Goal: Information Seeking & Learning: Learn about a topic

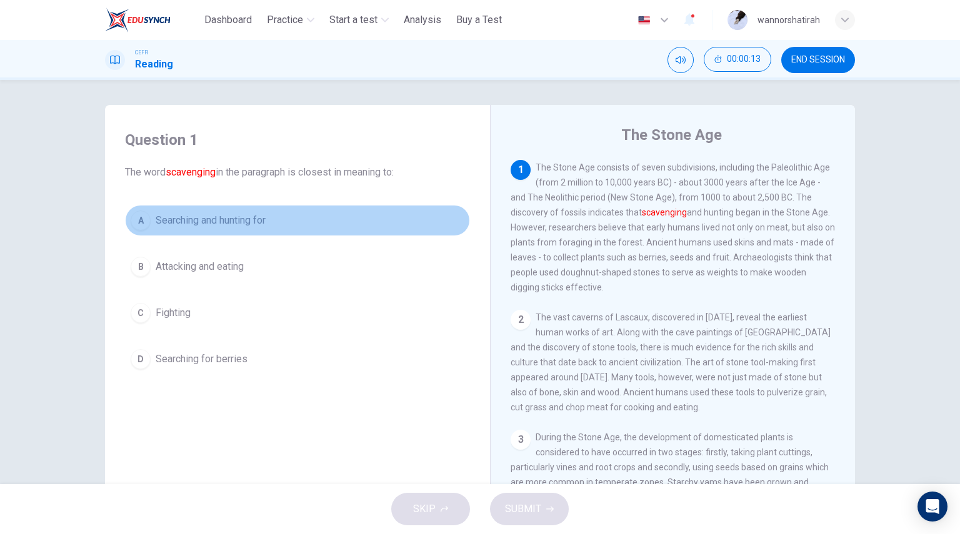
click at [191, 215] on span "Searching and hunting for" at bounding box center [211, 220] width 110 height 15
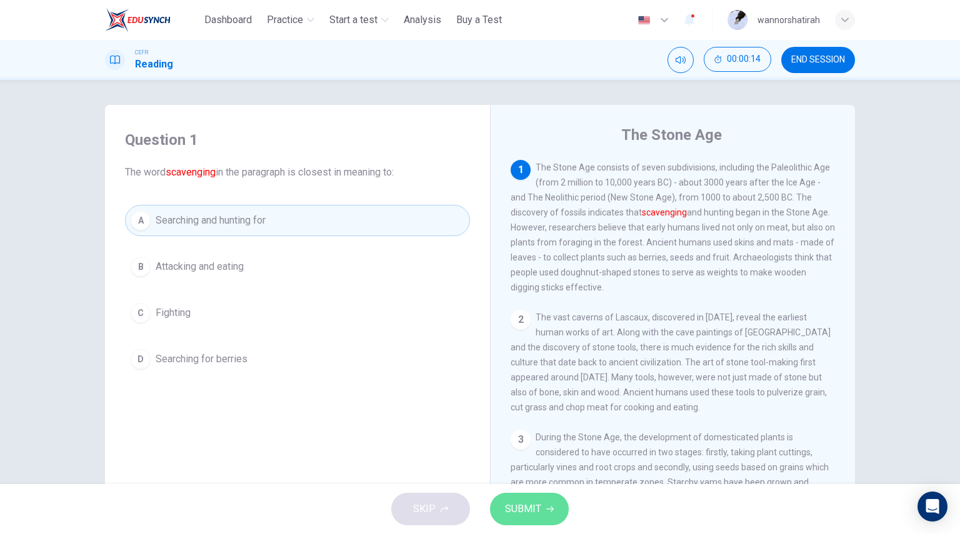
click at [532, 506] on span "SUBMIT" at bounding box center [523, 510] width 36 height 18
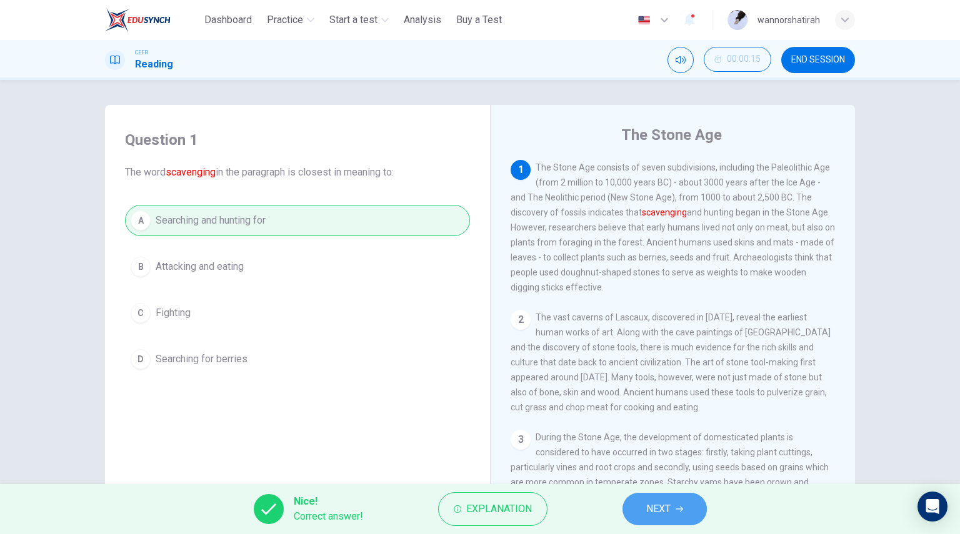
click at [634, 519] on button "NEXT" at bounding box center [665, 509] width 84 height 33
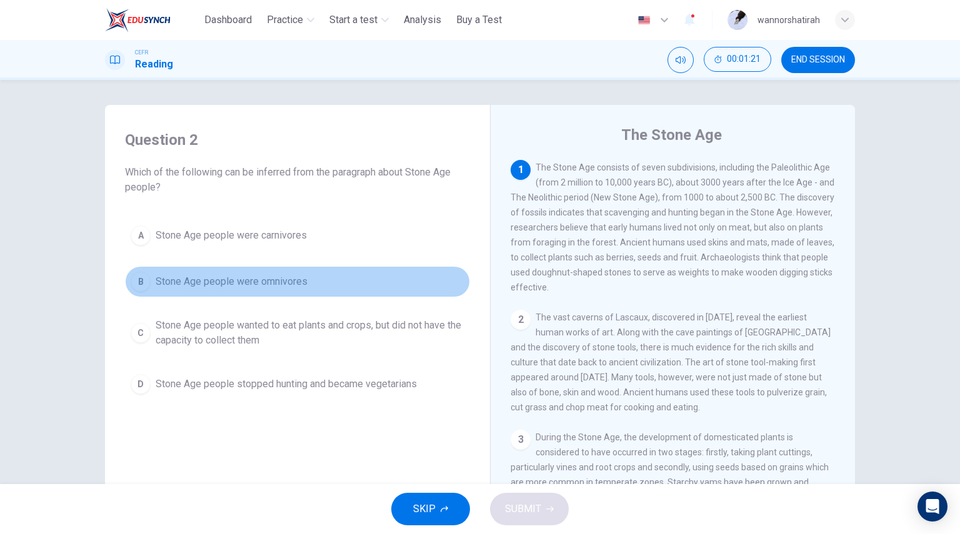
click at [255, 291] on button "B Stone Age people were omnivores" at bounding box center [297, 281] width 345 height 31
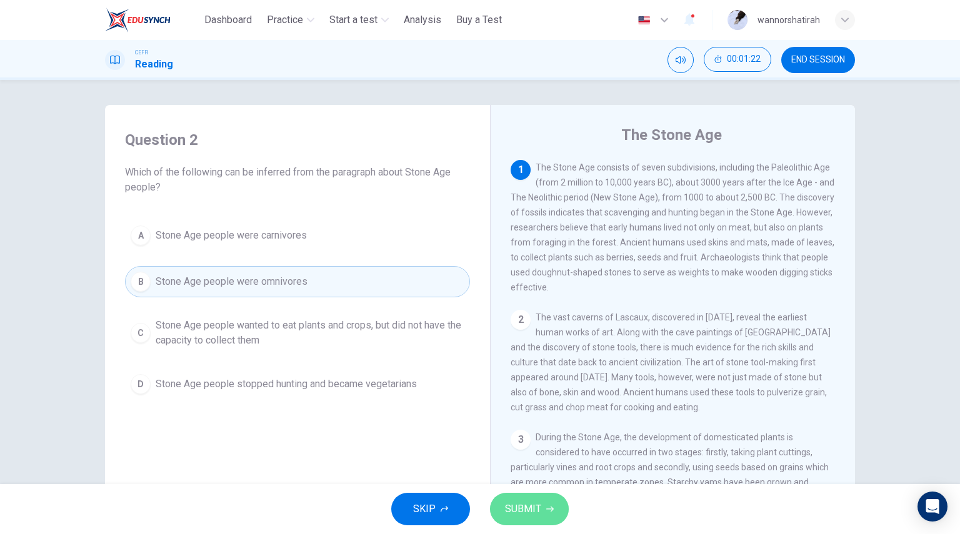
click at [521, 508] on span "SUBMIT" at bounding box center [523, 510] width 36 height 18
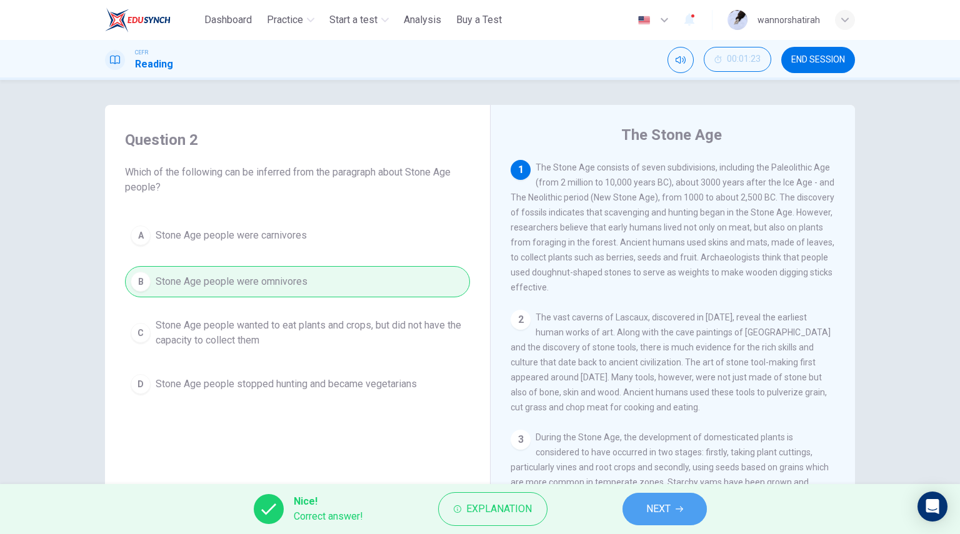
click at [658, 503] on span "NEXT" at bounding box center [658, 510] width 24 height 18
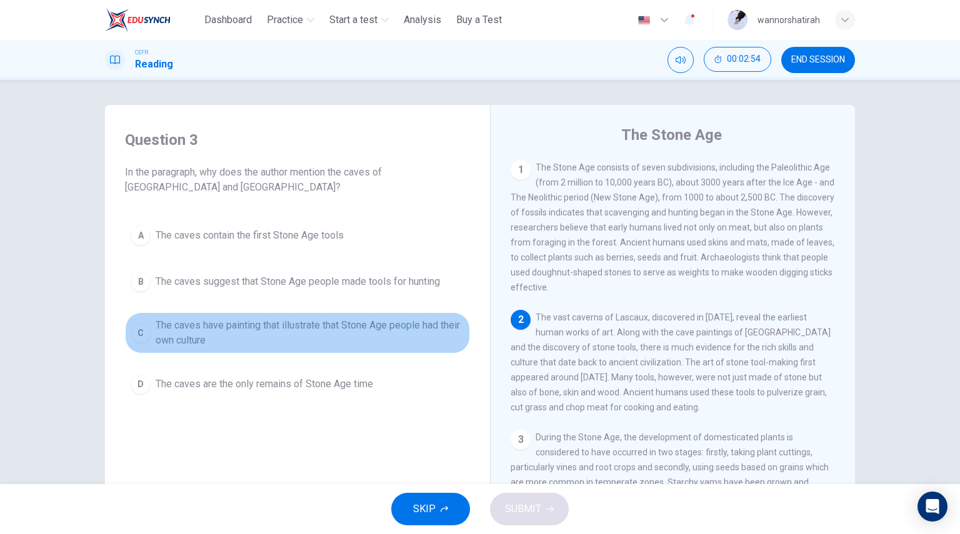
click at [272, 336] on span "The caves have painting that illustrate that Stone Age people had their own cul…" at bounding box center [310, 333] width 309 height 30
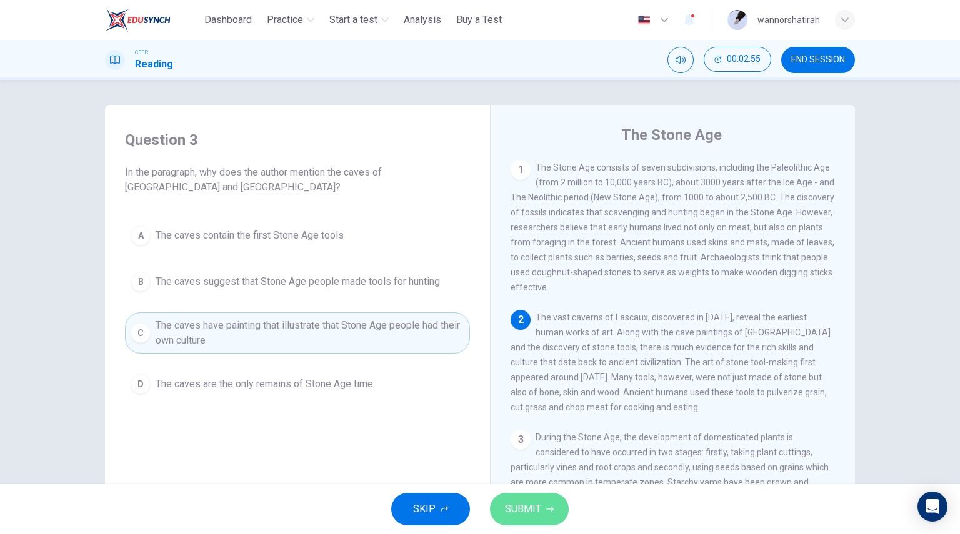
click at [537, 515] on span "SUBMIT" at bounding box center [523, 510] width 36 height 18
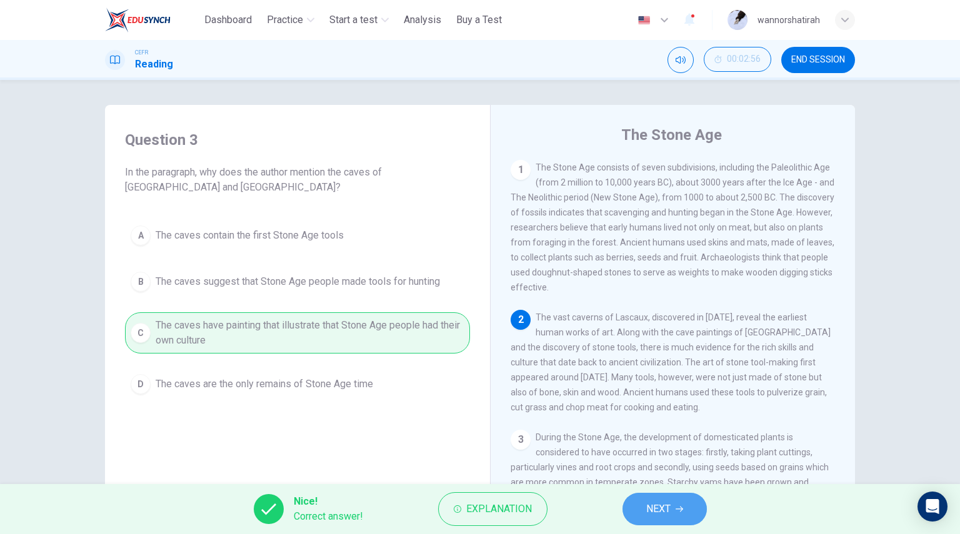
click at [683, 511] on icon "button" at bounding box center [680, 510] width 8 height 6
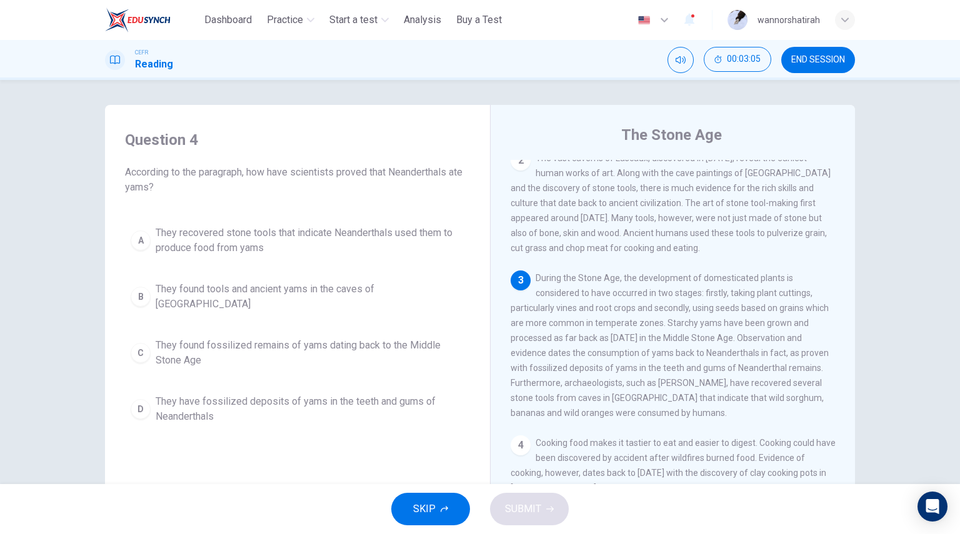
scroll to position [164, 0]
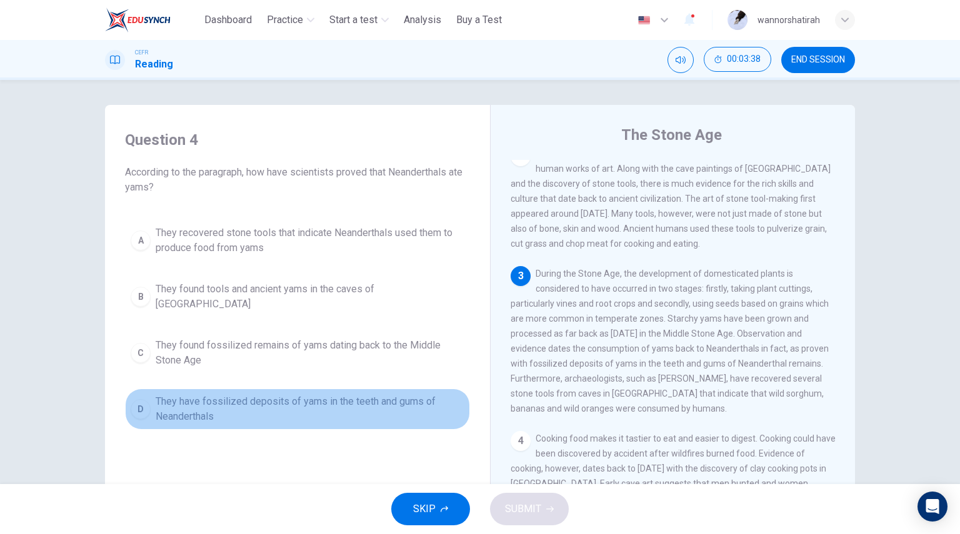
click at [316, 401] on span "They have fossilized deposits of yams in the teeth and gums of Neanderthals" at bounding box center [310, 409] width 309 height 30
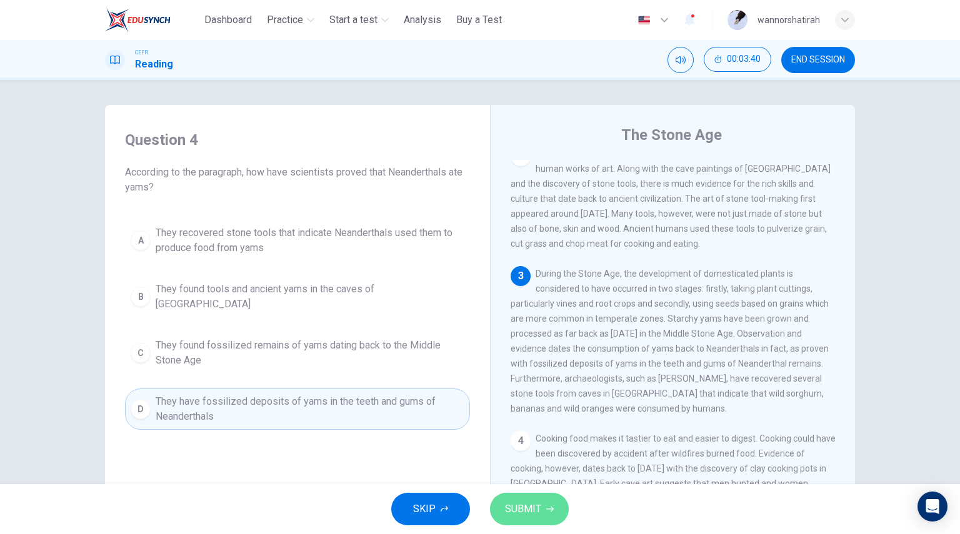
click at [526, 511] on span "SUBMIT" at bounding box center [523, 510] width 36 height 18
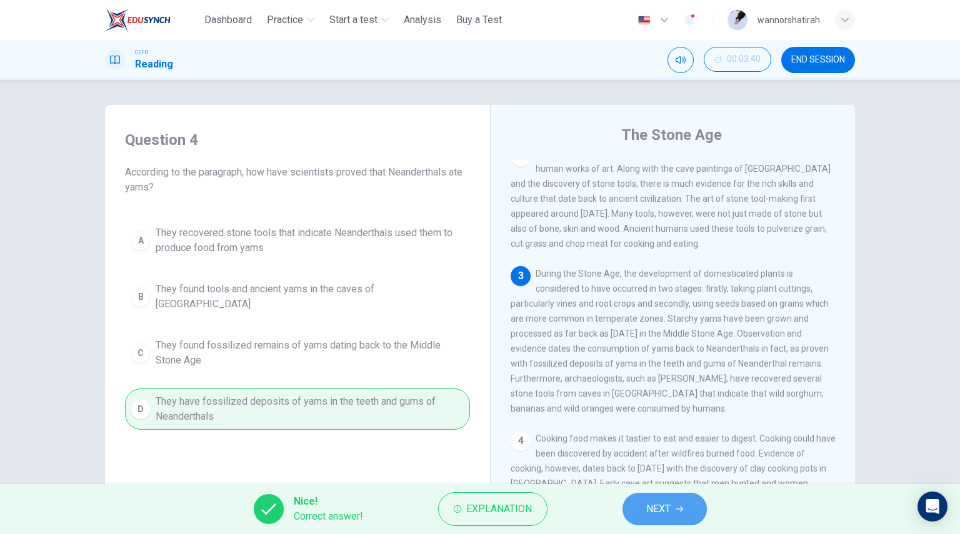
click at [672, 505] on button "NEXT" at bounding box center [665, 509] width 84 height 33
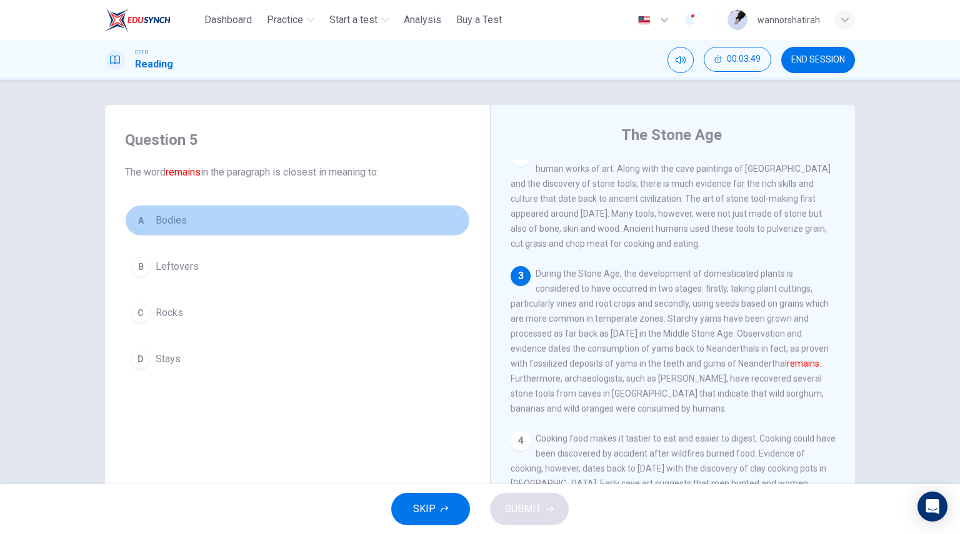
click at [156, 215] on span "Bodies" at bounding box center [171, 220] width 31 height 15
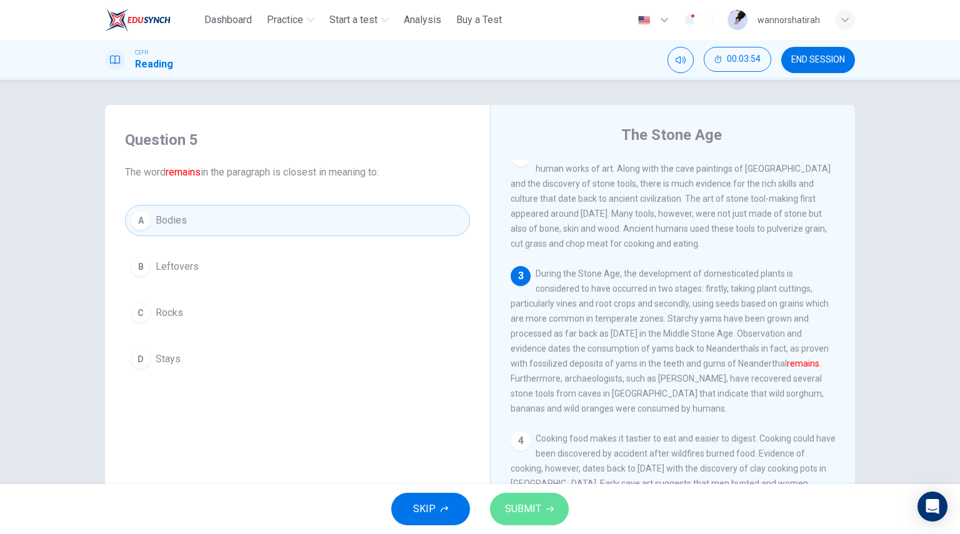
click at [529, 513] on span "SUBMIT" at bounding box center [523, 510] width 36 height 18
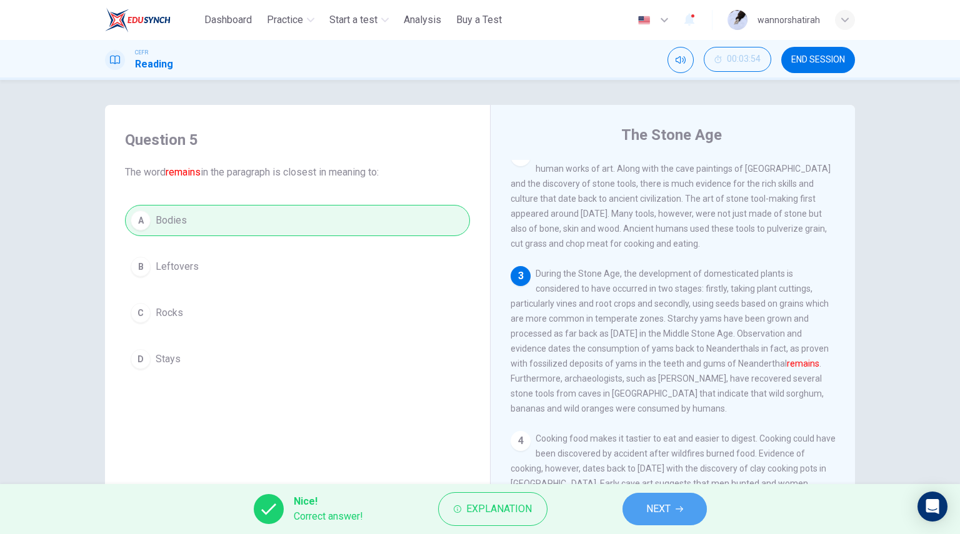
click at [676, 516] on button "NEXT" at bounding box center [665, 509] width 84 height 33
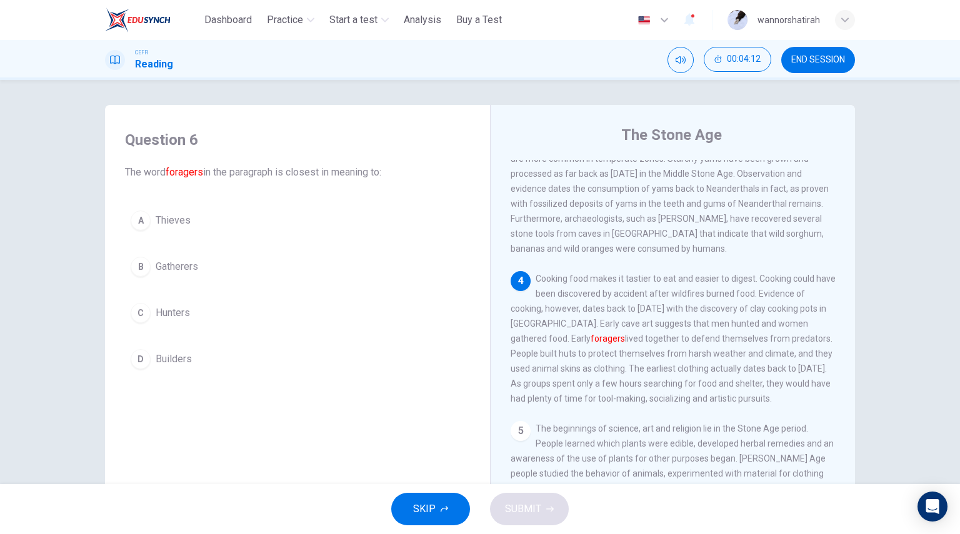
scroll to position [325, 0]
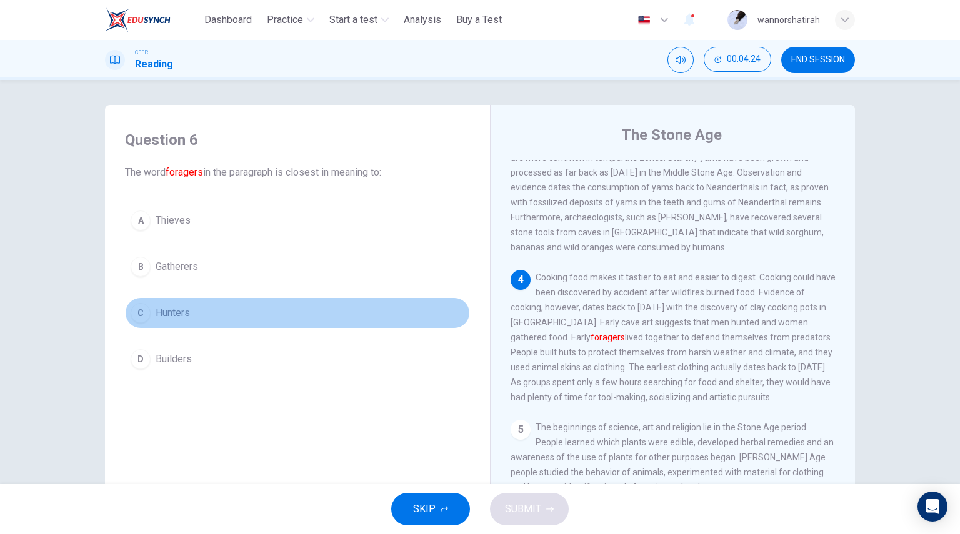
click at [177, 306] on span "Hunters" at bounding box center [173, 313] width 34 height 15
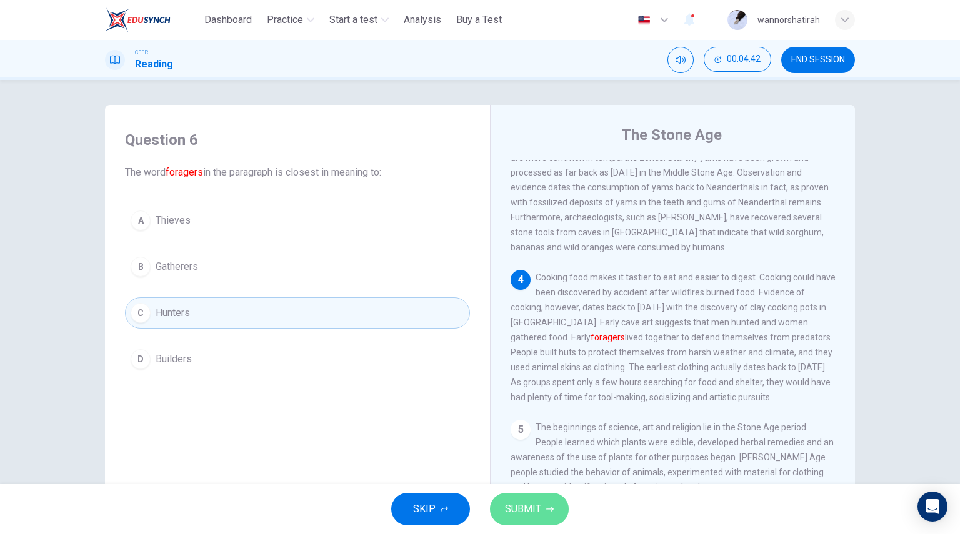
click at [534, 503] on span "SUBMIT" at bounding box center [523, 510] width 36 height 18
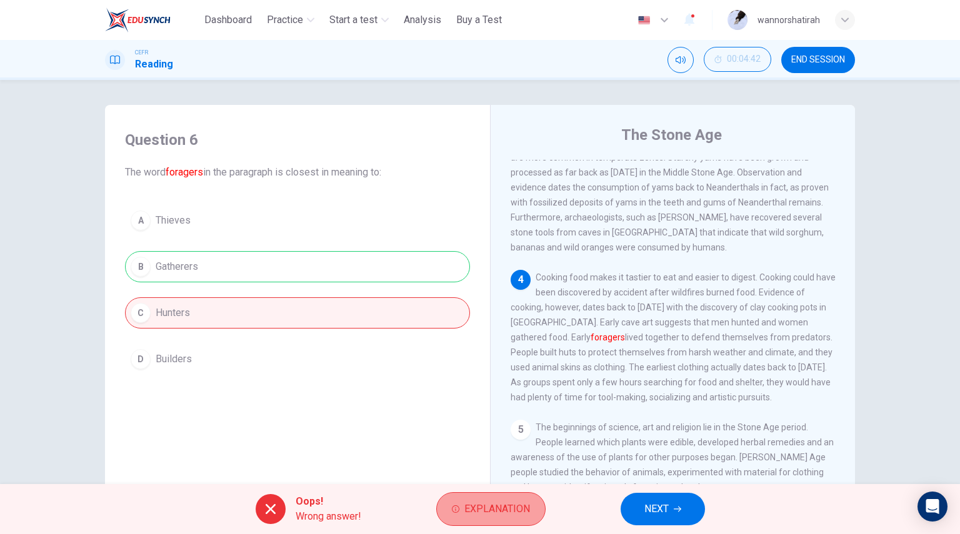
click at [529, 510] on span "Explanation" at bounding box center [497, 510] width 66 height 18
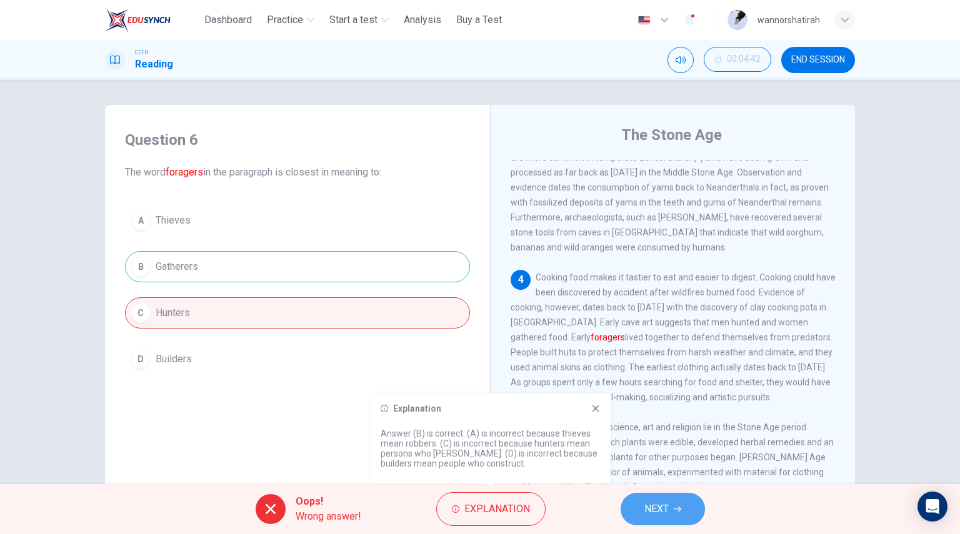
click at [651, 508] on span "NEXT" at bounding box center [656, 510] width 24 height 18
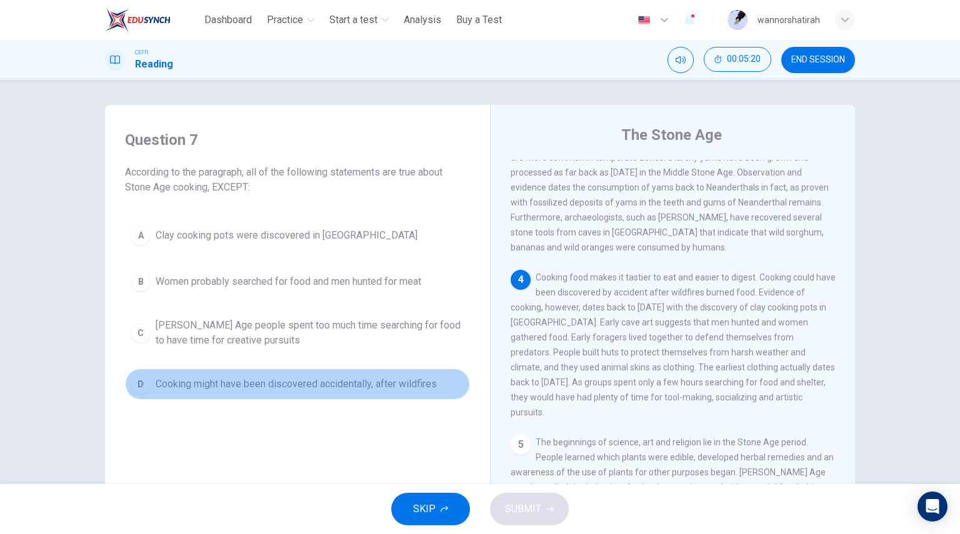
click at [346, 382] on span "Cooking might have been discovered accidentally, after wildfires" at bounding box center [296, 384] width 281 height 15
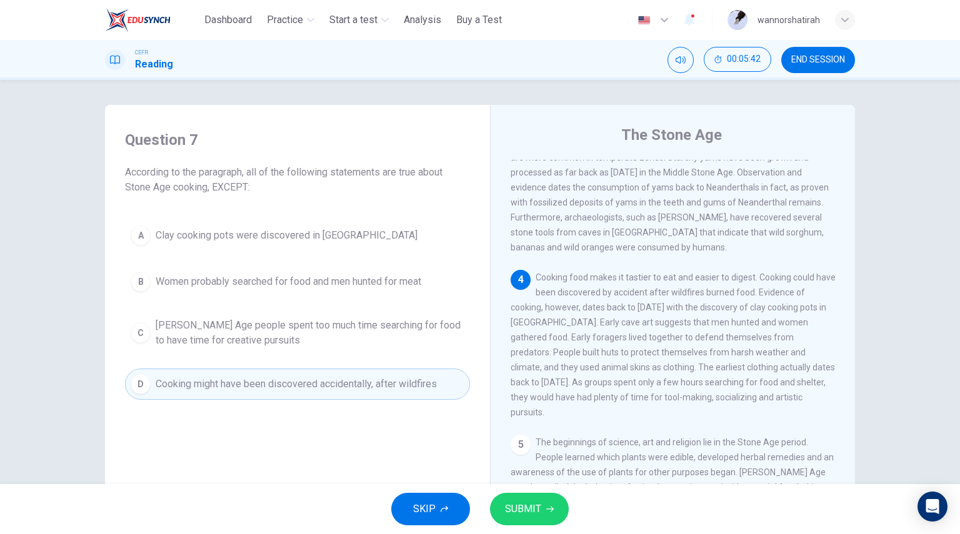
click at [264, 322] on span "Stone Age people spent too much time searching for food to have time for creati…" at bounding box center [310, 333] width 309 height 30
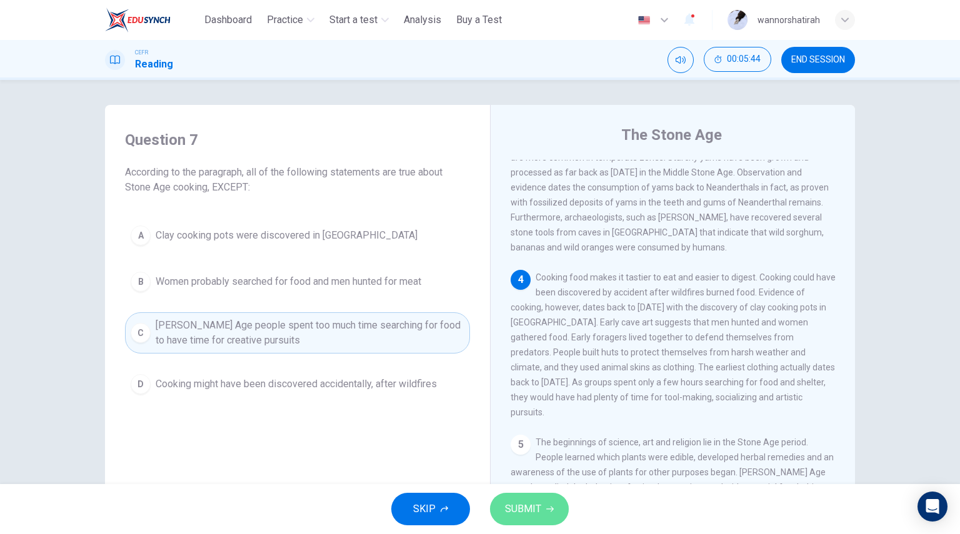
click at [525, 499] on button "SUBMIT" at bounding box center [529, 509] width 79 height 33
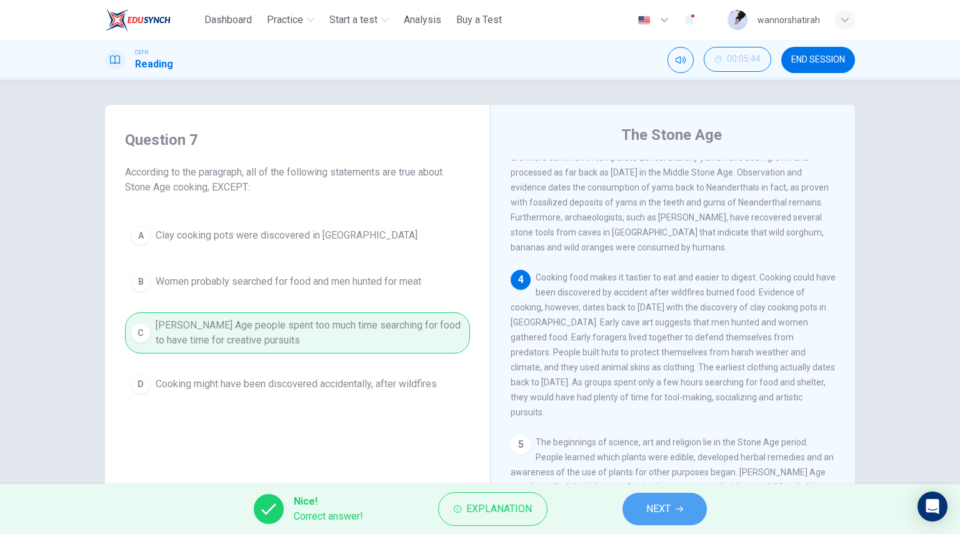
click at [663, 518] on button "NEXT" at bounding box center [665, 509] width 84 height 33
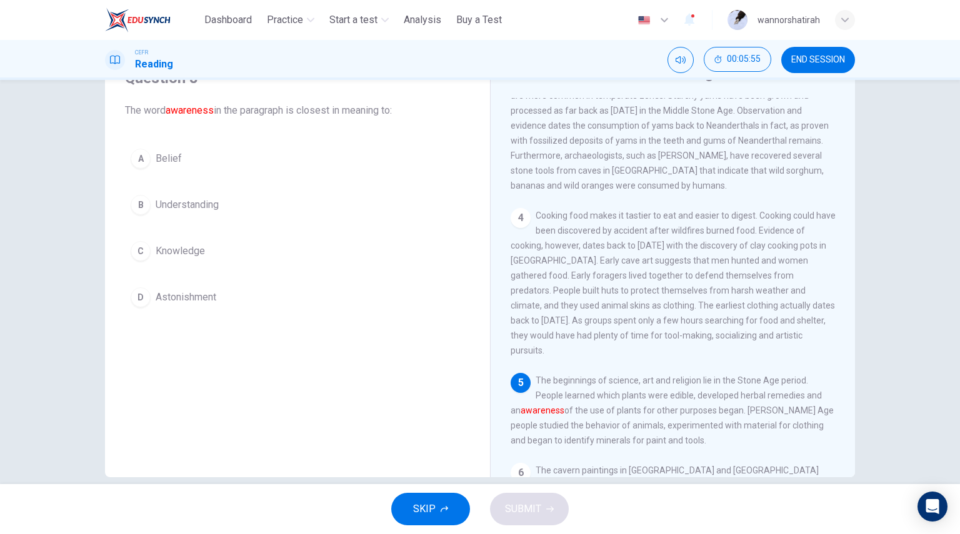
scroll to position [61, 0]
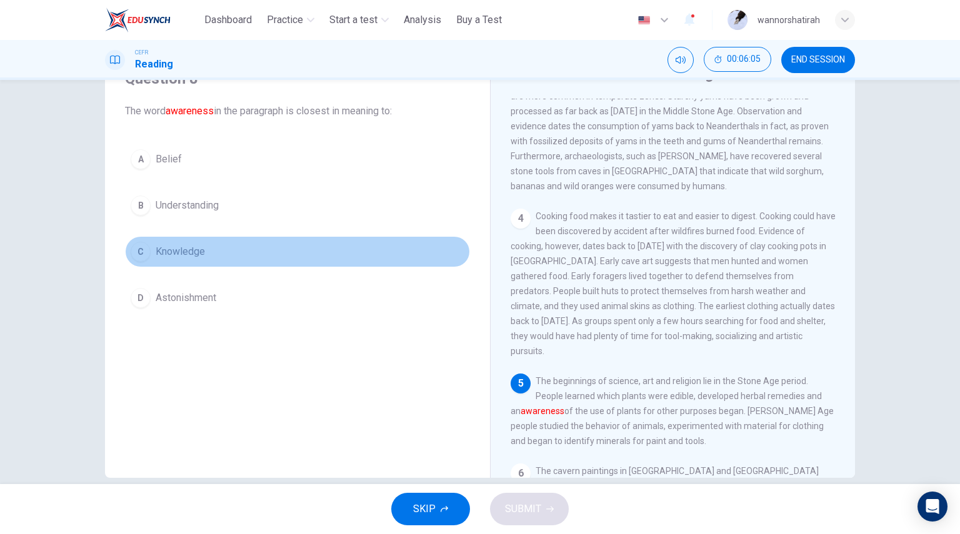
click at [186, 261] on button "C Knowledge" at bounding box center [297, 251] width 345 height 31
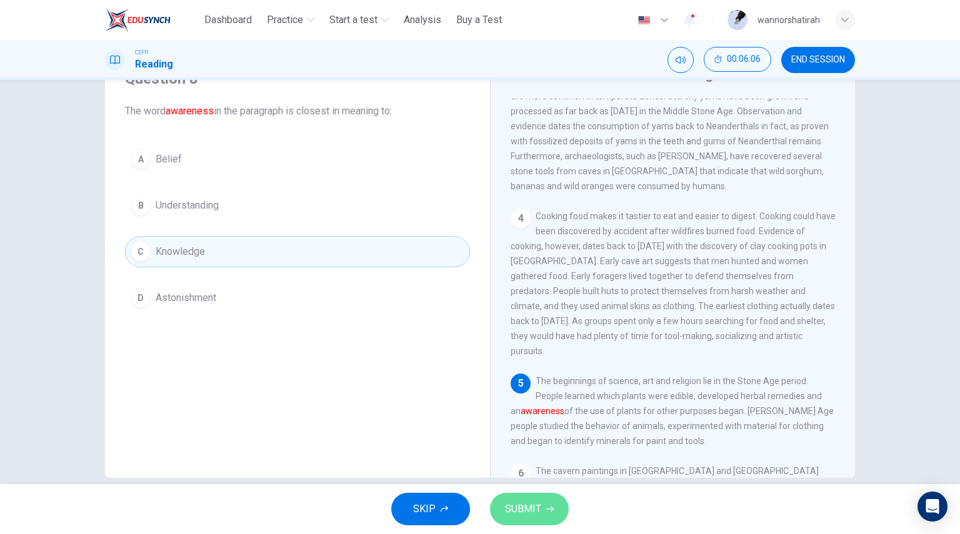
click at [529, 498] on button "SUBMIT" at bounding box center [529, 509] width 79 height 33
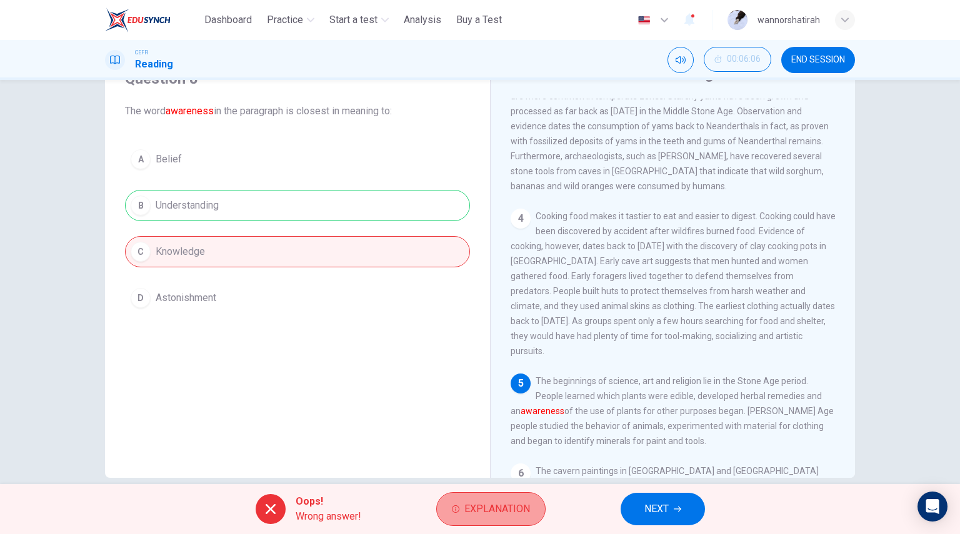
click at [474, 498] on button "Explanation" at bounding box center [490, 510] width 109 height 34
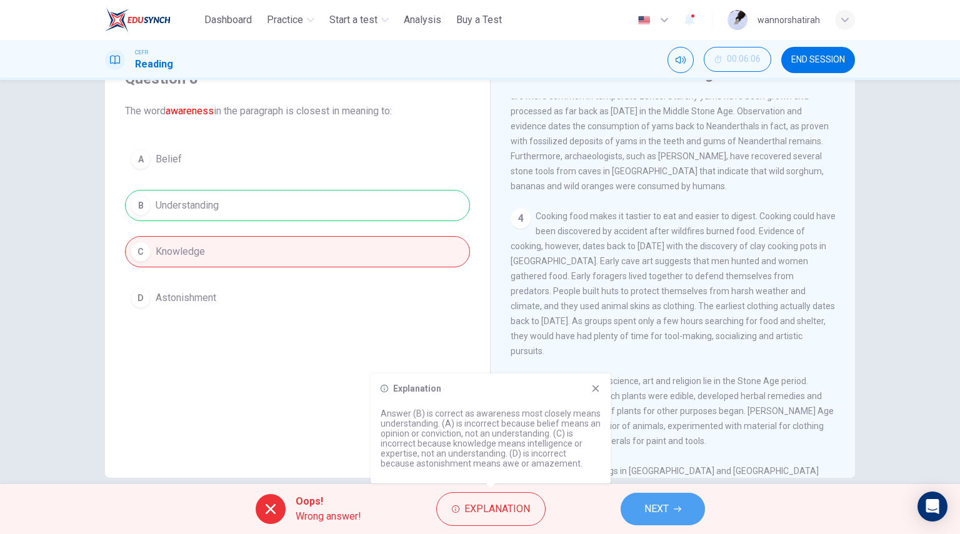
click at [644, 504] on span "NEXT" at bounding box center [656, 510] width 24 height 18
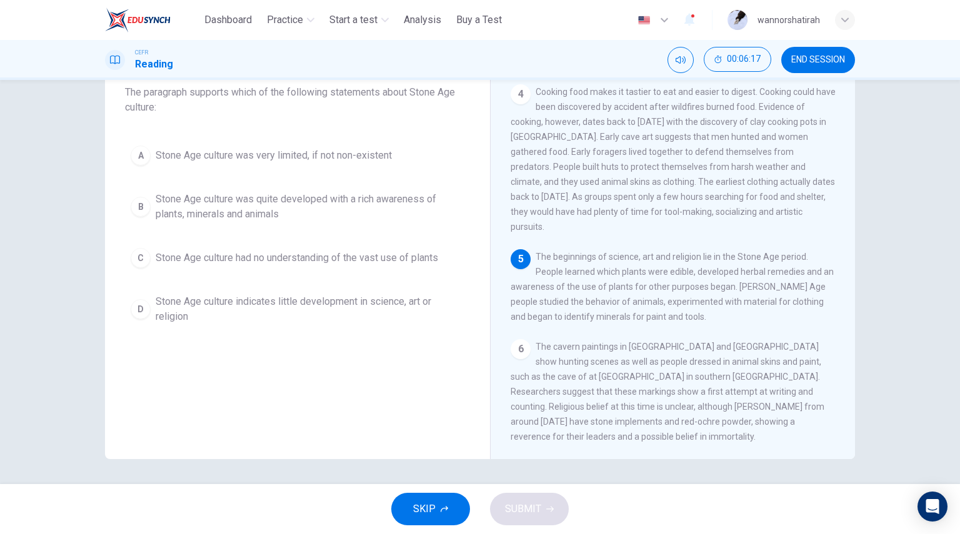
scroll to position [445, 0]
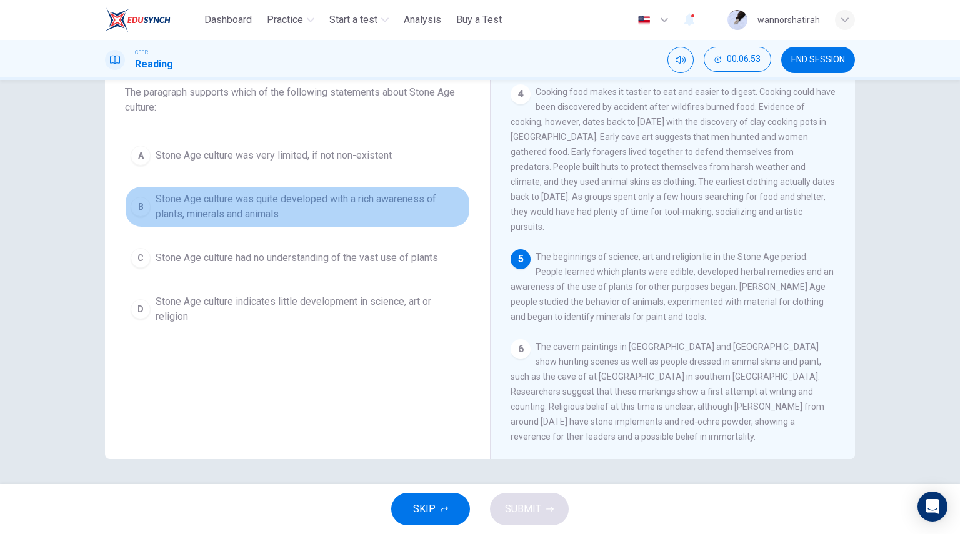
click at [271, 211] on span "Stone Age culture was quite developed with a rich awareness of plants, minerals…" at bounding box center [310, 207] width 309 height 30
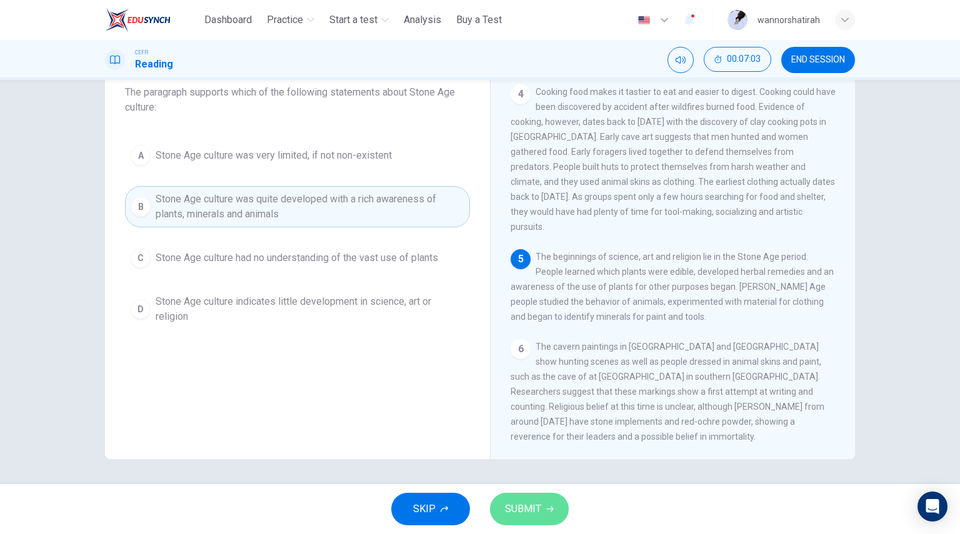
click at [516, 511] on span "SUBMIT" at bounding box center [523, 510] width 36 height 18
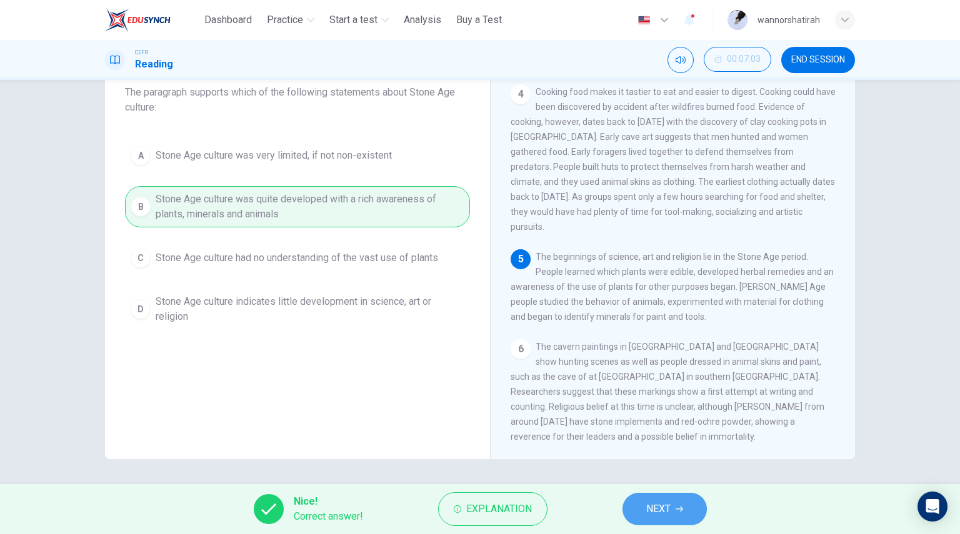
click at [631, 500] on button "NEXT" at bounding box center [665, 509] width 84 height 33
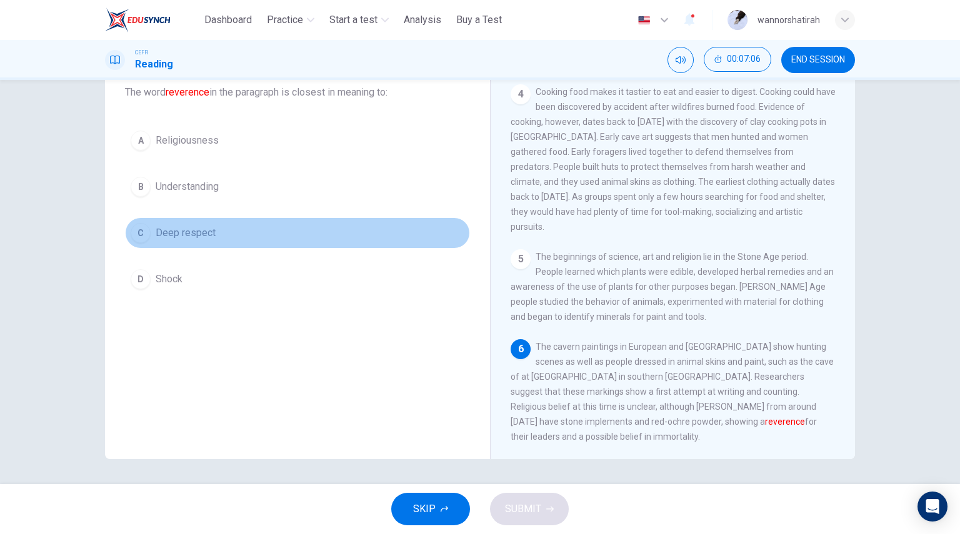
click at [181, 238] on span "Deep respect" at bounding box center [186, 233] width 60 height 15
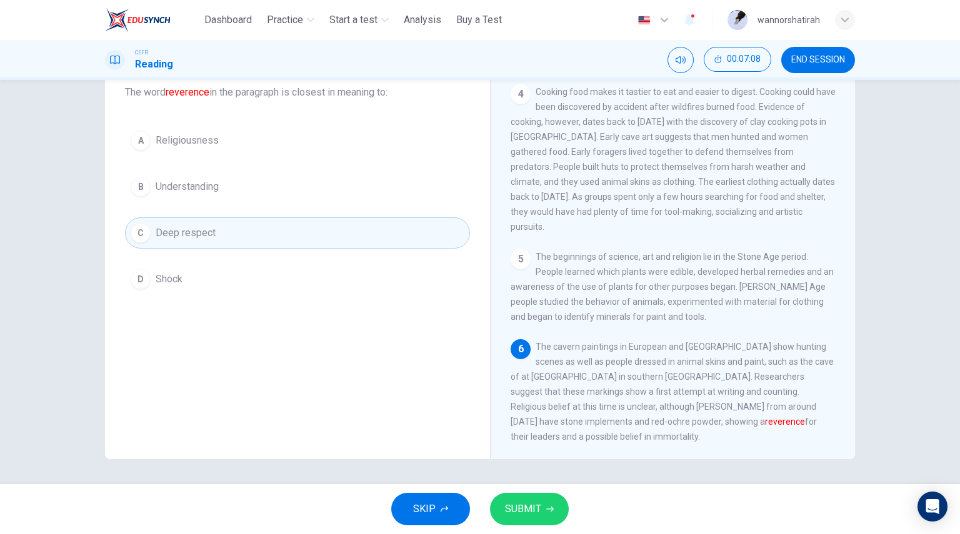
click at [519, 512] on span "SUBMIT" at bounding box center [523, 510] width 36 height 18
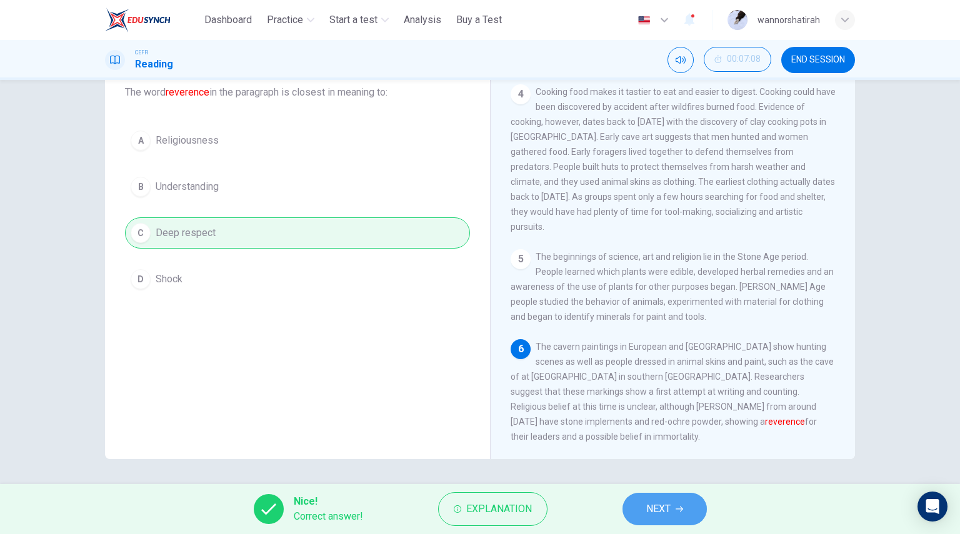
click at [649, 509] on span "NEXT" at bounding box center [658, 510] width 24 height 18
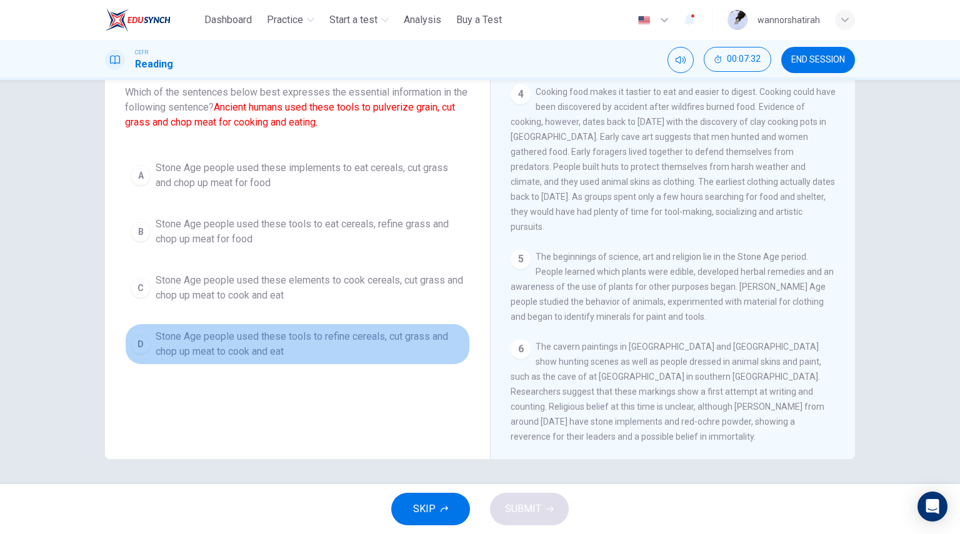
click at [284, 341] on span "Stone Age people used these tools to refine cereals, cut grass and chop up meat…" at bounding box center [310, 344] width 309 height 30
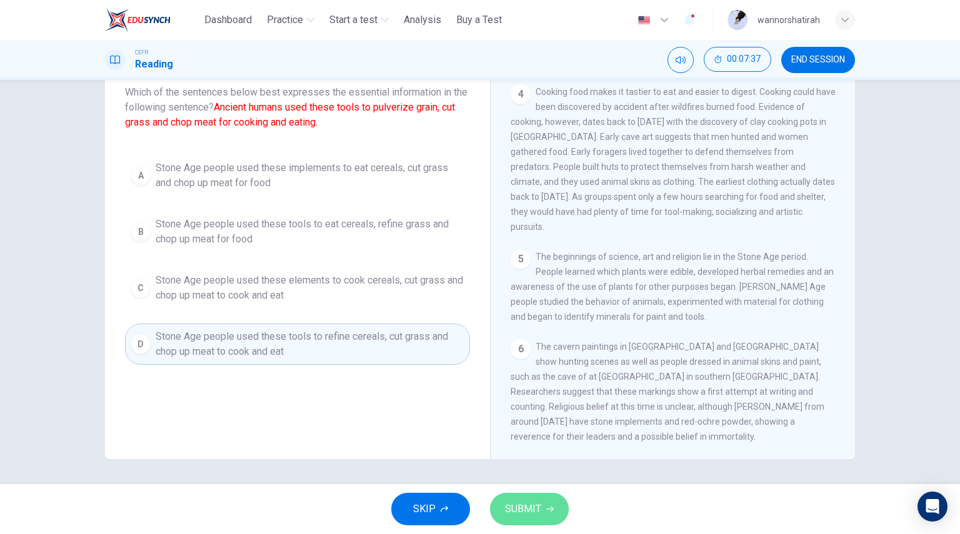
click at [521, 506] on span "SUBMIT" at bounding box center [523, 510] width 36 height 18
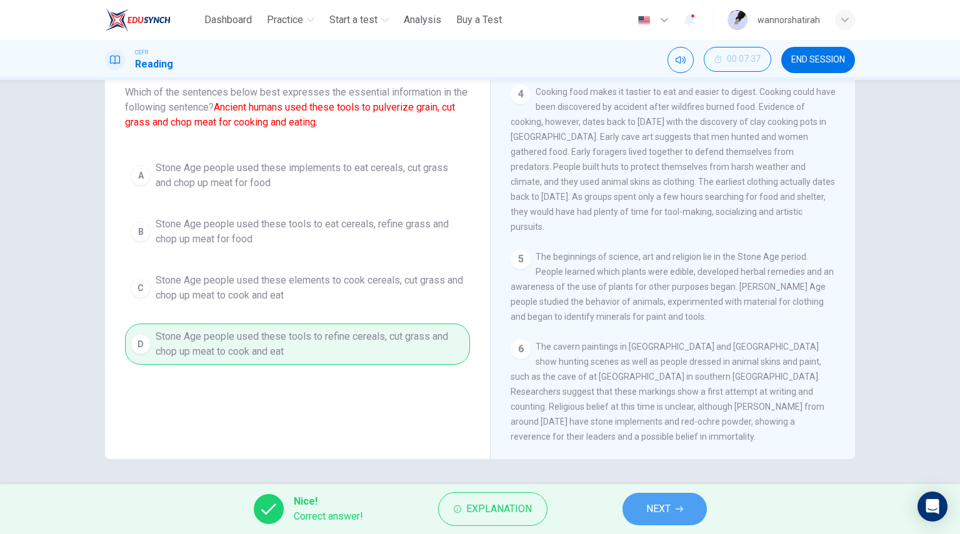
click at [648, 511] on span "NEXT" at bounding box center [658, 510] width 24 height 18
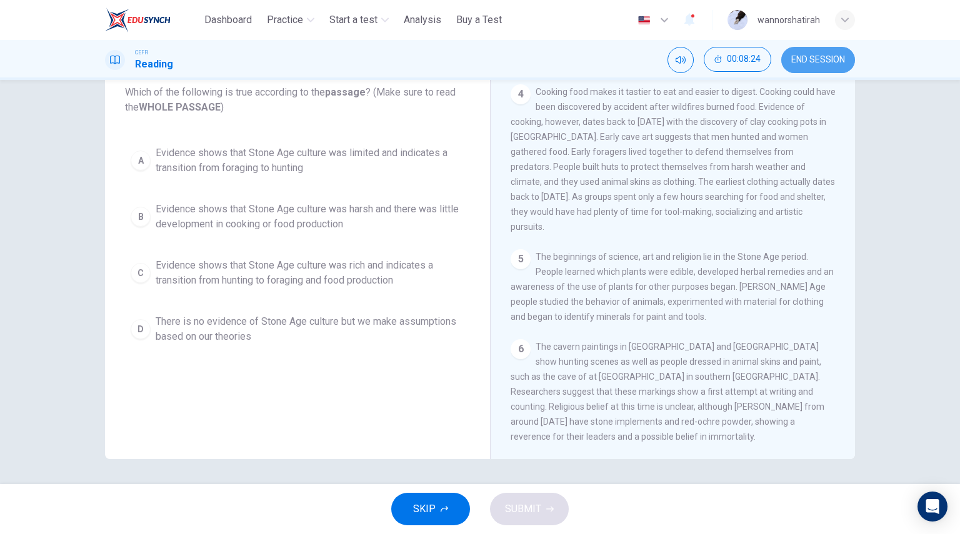
click at [799, 53] on button "END SESSION" at bounding box center [818, 60] width 74 height 26
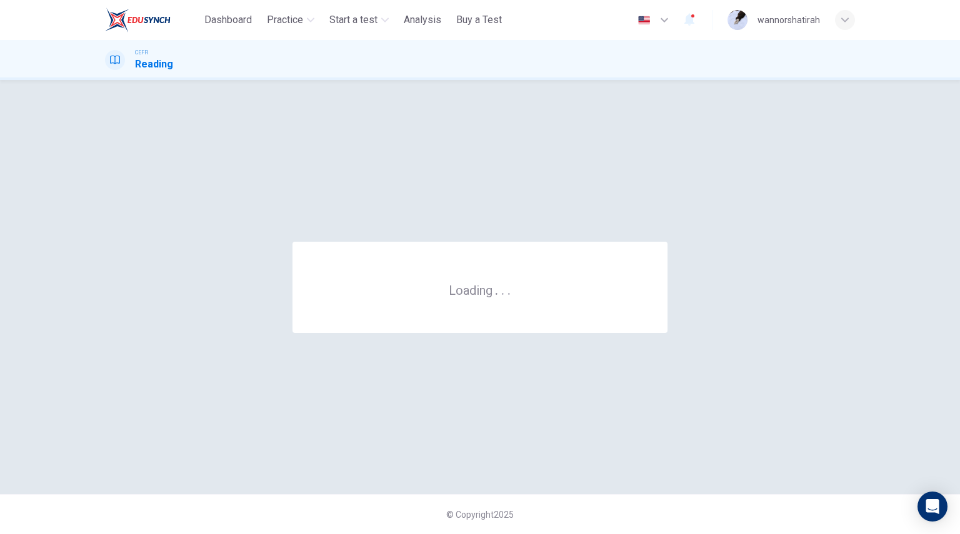
scroll to position [0, 0]
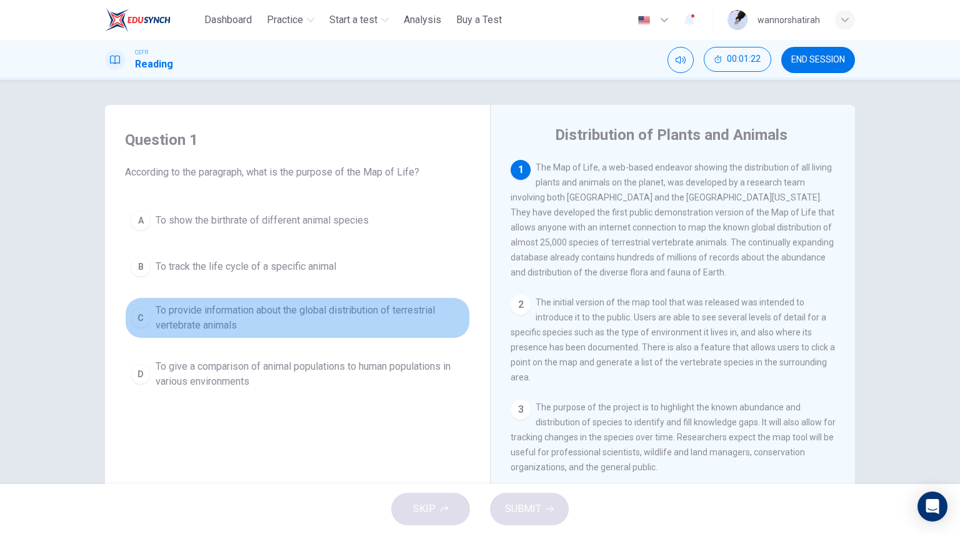
click at [334, 322] on span "To provide information about the global distribution of terrestrial vertebrate …" at bounding box center [310, 318] width 309 height 30
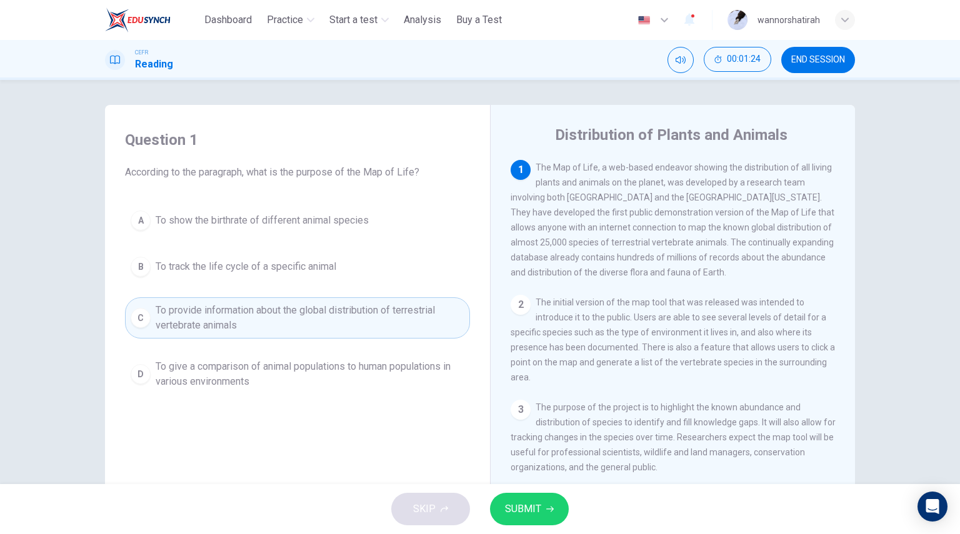
click at [528, 509] on span "SUBMIT" at bounding box center [523, 510] width 36 height 18
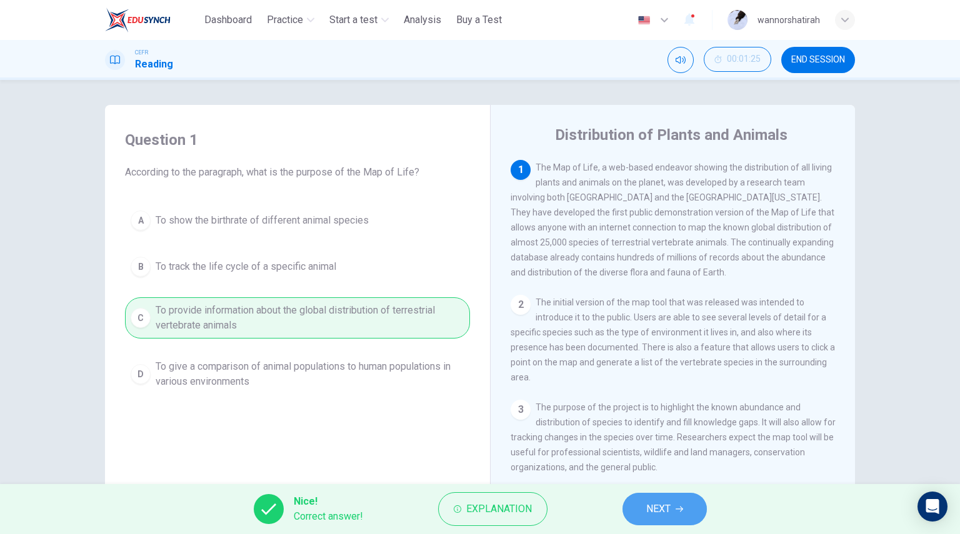
click at [678, 510] on icon "button" at bounding box center [680, 510] width 8 height 8
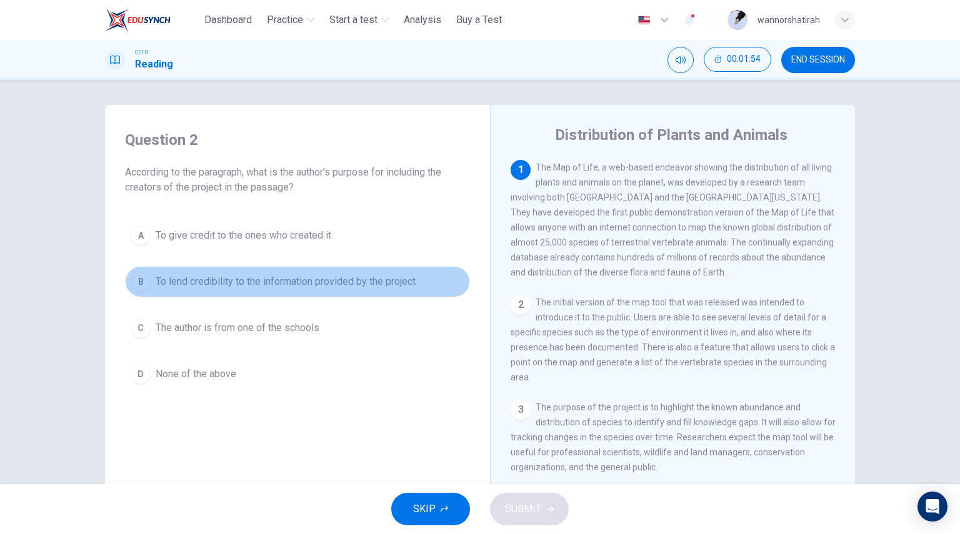
click at [296, 283] on span "To lend credibility to the information provided by the project" at bounding box center [286, 281] width 260 height 15
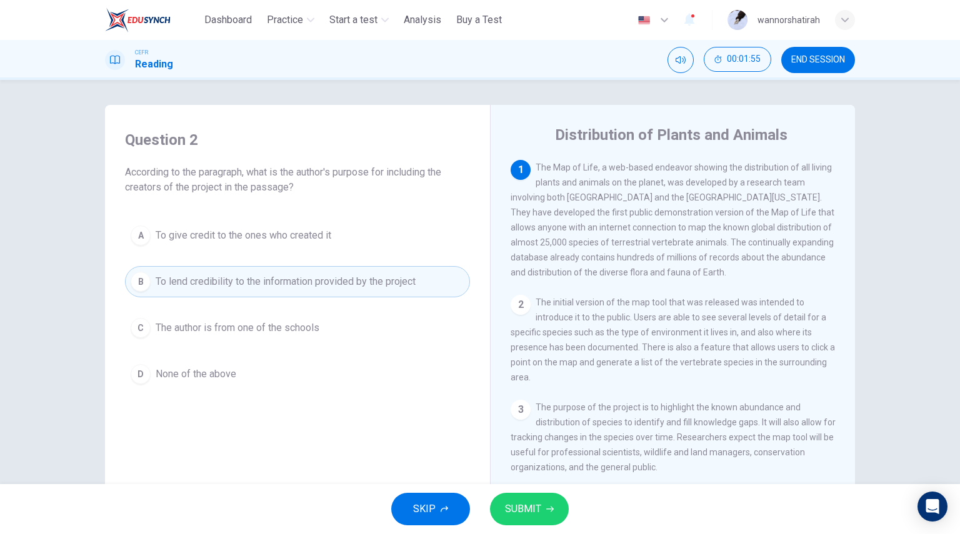
click at [525, 508] on span "SUBMIT" at bounding box center [523, 510] width 36 height 18
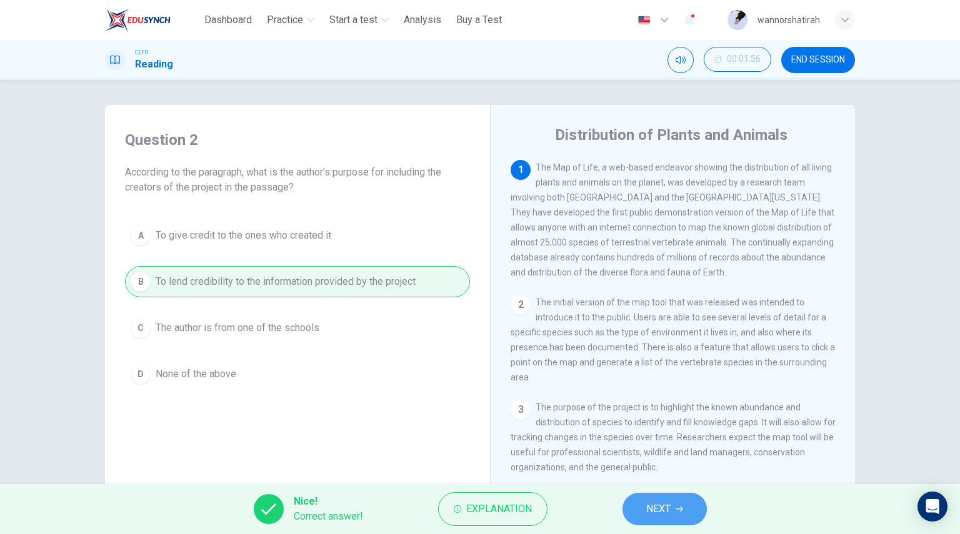
click at [651, 513] on span "NEXT" at bounding box center [658, 510] width 24 height 18
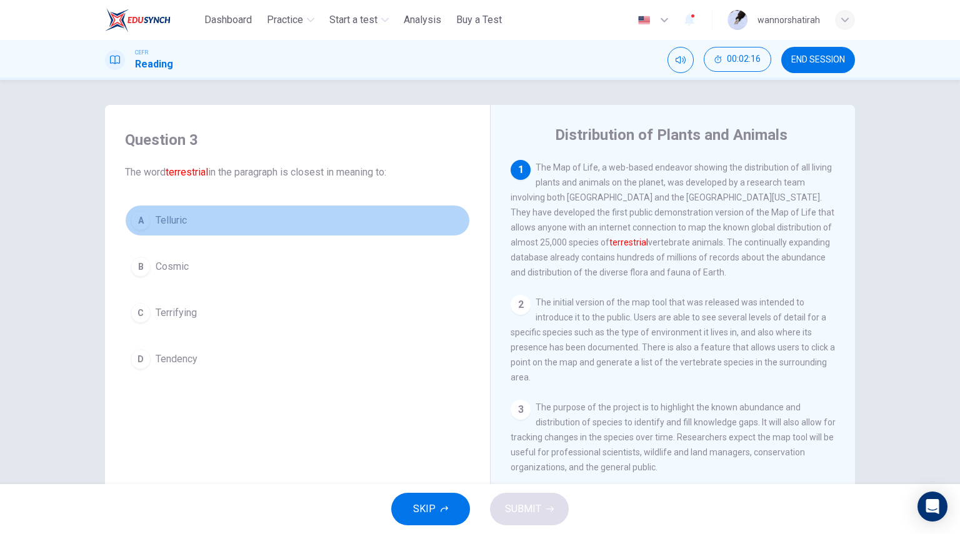
click at [166, 221] on span "Telluric" at bounding box center [171, 220] width 31 height 15
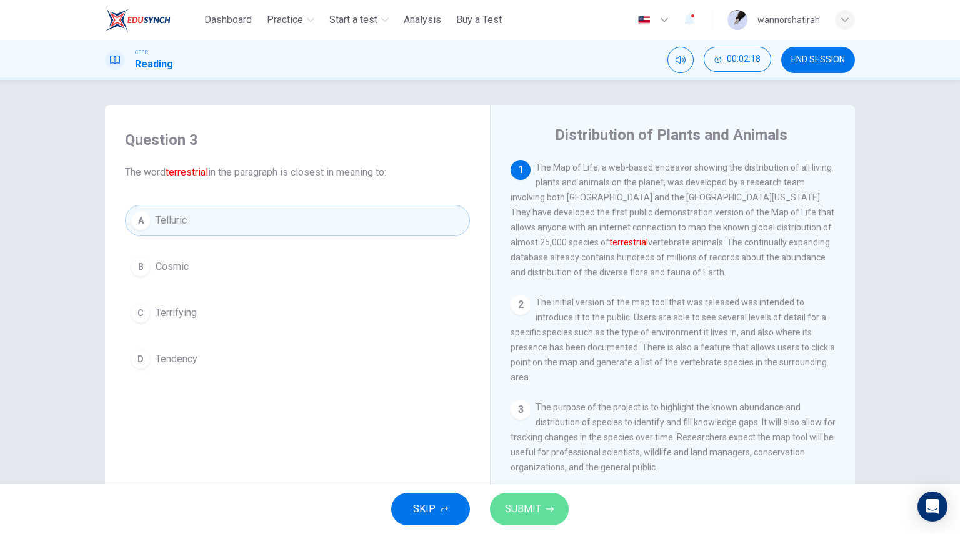
click at [526, 502] on span "SUBMIT" at bounding box center [523, 510] width 36 height 18
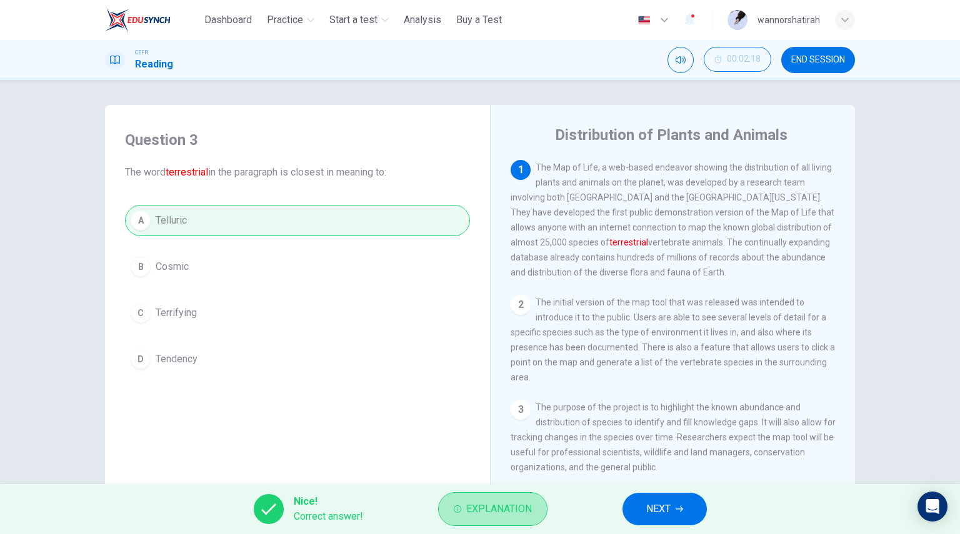
click at [526, 502] on span "Explanation" at bounding box center [499, 510] width 66 height 18
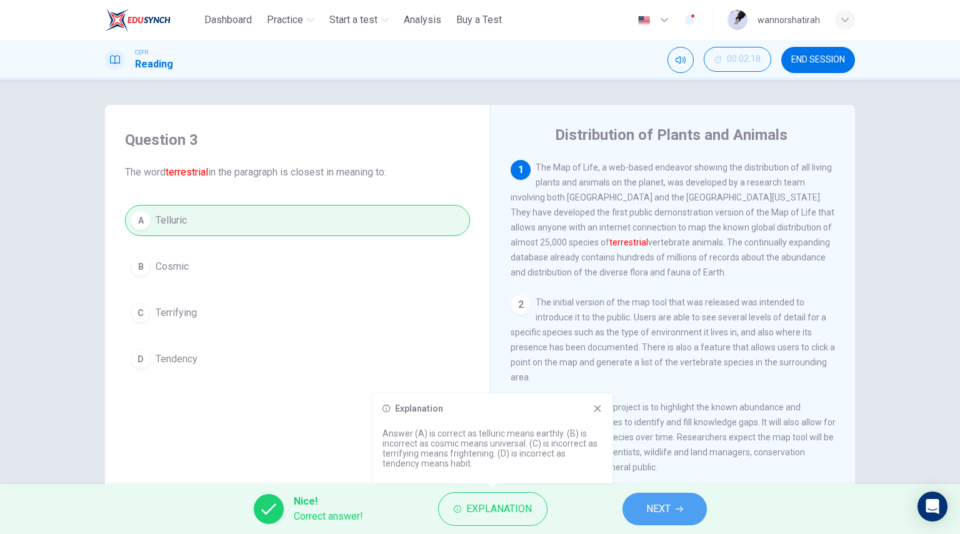
click at [654, 502] on span "NEXT" at bounding box center [658, 510] width 24 height 18
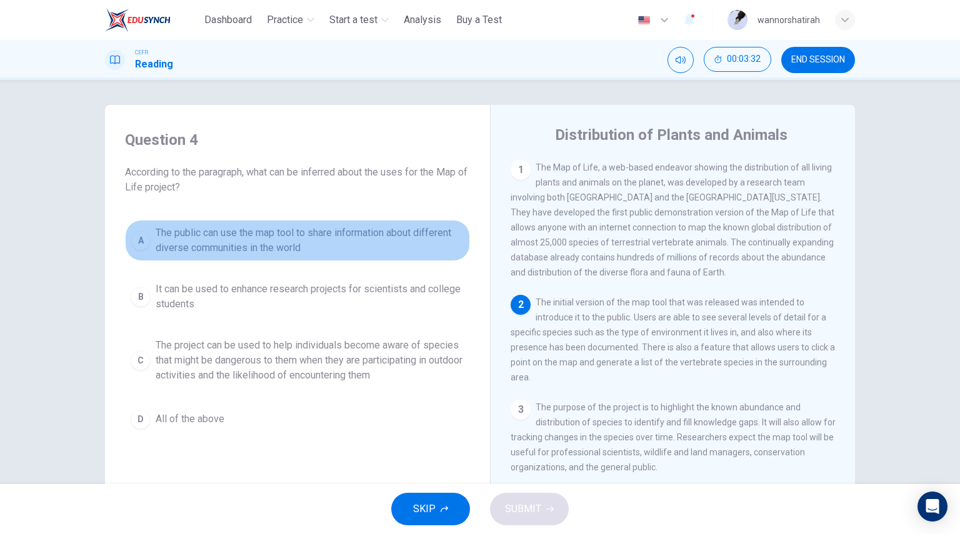
click at [285, 251] on span "The public can use the map tool to share information about different diverse co…" at bounding box center [310, 241] width 309 height 30
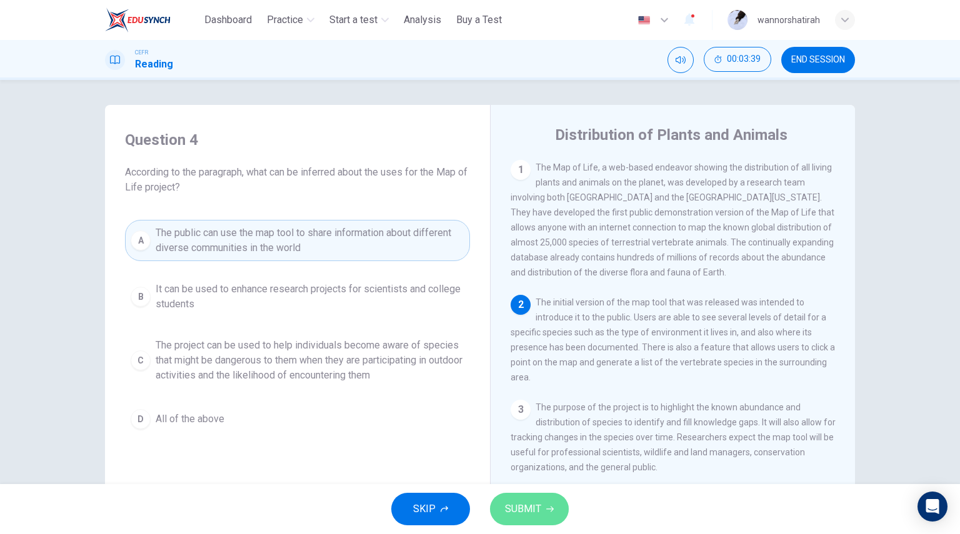
click at [521, 504] on span "SUBMIT" at bounding box center [523, 510] width 36 height 18
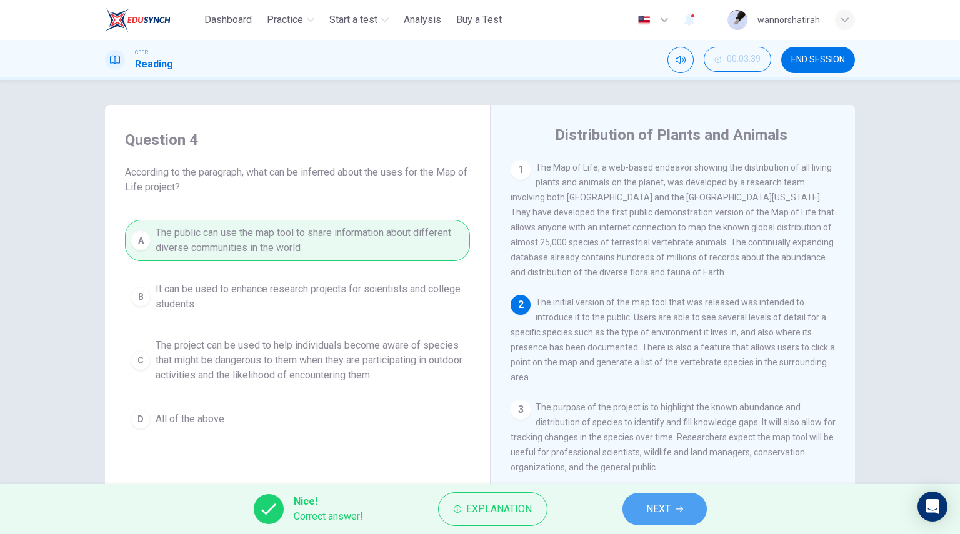
click at [663, 504] on span "NEXT" at bounding box center [658, 510] width 24 height 18
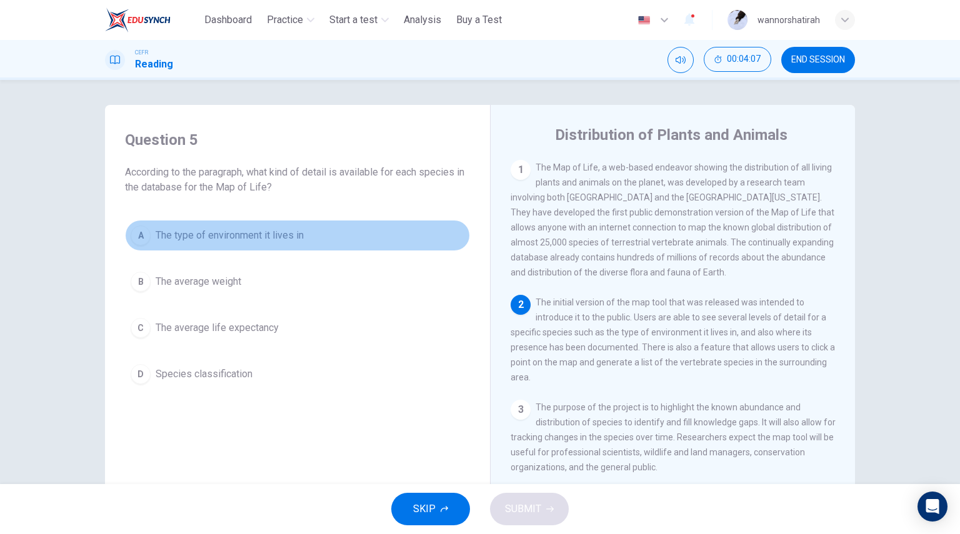
click at [265, 231] on span "The type of environment it lives in" at bounding box center [230, 235] width 148 height 15
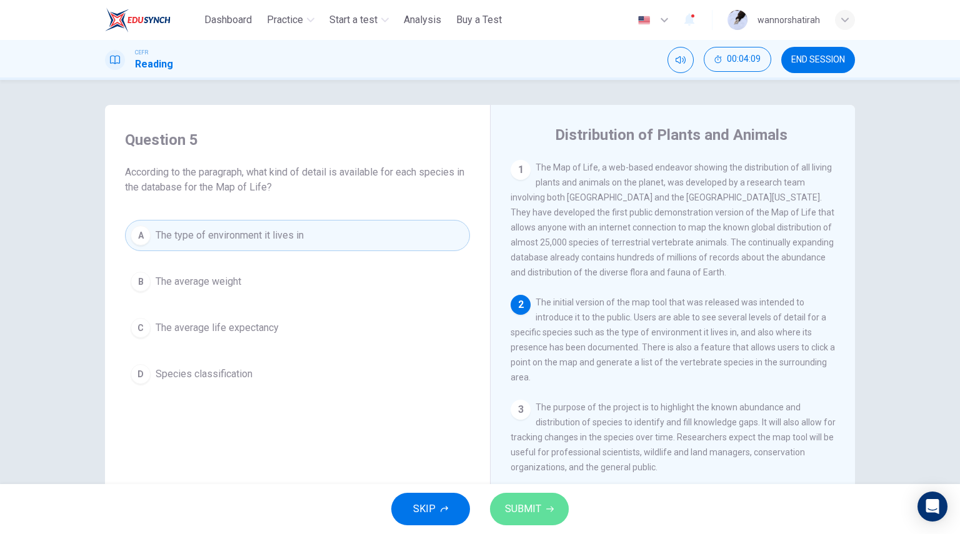
click at [541, 518] on button "SUBMIT" at bounding box center [529, 509] width 79 height 33
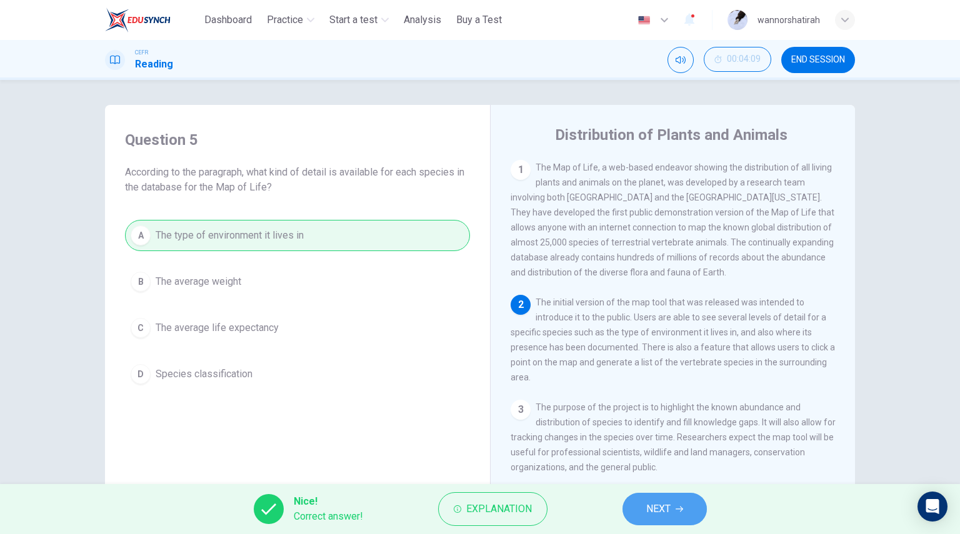
click at [684, 503] on button "NEXT" at bounding box center [665, 509] width 84 height 33
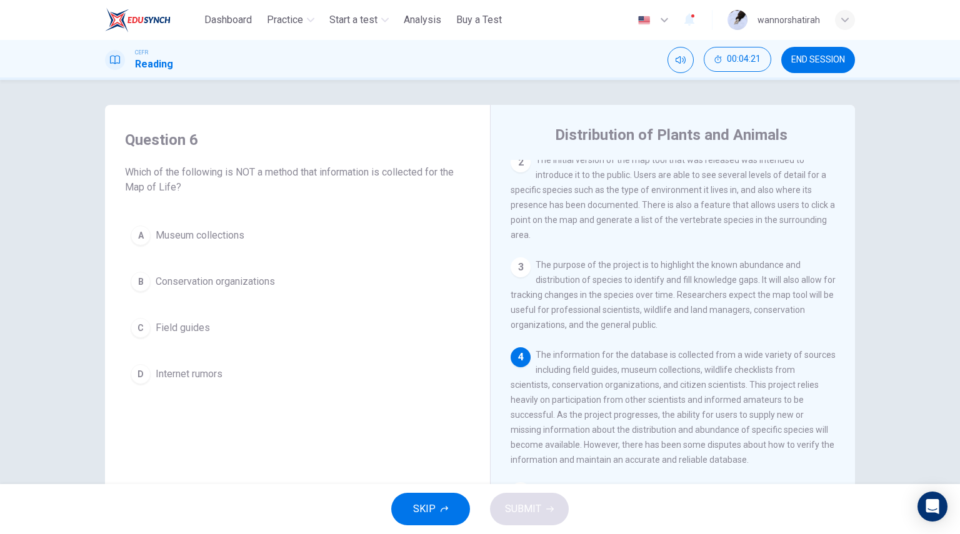
scroll to position [231, 0]
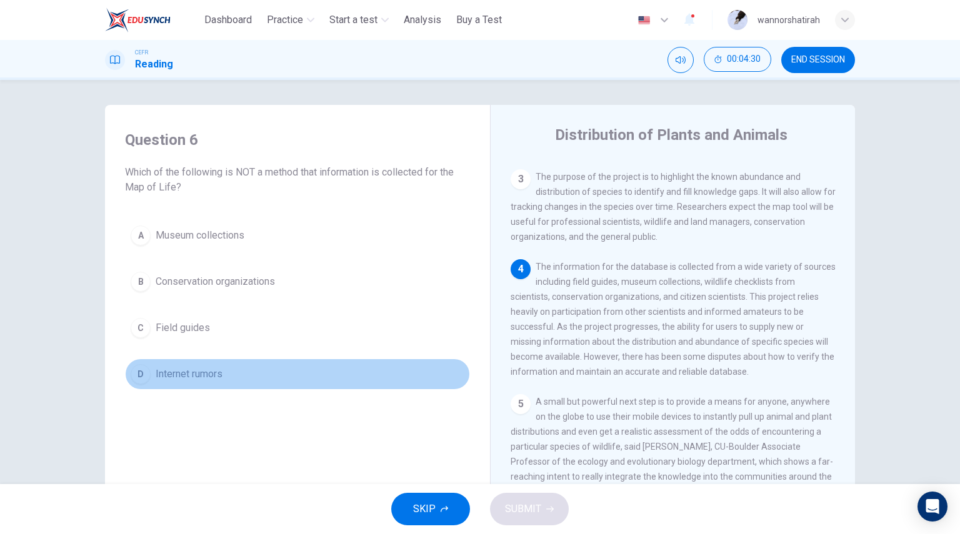
click at [193, 370] on span "Internet rumors" at bounding box center [189, 374] width 67 height 15
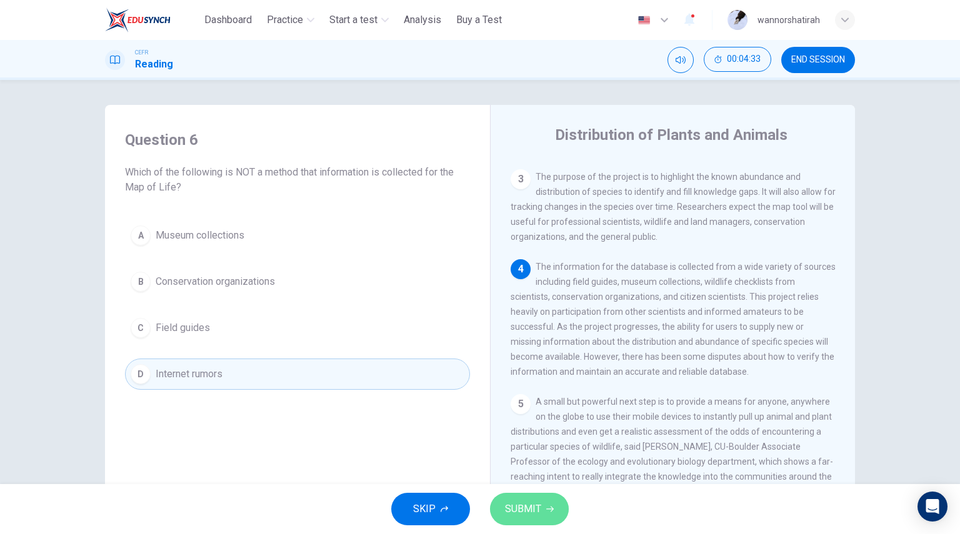
click at [525, 508] on span "SUBMIT" at bounding box center [523, 510] width 36 height 18
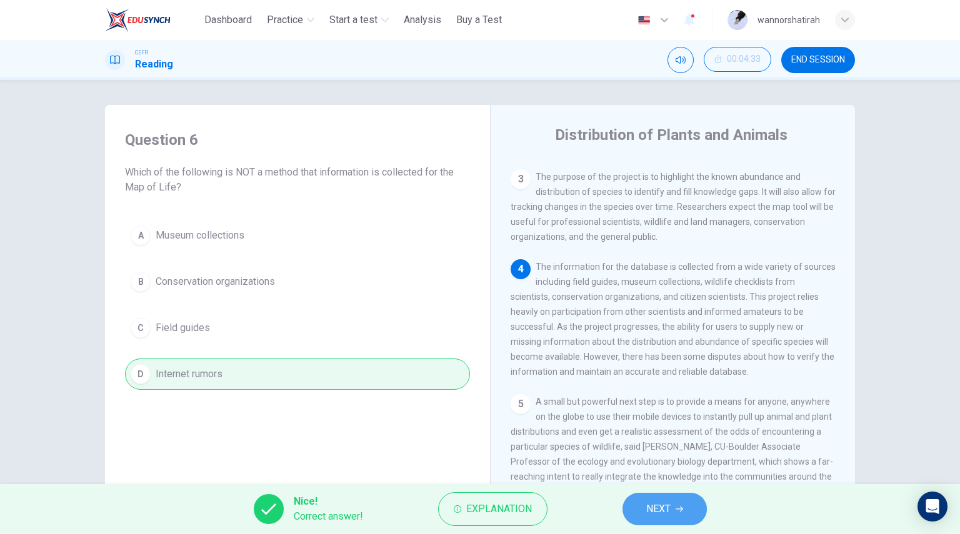
click at [660, 504] on span "NEXT" at bounding box center [658, 510] width 24 height 18
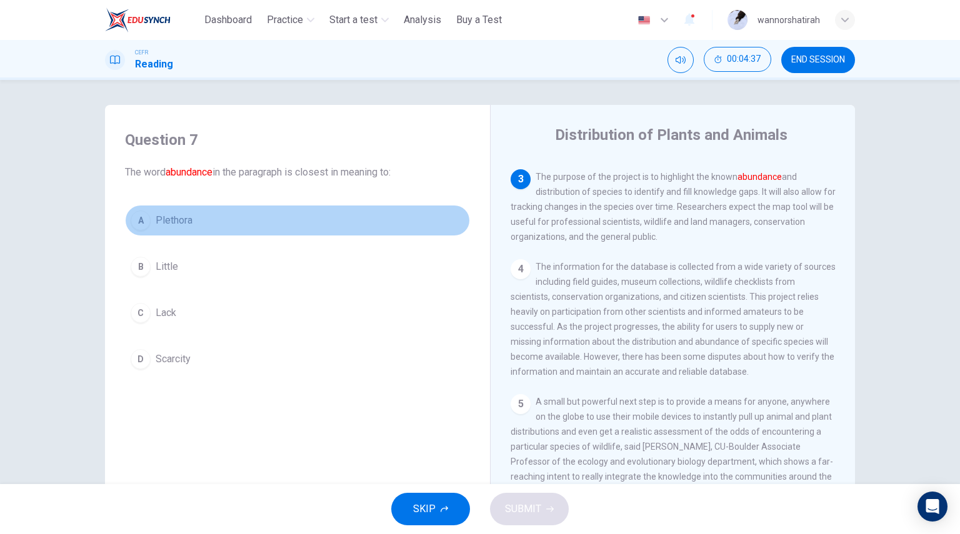
click at [177, 218] on span "Plethora" at bounding box center [174, 220] width 37 height 15
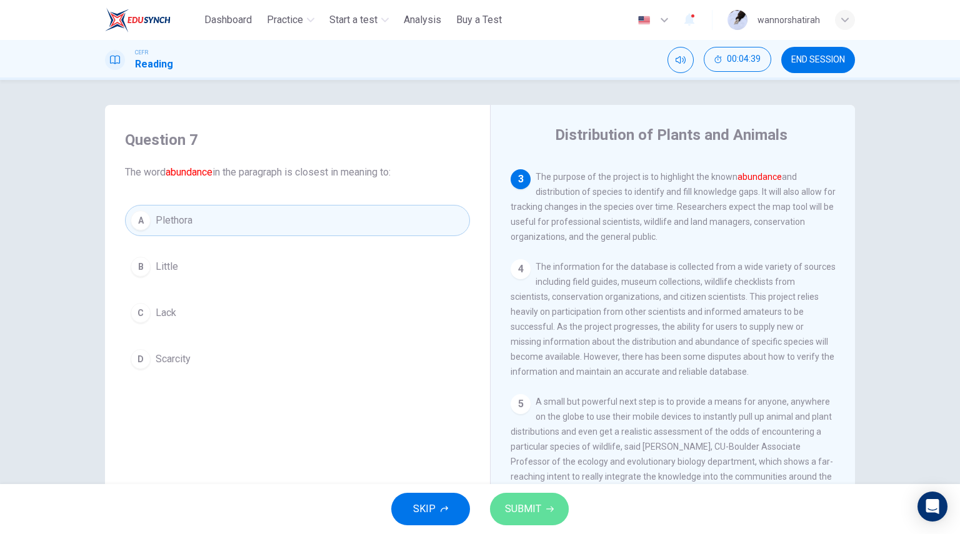
click at [529, 524] on button "SUBMIT" at bounding box center [529, 509] width 79 height 33
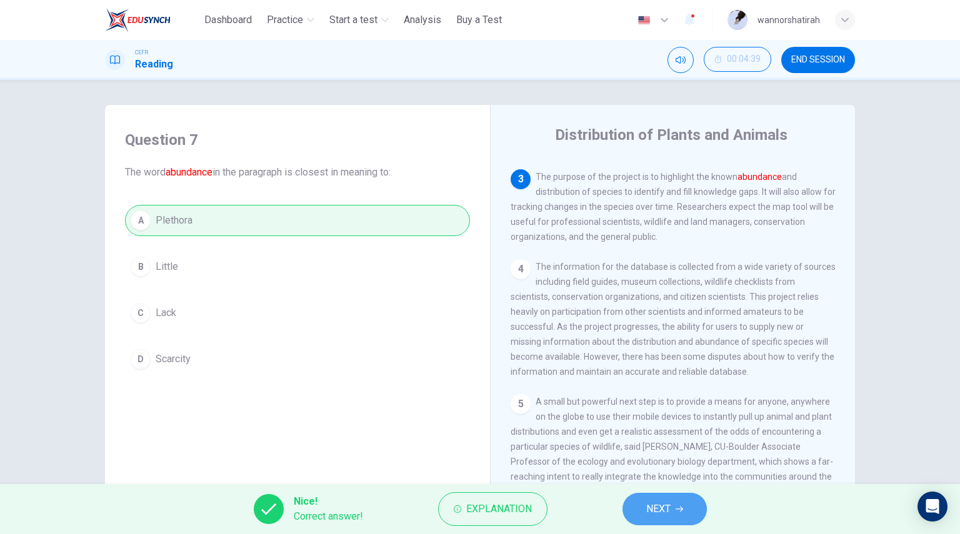
click at [643, 499] on button "NEXT" at bounding box center [665, 509] width 84 height 33
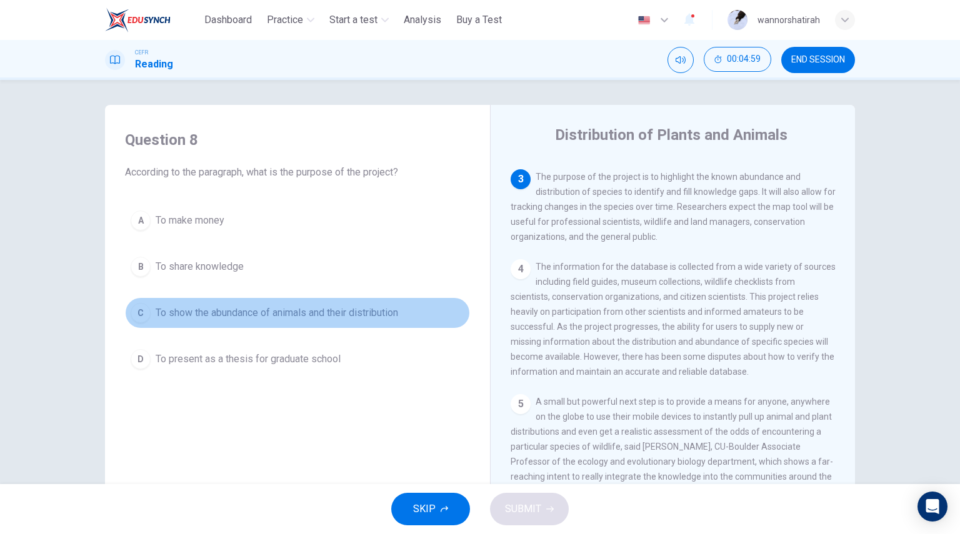
click at [251, 313] on span "To show the abundance of animals and their distribution" at bounding box center [277, 313] width 243 height 15
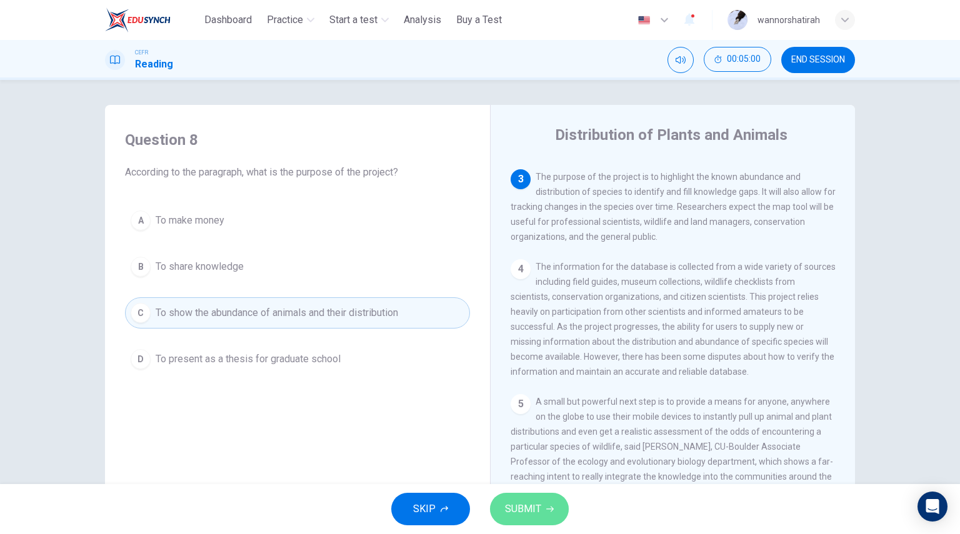
click at [518, 506] on span "SUBMIT" at bounding box center [523, 510] width 36 height 18
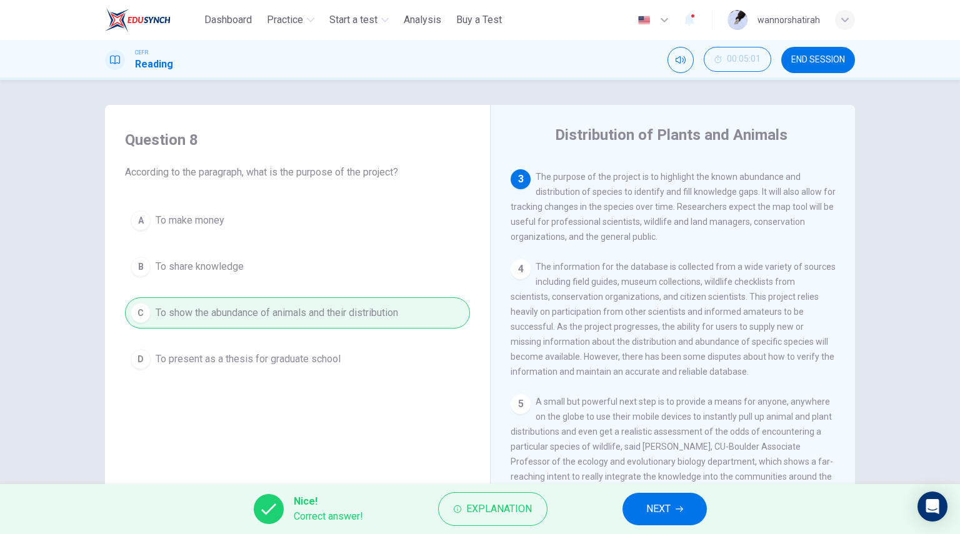
click at [656, 502] on span "NEXT" at bounding box center [658, 510] width 24 height 18
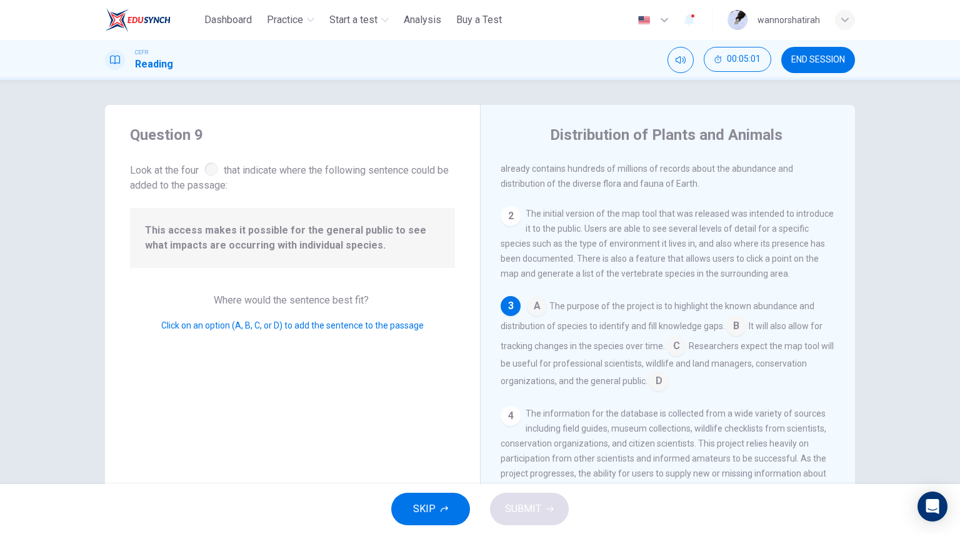
scroll to position [94, 0]
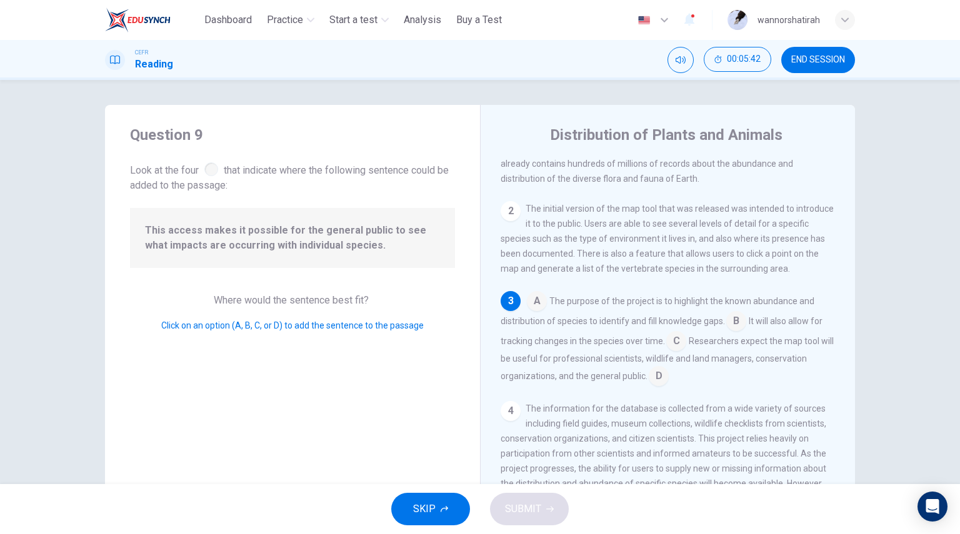
click at [657, 388] on input at bounding box center [659, 378] width 20 height 20
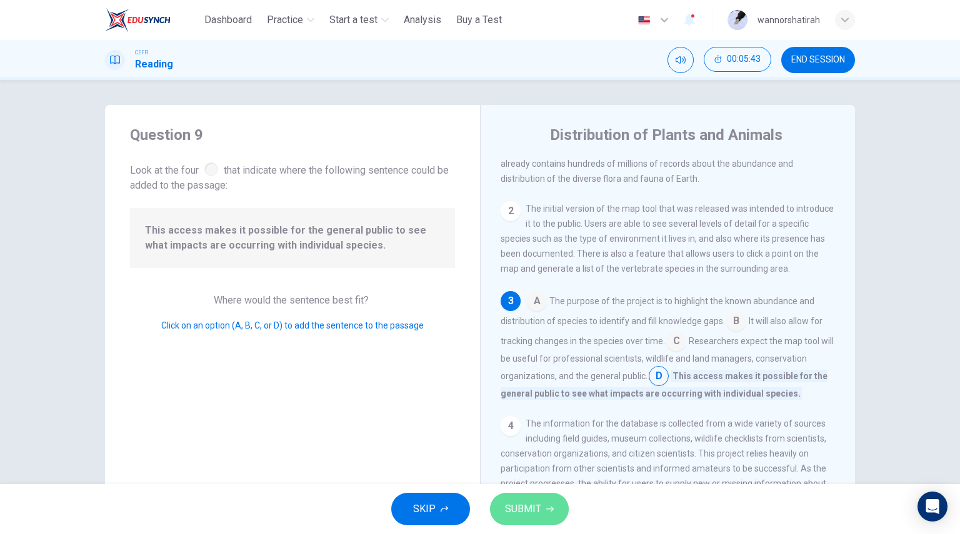
click at [534, 509] on span "SUBMIT" at bounding box center [523, 510] width 36 height 18
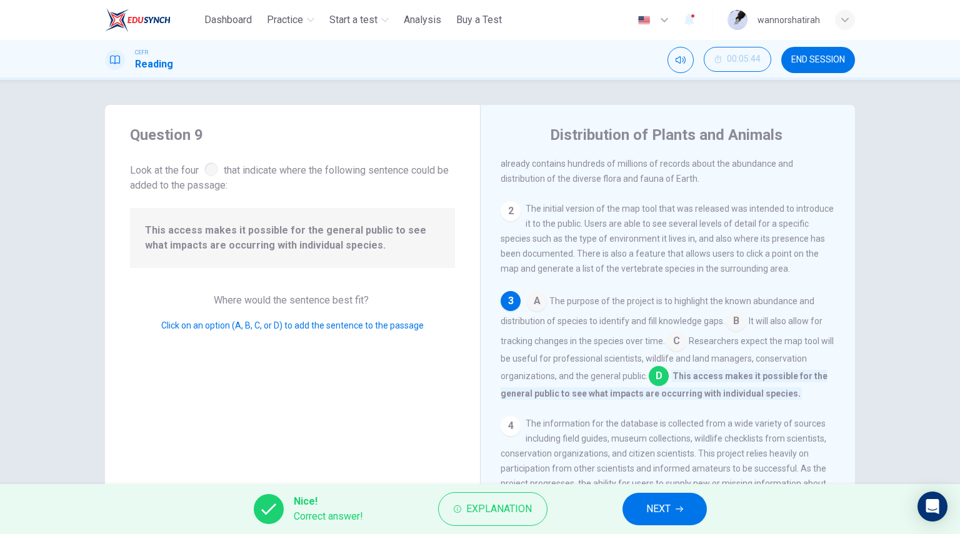
click at [659, 514] on span "NEXT" at bounding box center [658, 510] width 24 height 18
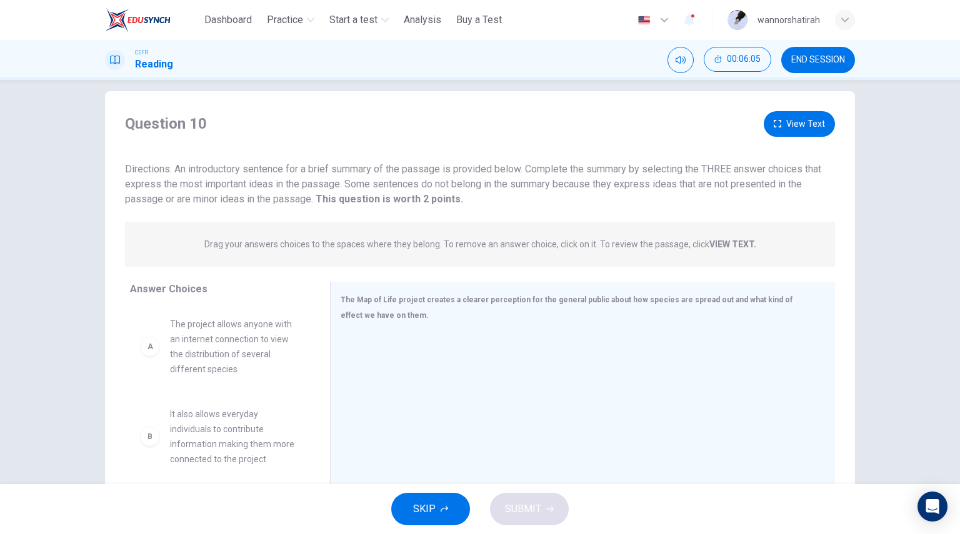
scroll to position [0, 0]
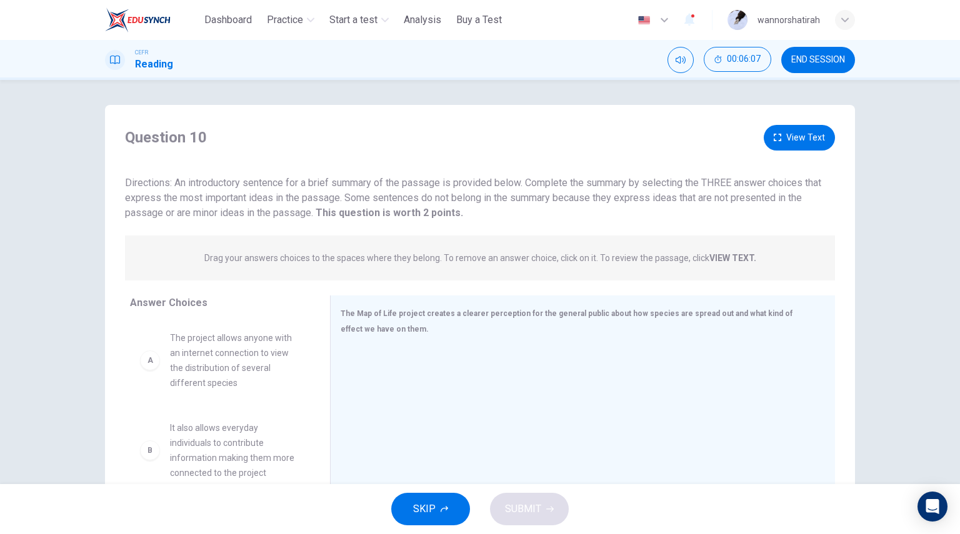
click at [793, 138] on button "View Text" at bounding box center [799, 138] width 71 height 26
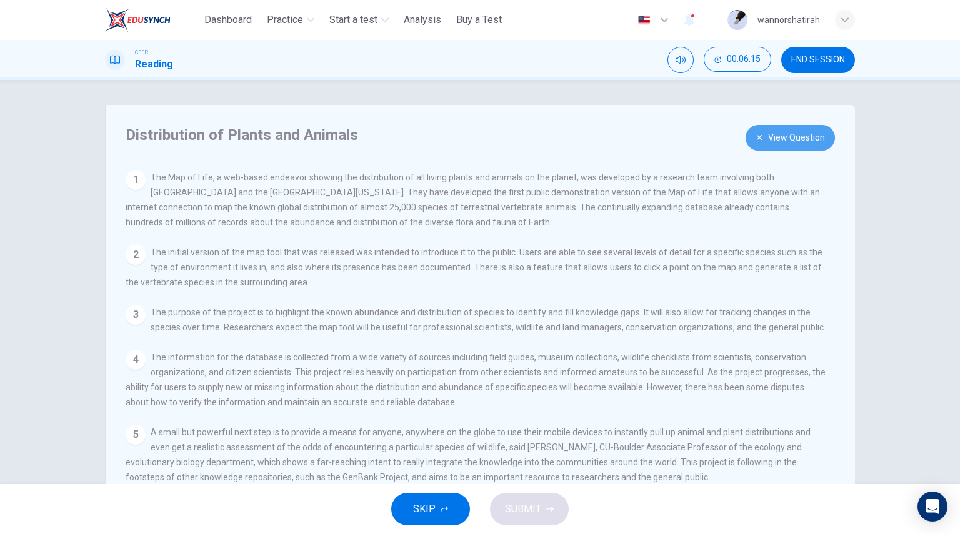
click at [788, 141] on button "View Question" at bounding box center [790, 138] width 89 height 26
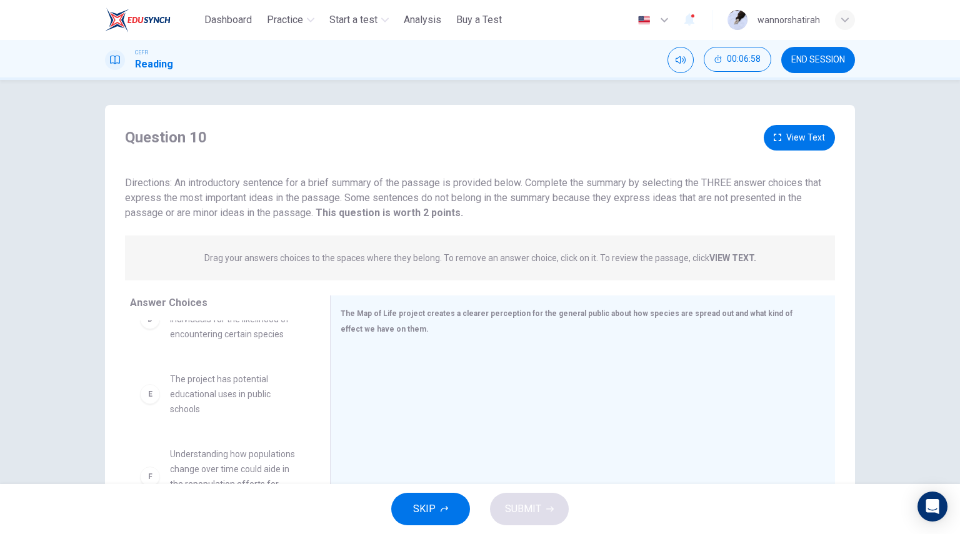
scroll to position [323, 0]
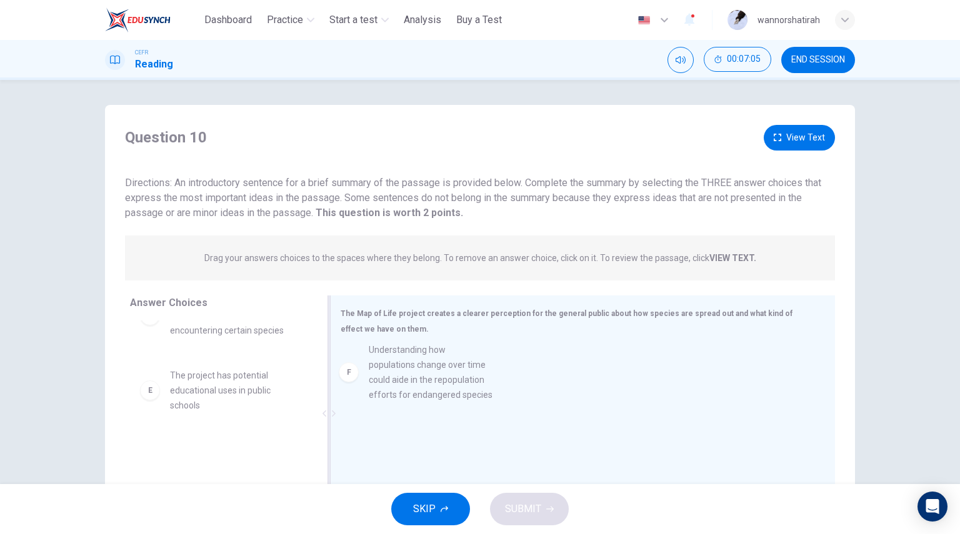
drag, startPoint x: 238, startPoint y: 472, endPoint x: 444, endPoint y: 370, distance: 230.1
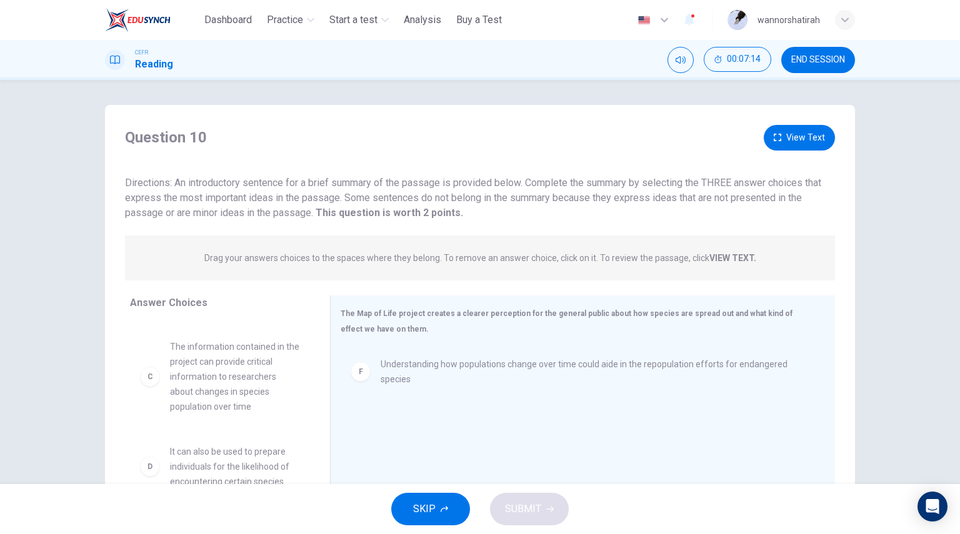
scroll to position [165, 0]
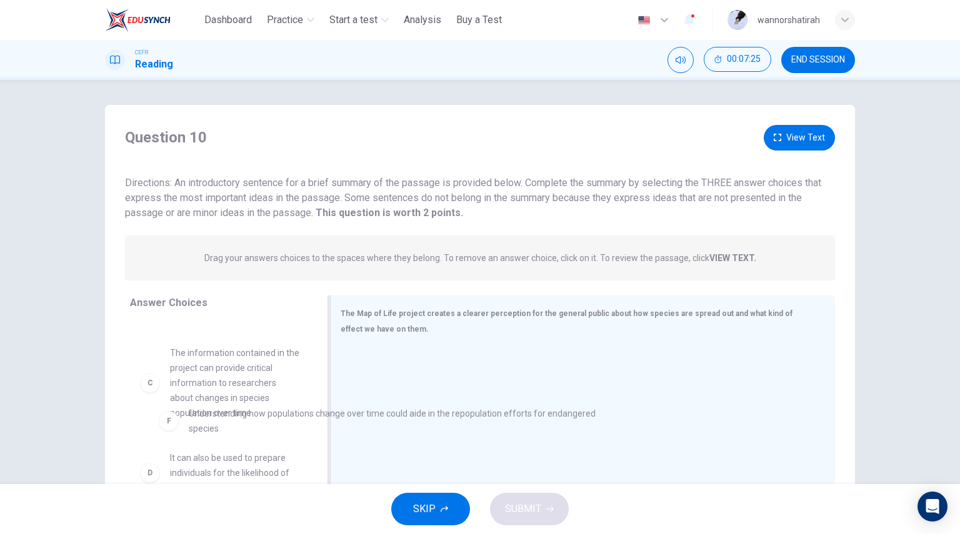
drag, startPoint x: 393, startPoint y: 378, endPoint x: 144, endPoint y: 444, distance: 257.4
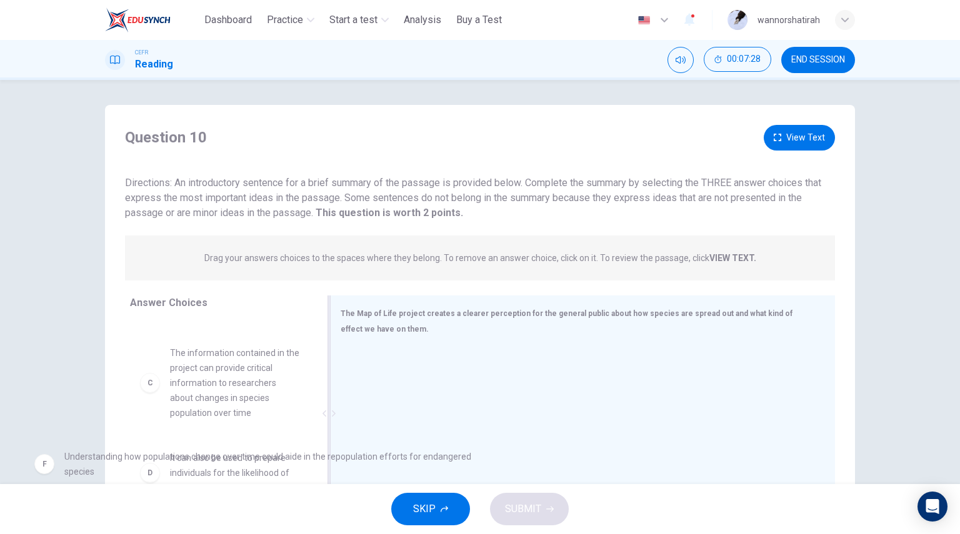
drag, startPoint x: 393, startPoint y: 379, endPoint x: 75, endPoint y: 479, distance: 333.5
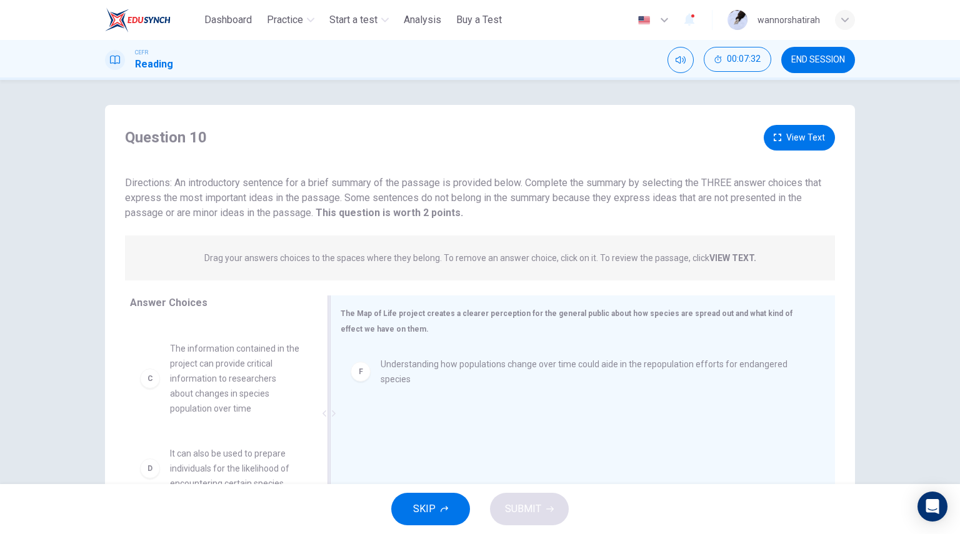
click at [441, 370] on span "Understanding how populations change over time could aide in the repopulation e…" at bounding box center [593, 372] width 424 height 30
click at [441, 370] on div at bounding box center [578, 431] width 474 height 168
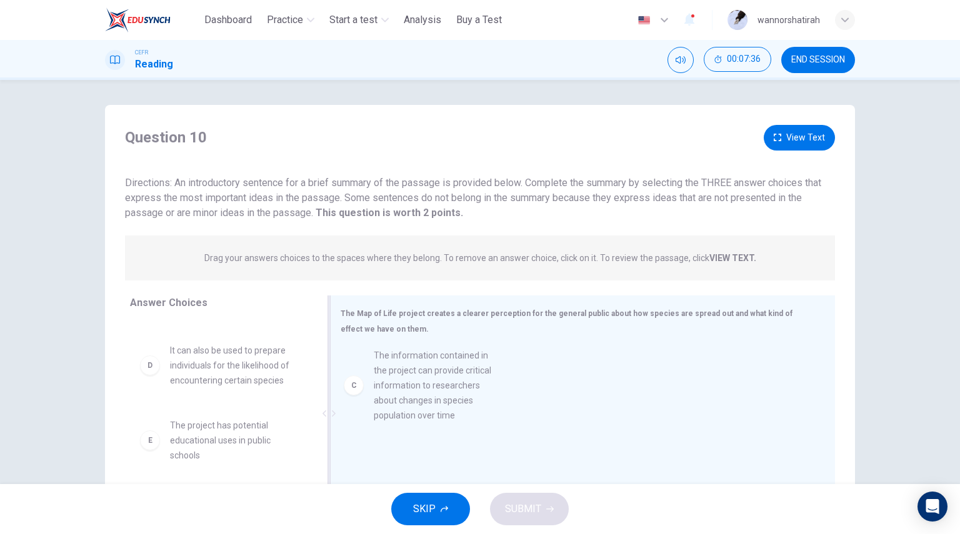
drag, startPoint x: 226, startPoint y: 386, endPoint x: 437, endPoint y: 392, distance: 211.3
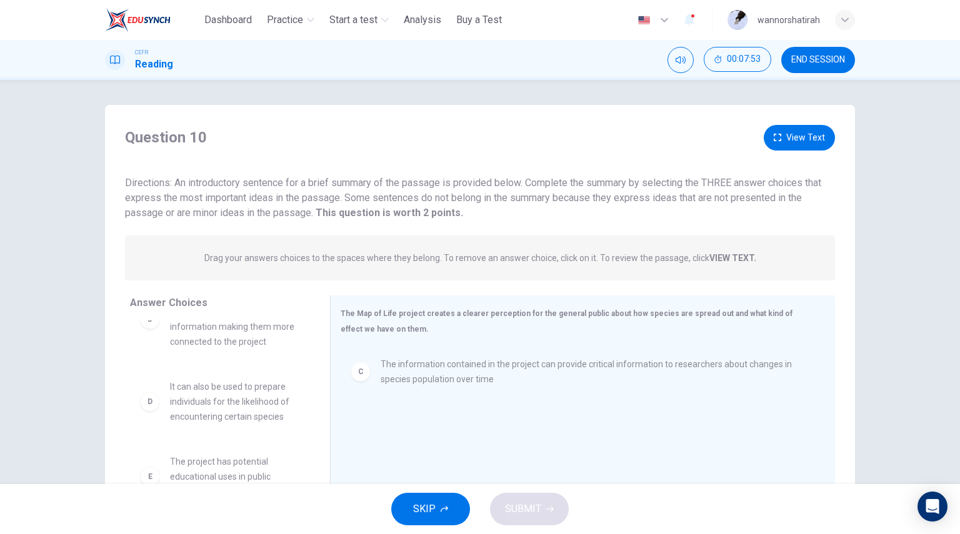
scroll to position [136, 0]
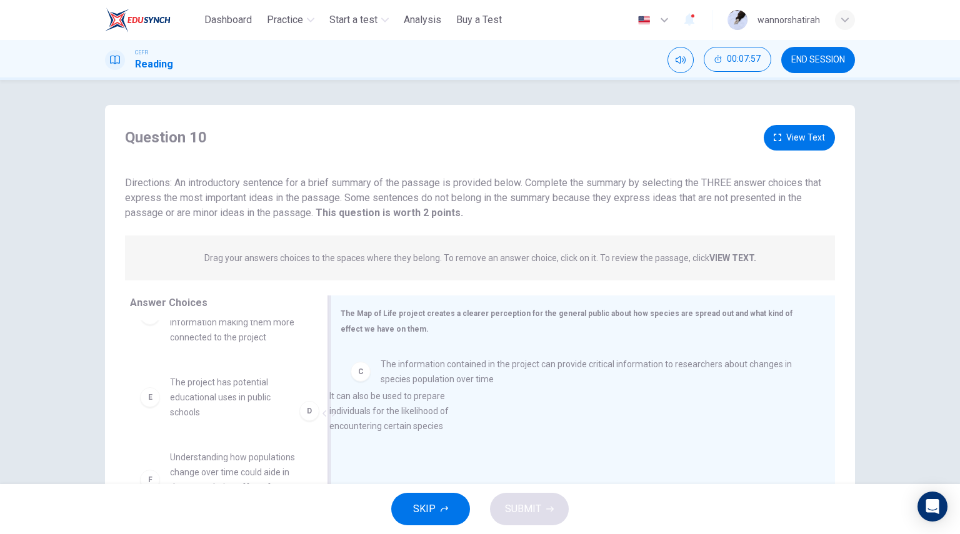
drag, startPoint x: 254, startPoint y: 406, endPoint x: 424, endPoint y: 423, distance: 170.8
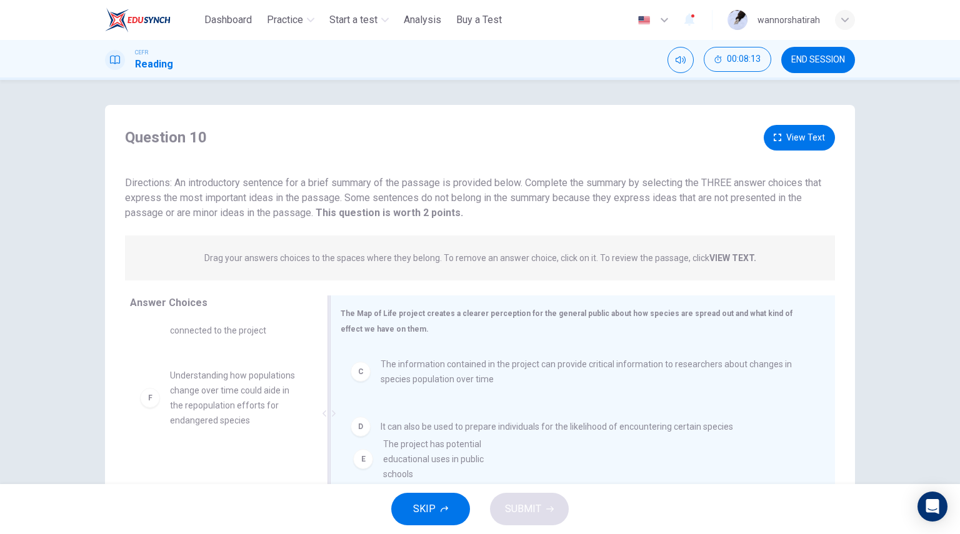
drag, startPoint x: 211, startPoint y: 388, endPoint x: 448, endPoint y: 456, distance: 246.7
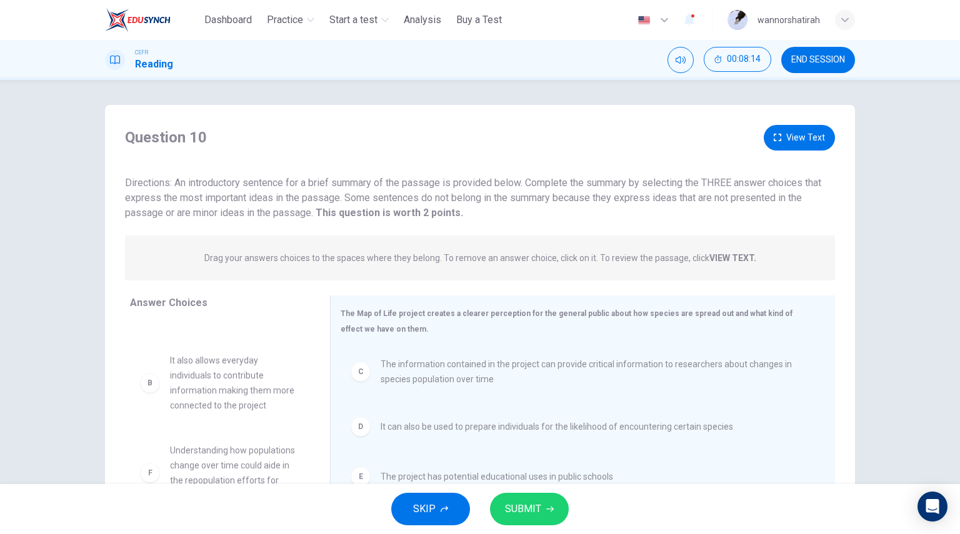
scroll to position [68, 0]
click at [529, 504] on span "SUBMIT" at bounding box center [523, 510] width 36 height 18
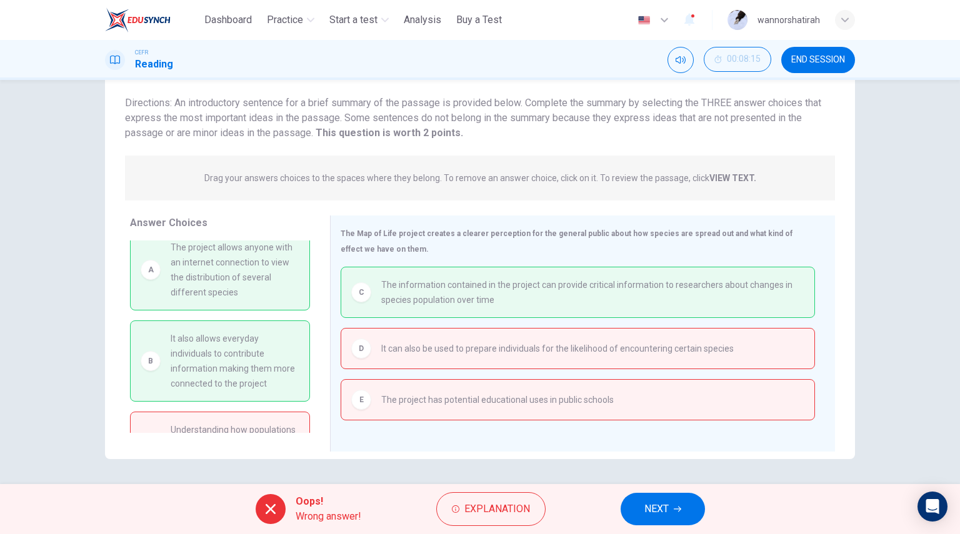
scroll to position [2, 0]
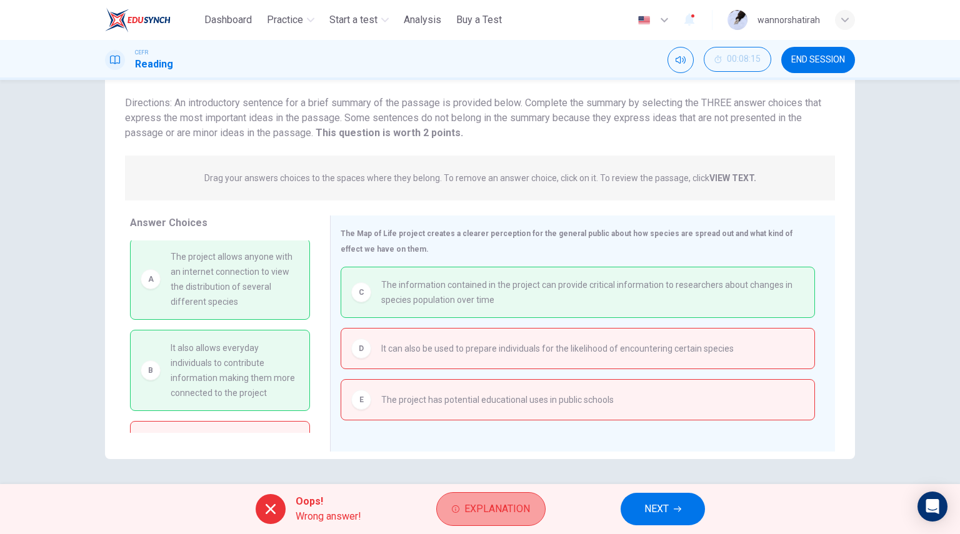
click at [496, 513] on span "Explanation" at bounding box center [497, 510] width 66 height 18
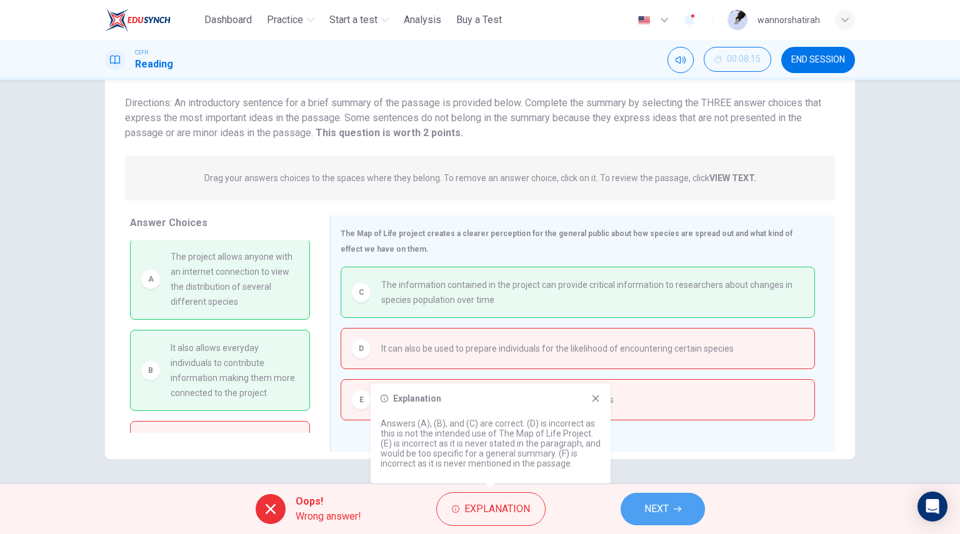
click at [658, 505] on span "NEXT" at bounding box center [656, 510] width 24 height 18
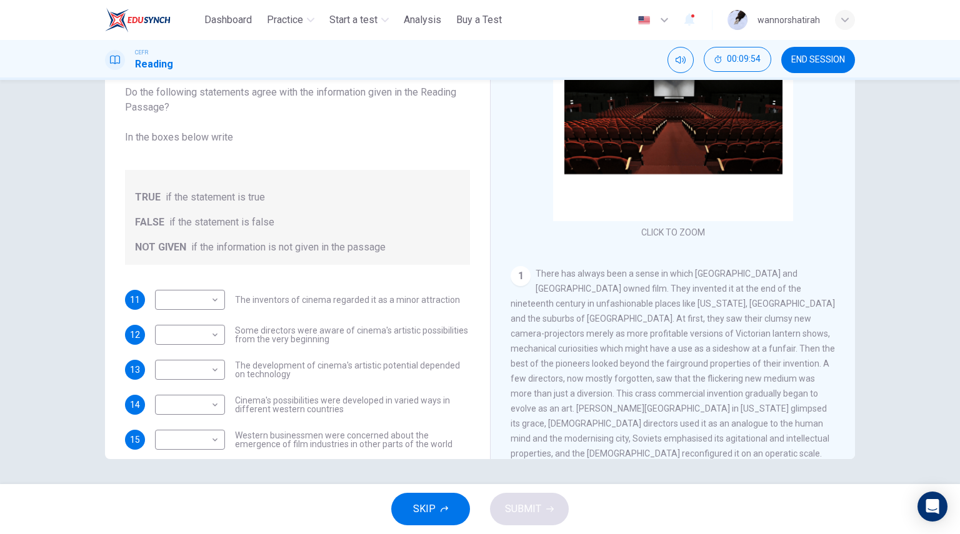
scroll to position [67, 0]
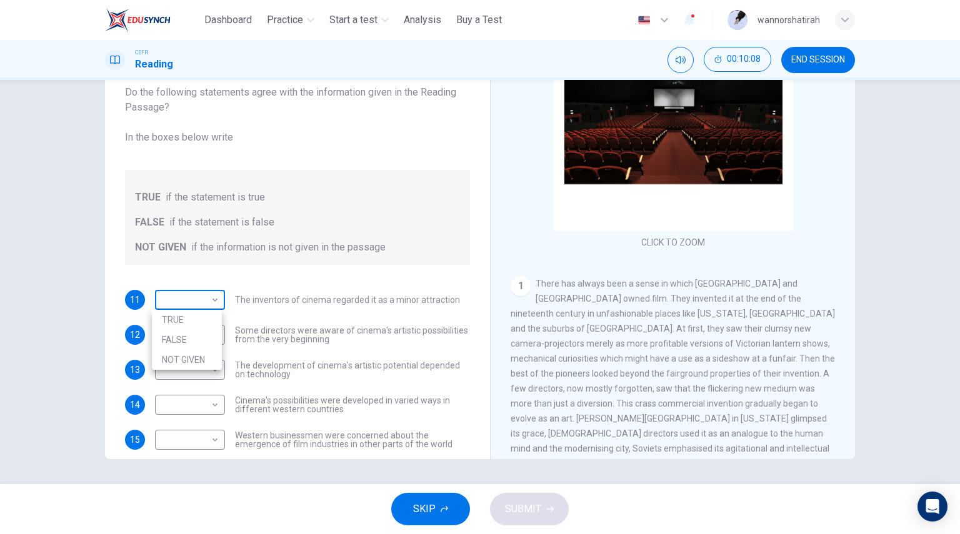
click at [209, 301] on body "This site uses cookies, as explained in our Privacy Policy . If you agree to th…" at bounding box center [480, 267] width 960 height 534
click at [193, 319] on li "TRUE" at bounding box center [187, 320] width 70 height 20
type input "****"
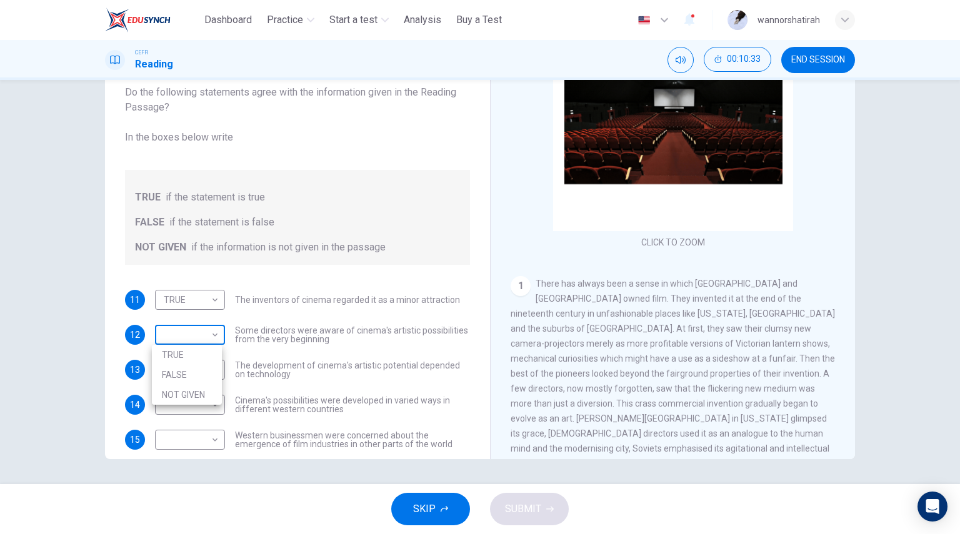
click at [209, 339] on body "This site uses cookies, as explained in our Privacy Policy . If you agree to th…" at bounding box center [480, 267] width 960 height 534
click at [186, 356] on li "TRUE" at bounding box center [187, 355] width 70 height 20
type input "****"
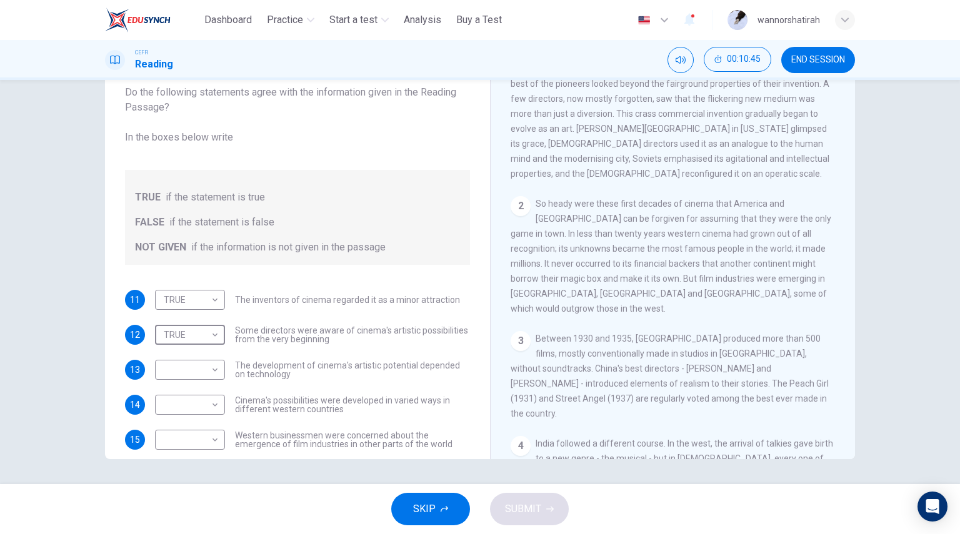
scroll to position [16, 0]
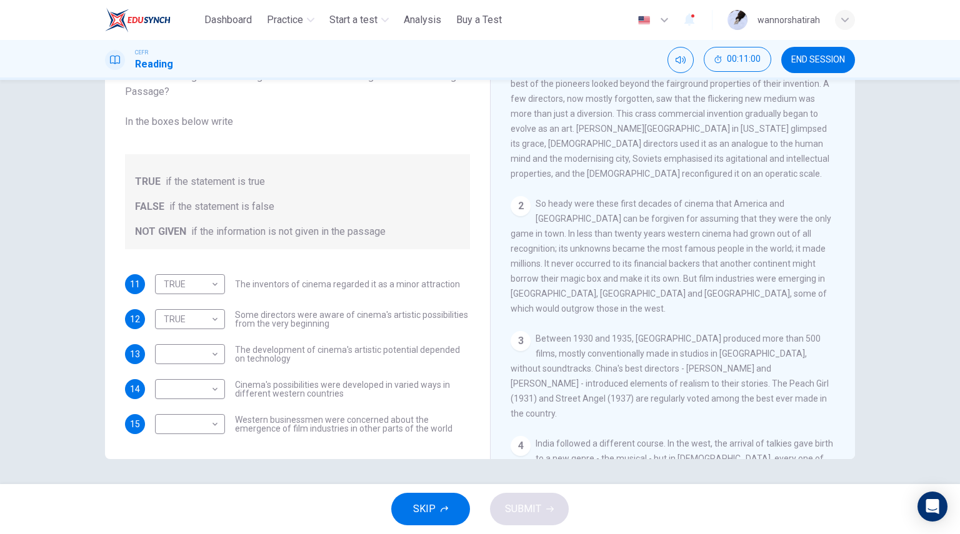
drag, startPoint x: 850, startPoint y: 258, endPoint x: 847, endPoint y: 264, distance: 7.6
click at [847, 264] on div "The History of Film CLICK TO ZOOM Click to Zoom 1 There has always been a sense…" at bounding box center [672, 252] width 365 height 454
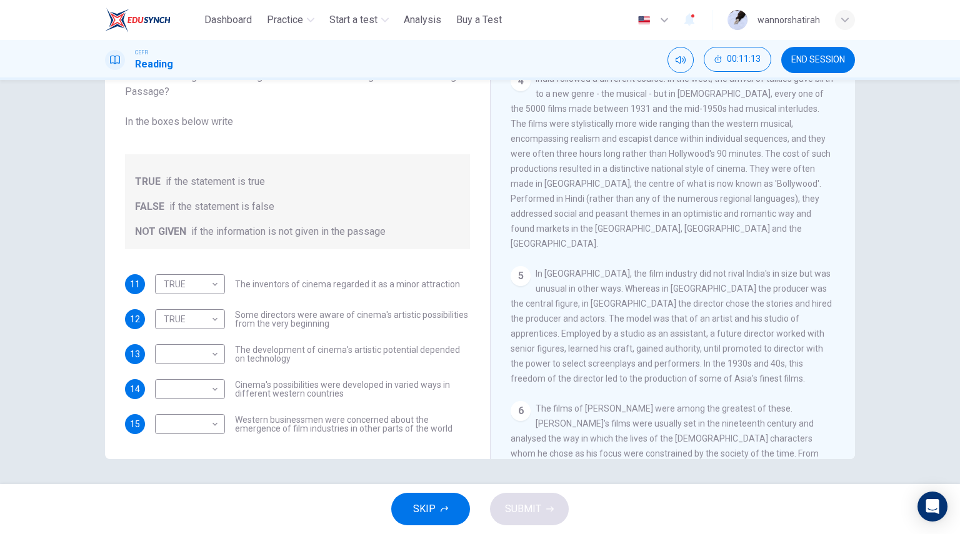
scroll to position [724, 0]
click at [847, 356] on div "CLICK TO ZOOM Click to Zoom 1 There has always been a sense in which America an…" at bounding box center [681, 269] width 341 height 379
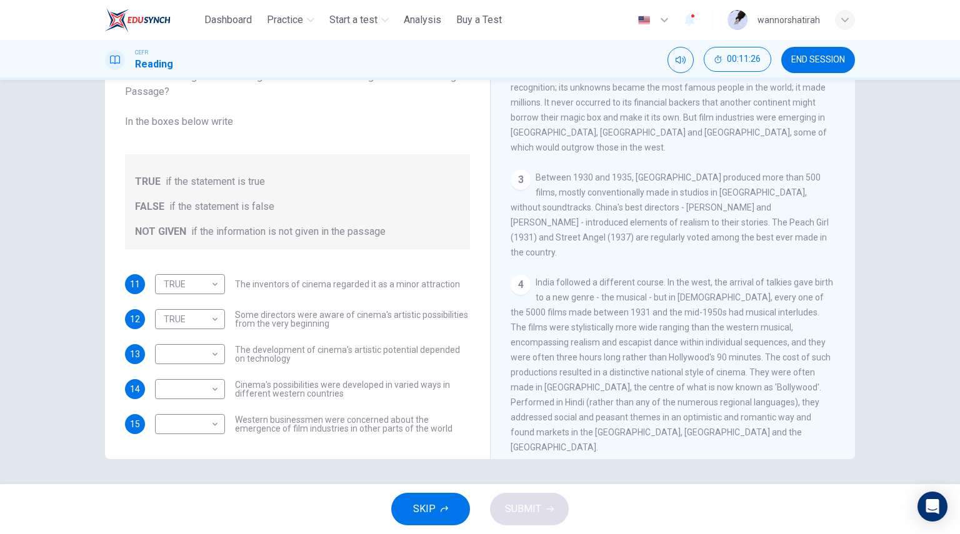
scroll to position [511, 0]
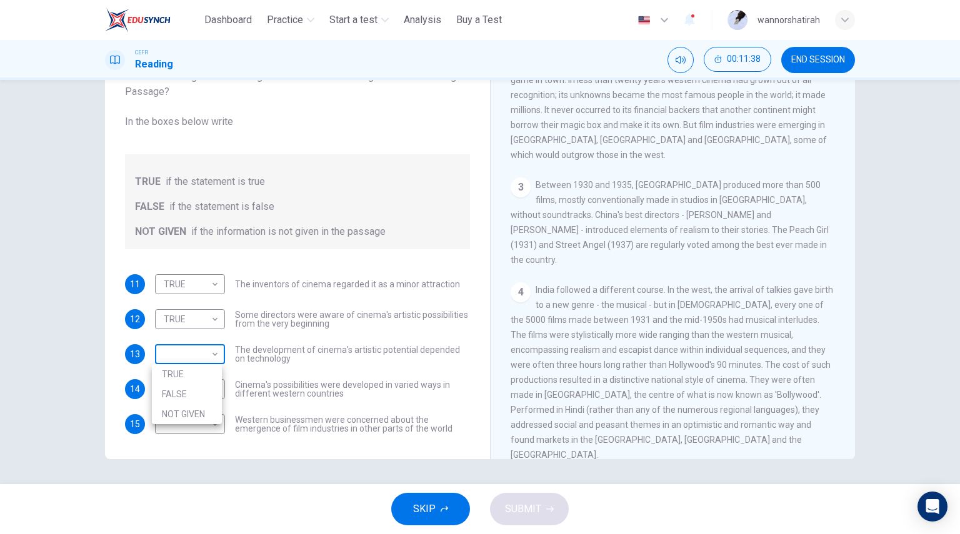
click at [215, 359] on body "This site uses cookies, as explained in our Privacy Policy . If you agree to th…" at bounding box center [480, 267] width 960 height 534
click at [338, 331] on div at bounding box center [480, 267] width 960 height 534
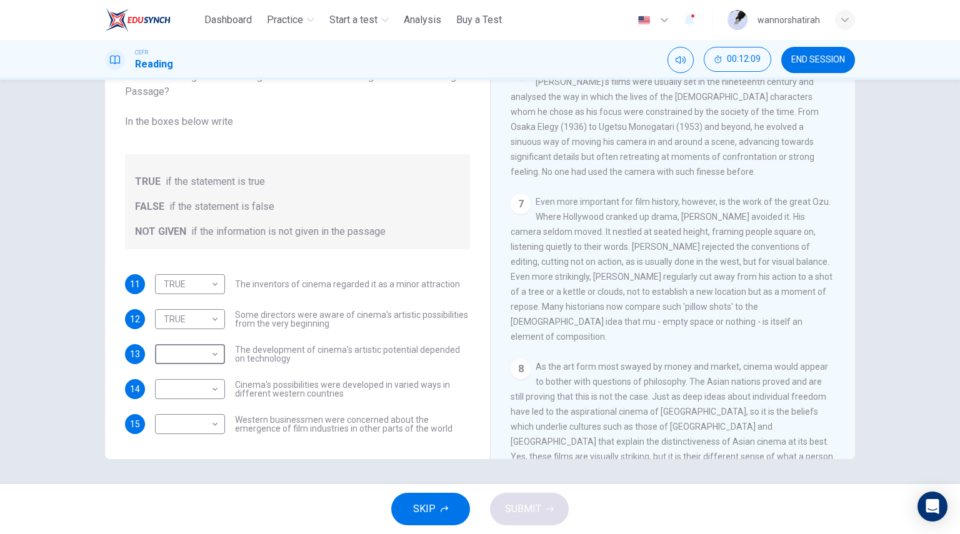
scroll to position [1061, 0]
click at [212, 359] on body "This site uses cookies, as explained in our Privacy Policy . If you agree to th…" at bounding box center [480, 267] width 960 height 534
click at [190, 411] on li "NOT GIVEN" at bounding box center [187, 414] width 70 height 20
type input "*********"
click at [211, 391] on body "This site uses cookies, as explained in our Privacy Policy . If you agree to th…" at bounding box center [480, 267] width 960 height 534
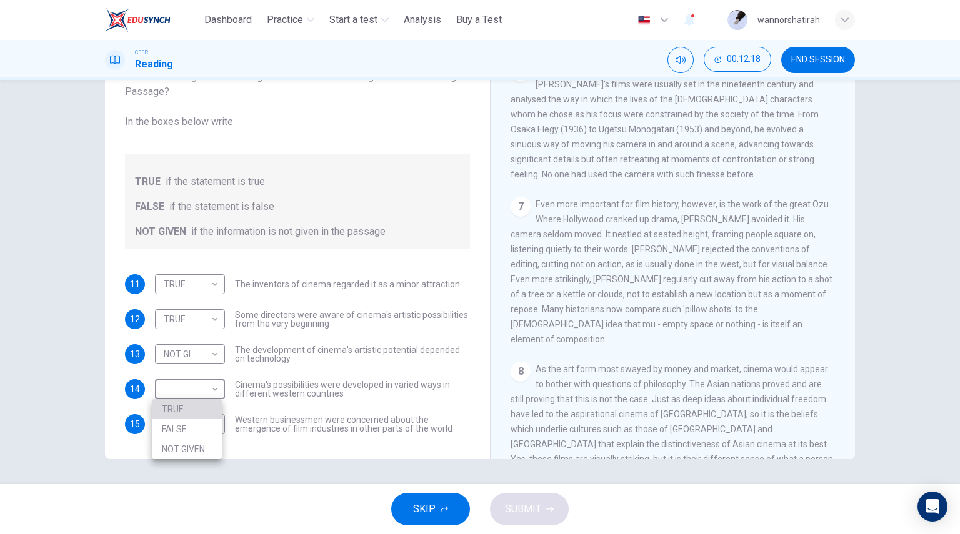
click at [189, 406] on li "TRUE" at bounding box center [187, 409] width 70 height 20
type input "****"
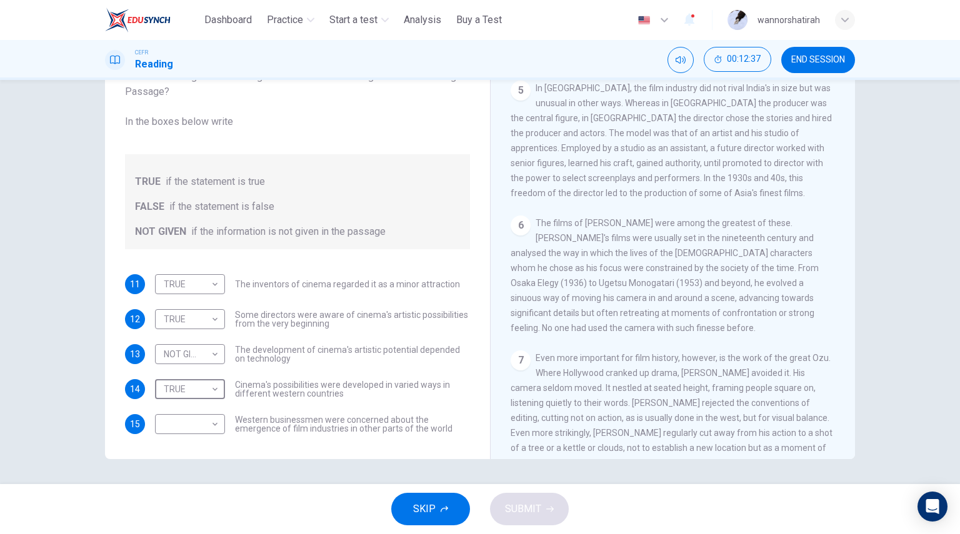
scroll to position [1066, 0]
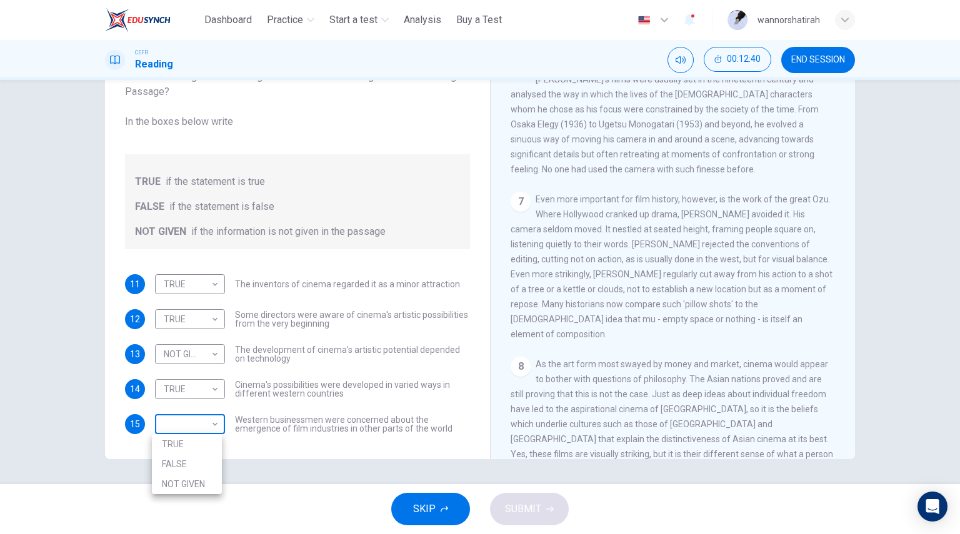
click at [204, 419] on body "This site uses cookies, as explained in our Privacy Policy . If you agree to th…" at bounding box center [480, 267] width 960 height 534
click at [190, 479] on li "NOT GIVEN" at bounding box center [187, 484] width 70 height 20
type input "*********"
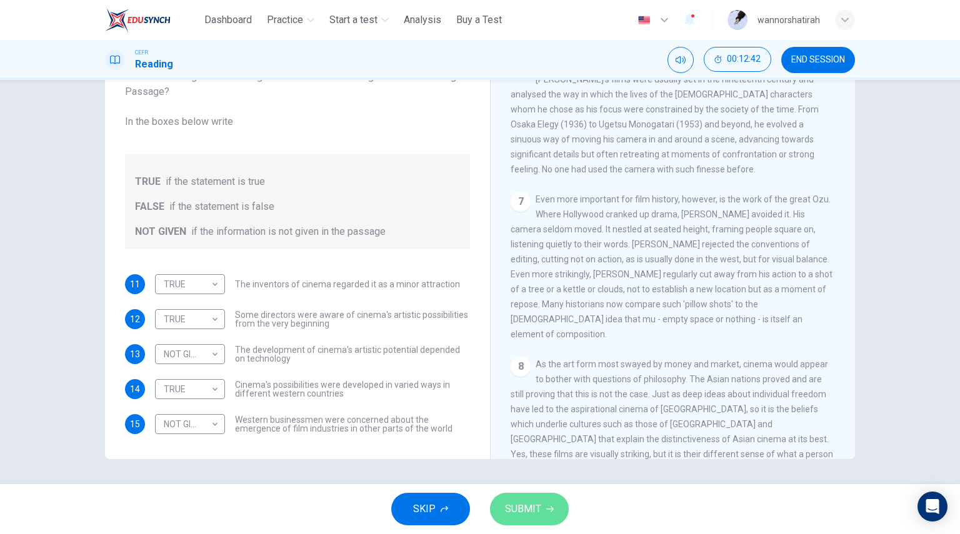
click at [529, 509] on span "SUBMIT" at bounding box center [523, 510] width 36 height 18
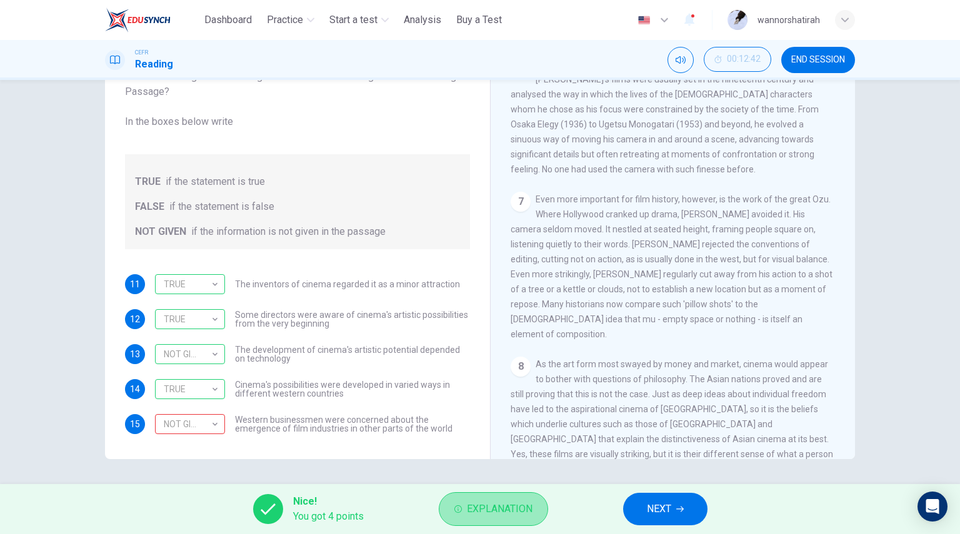
click at [500, 504] on span "Explanation" at bounding box center [500, 510] width 66 height 18
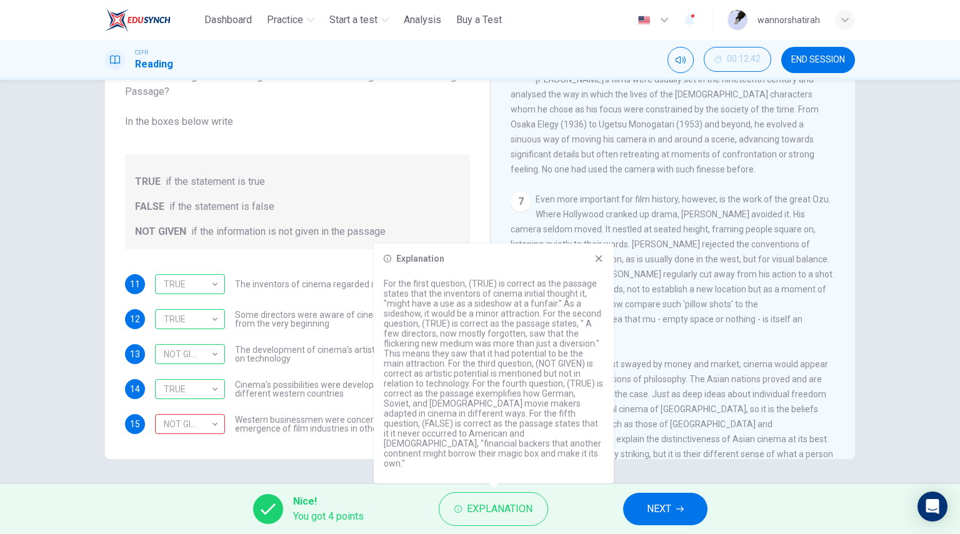
click at [760, 458] on div "CLICK TO ZOOM Click to Zoom 1 There has always been a sense in which America an…" at bounding box center [681, 269] width 341 height 379
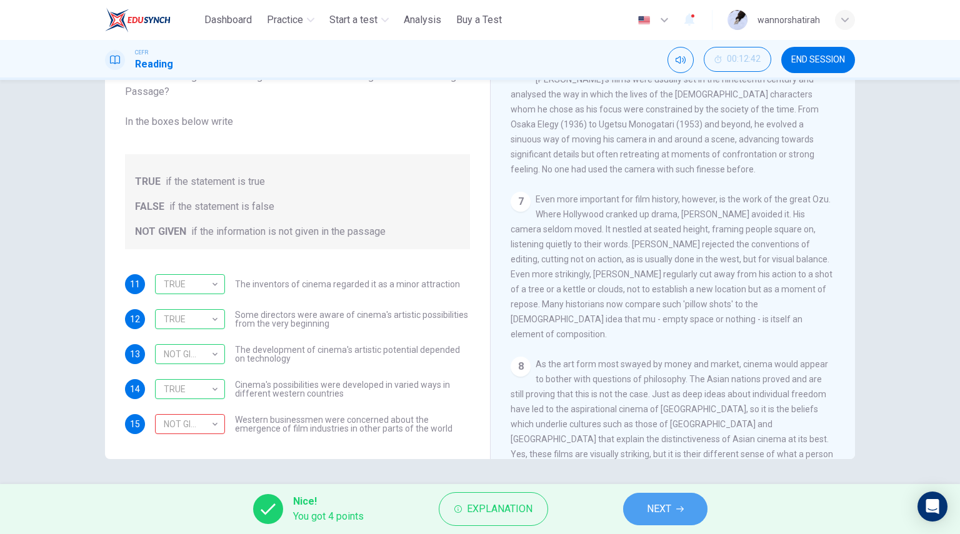
click at [666, 506] on span "NEXT" at bounding box center [659, 510] width 24 height 18
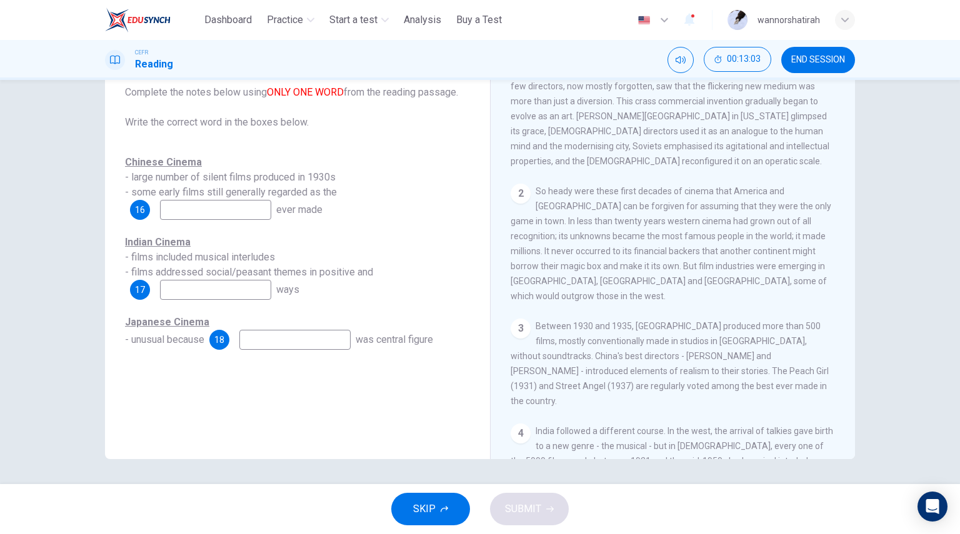
scroll to position [362, 0]
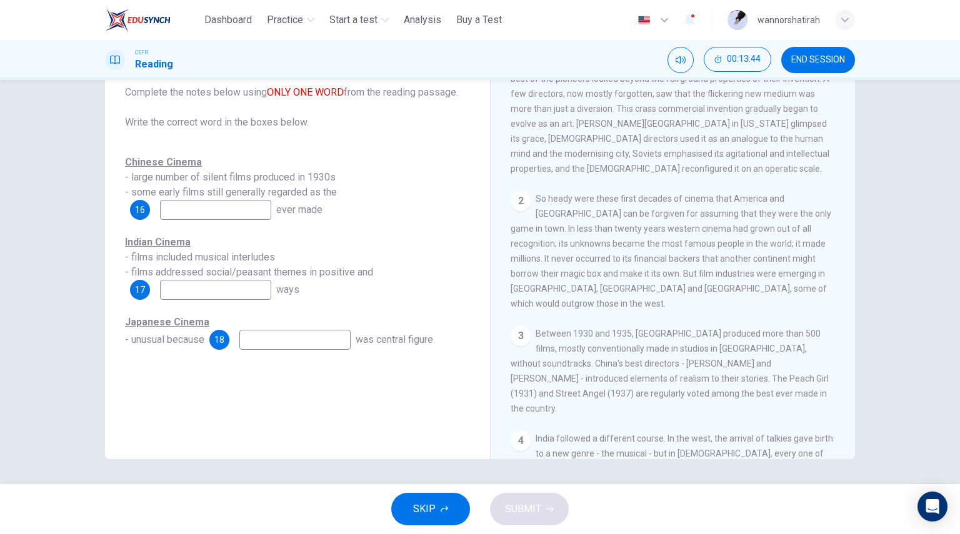
click at [183, 211] on input at bounding box center [215, 210] width 111 height 20
type input "****"
click at [185, 291] on input at bounding box center [215, 290] width 111 height 20
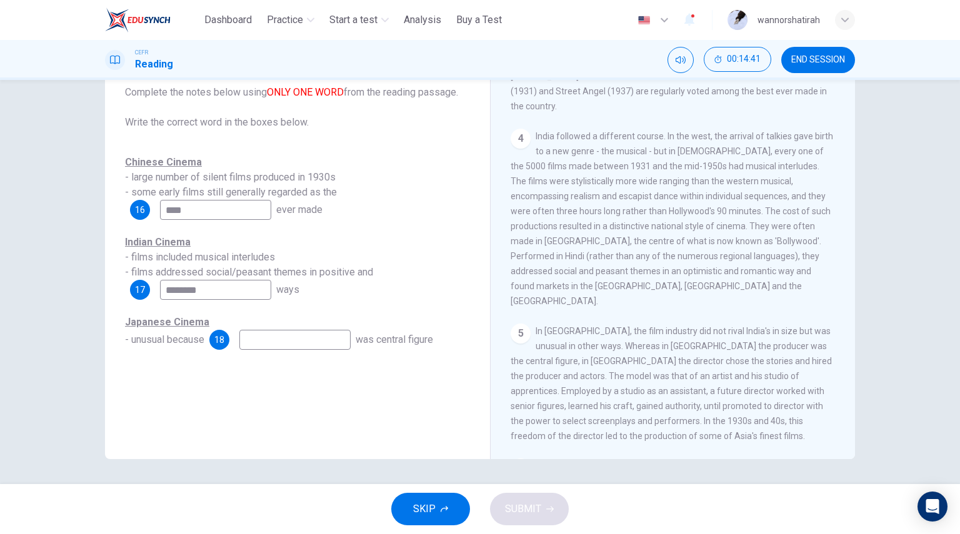
scroll to position [669, 0]
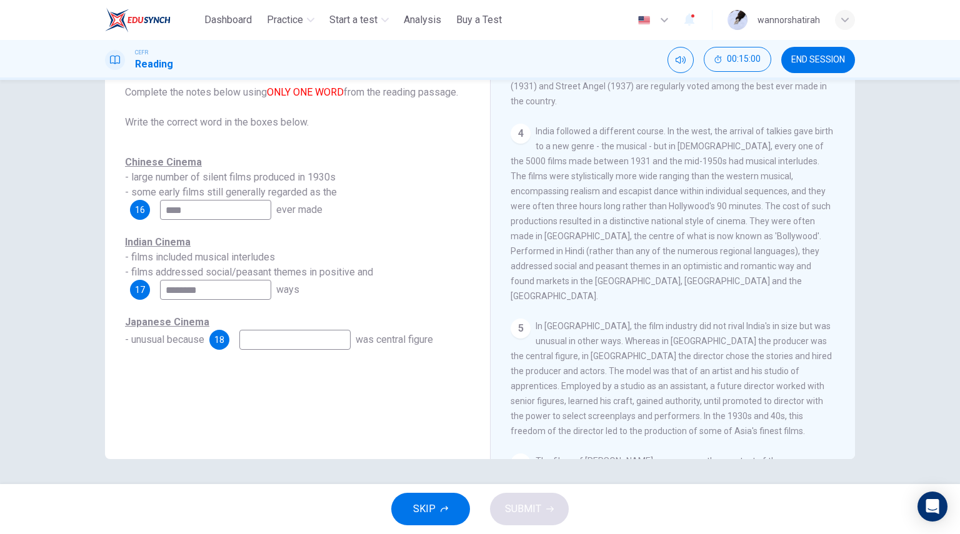
type input "********"
click at [303, 339] on input at bounding box center [294, 340] width 111 height 20
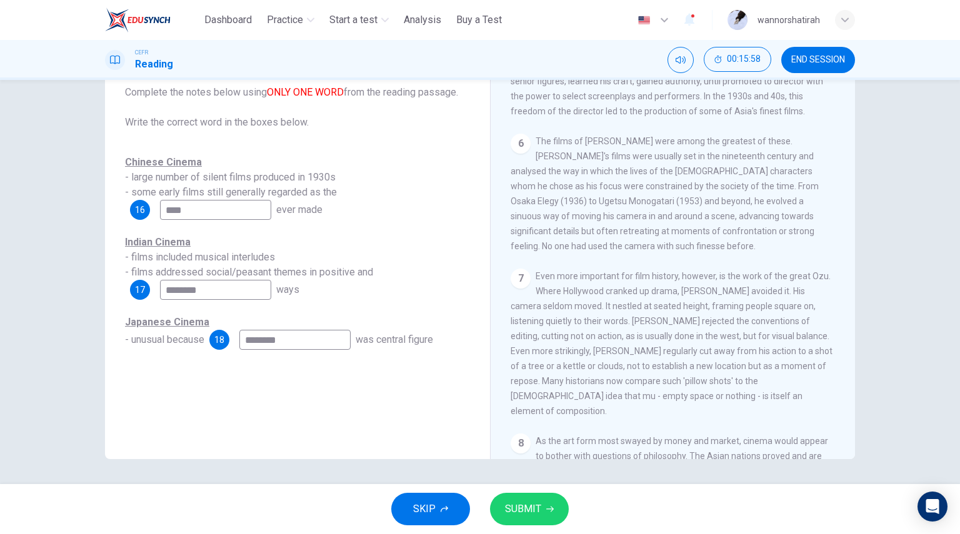
scroll to position [992, 0]
type input "********"
drag, startPoint x: 840, startPoint y: 391, endPoint x: 846, endPoint y: 443, distance: 52.9
click at [846, 443] on div "CLICK TO ZOOM Click to Zoom 1 There has always been a sense in which America an…" at bounding box center [681, 269] width 341 height 379
click at [532, 508] on span "SUBMIT" at bounding box center [523, 510] width 36 height 18
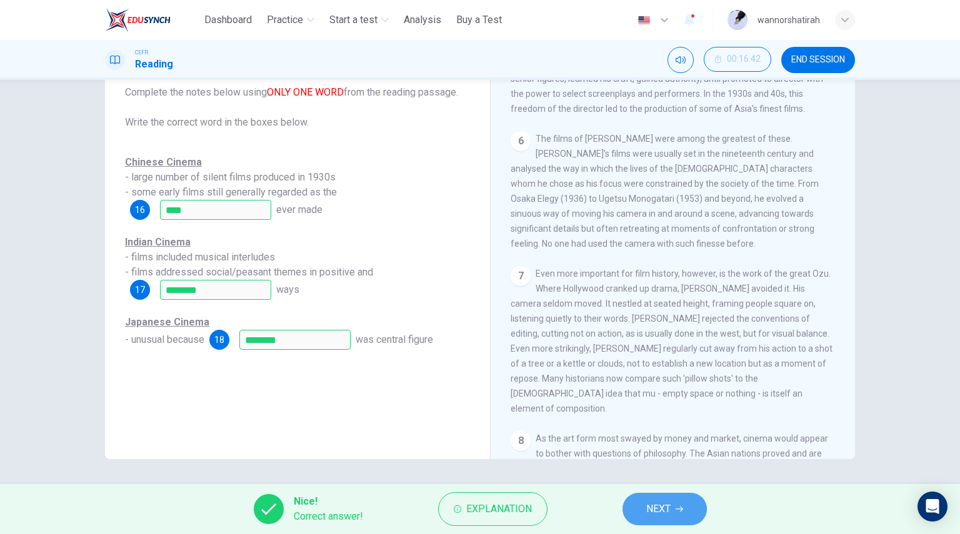
click at [664, 514] on span "NEXT" at bounding box center [658, 510] width 24 height 18
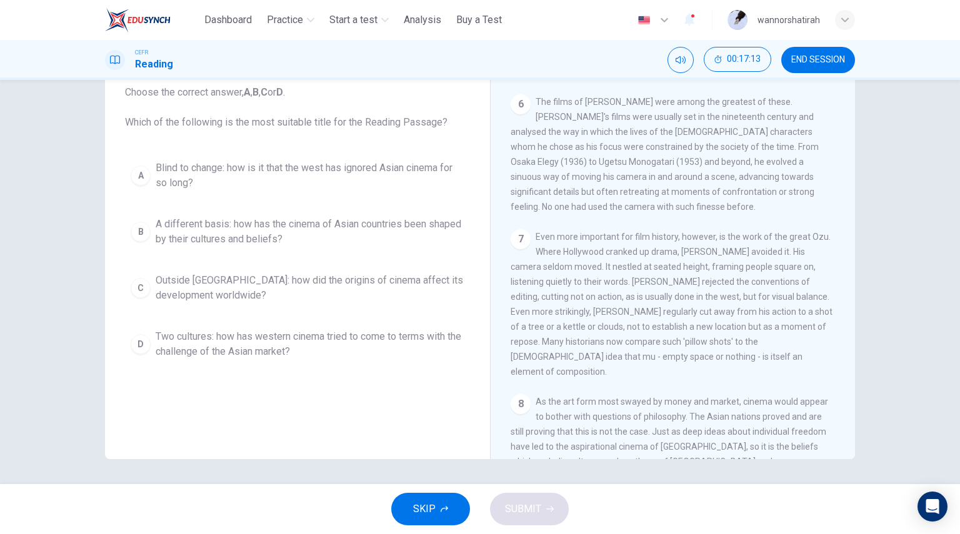
scroll to position [1066, 0]
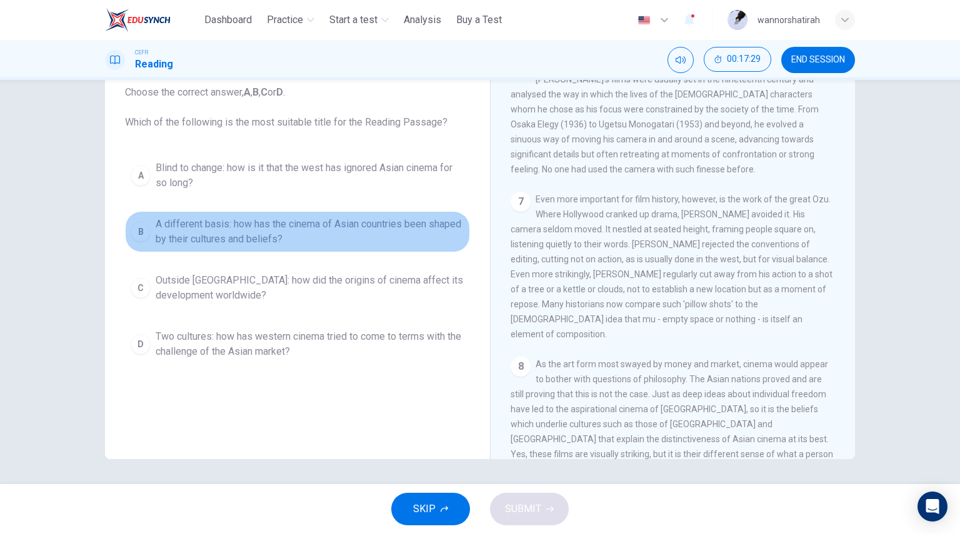
click at [260, 231] on span "A different basis: how has the cinema of Asian countries been shaped by their c…" at bounding box center [310, 232] width 309 height 30
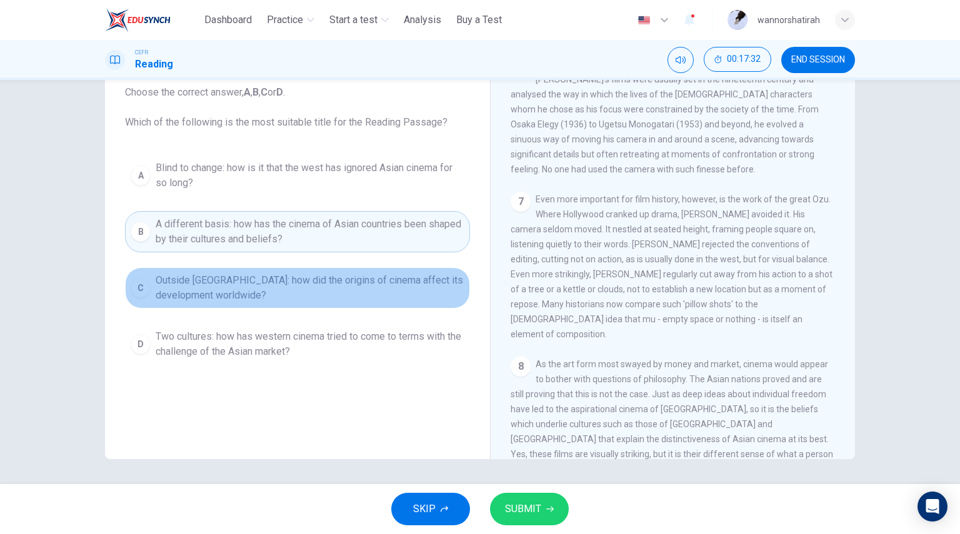
click at [345, 288] on span "Outside Asia: how did the origins of cinema affect its development worldwide?" at bounding box center [310, 288] width 309 height 30
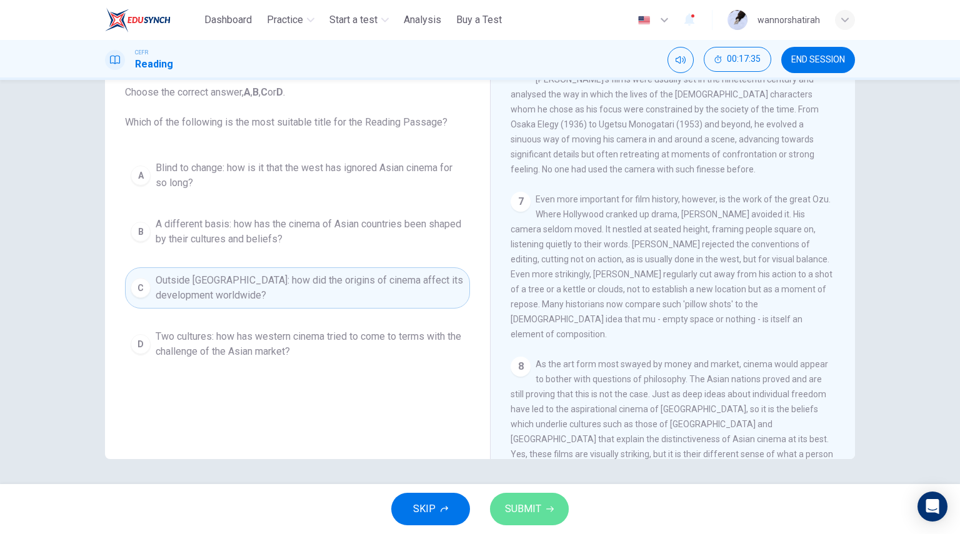
click at [541, 508] on button "SUBMIT" at bounding box center [529, 509] width 79 height 33
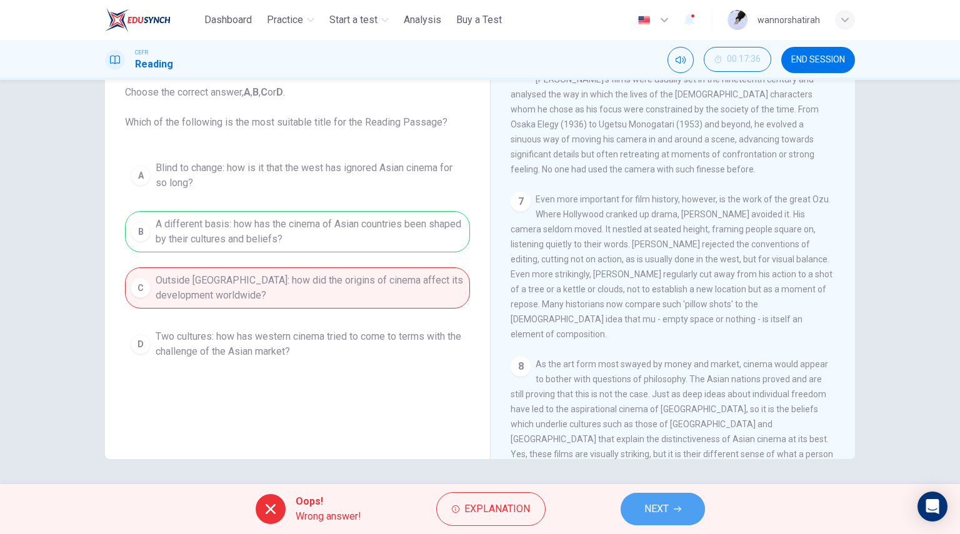
click at [671, 509] on button "NEXT" at bounding box center [663, 509] width 84 height 33
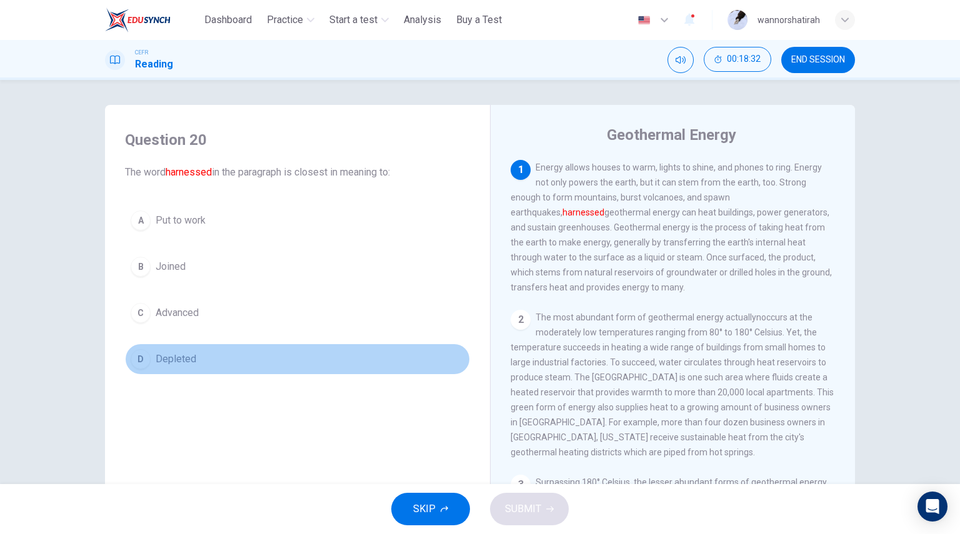
click at [178, 352] on span "Depleted" at bounding box center [176, 359] width 41 height 15
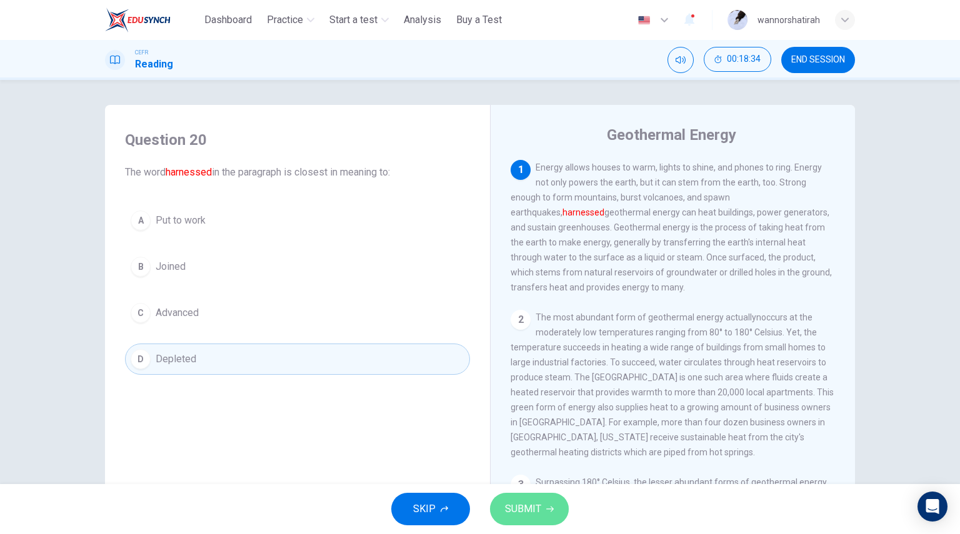
click at [509, 504] on span "SUBMIT" at bounding box center [523, 510] width 36 height 18
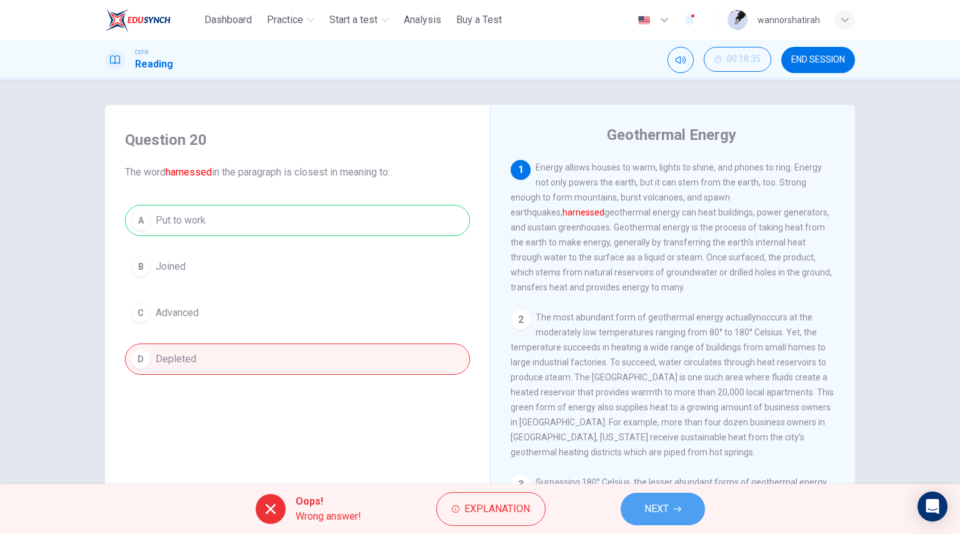
click at [650, 513] on span "NEXT" at bounding box center [656, 510] width 24 height 18
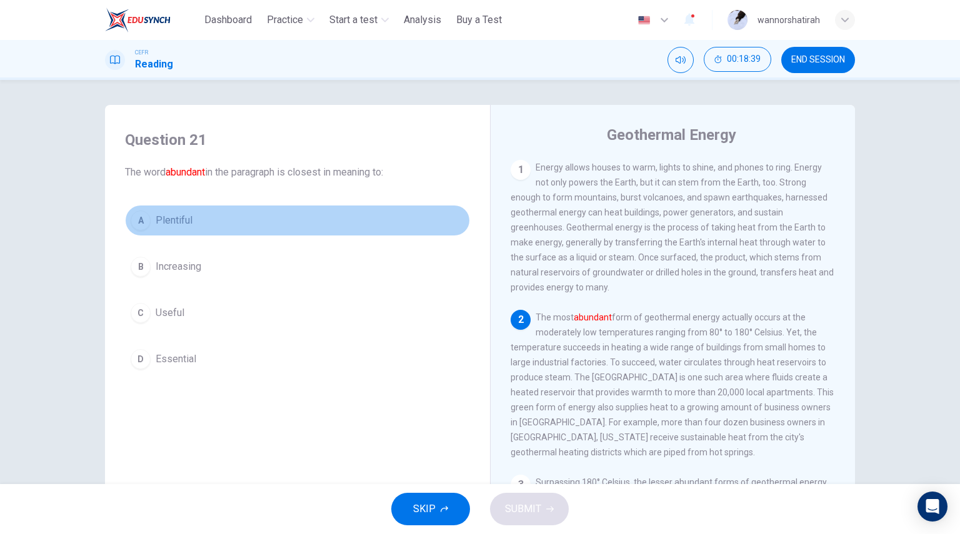
click at [185, 223] on span "Plentiful" at bounding box center [174, 220] width 37 height 15
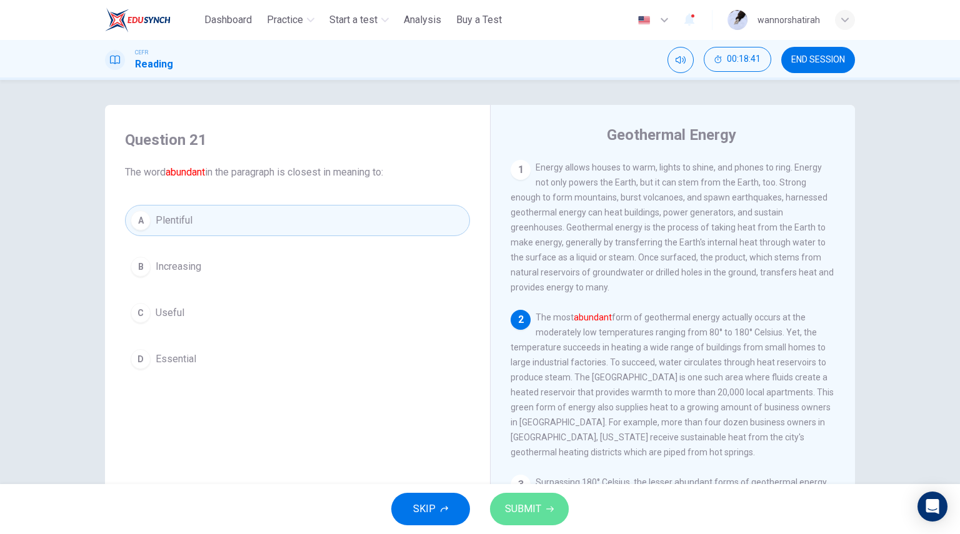
click at [533, 507] on span "SUBMIT" at bounding box center [523, 510] width 36 height 18
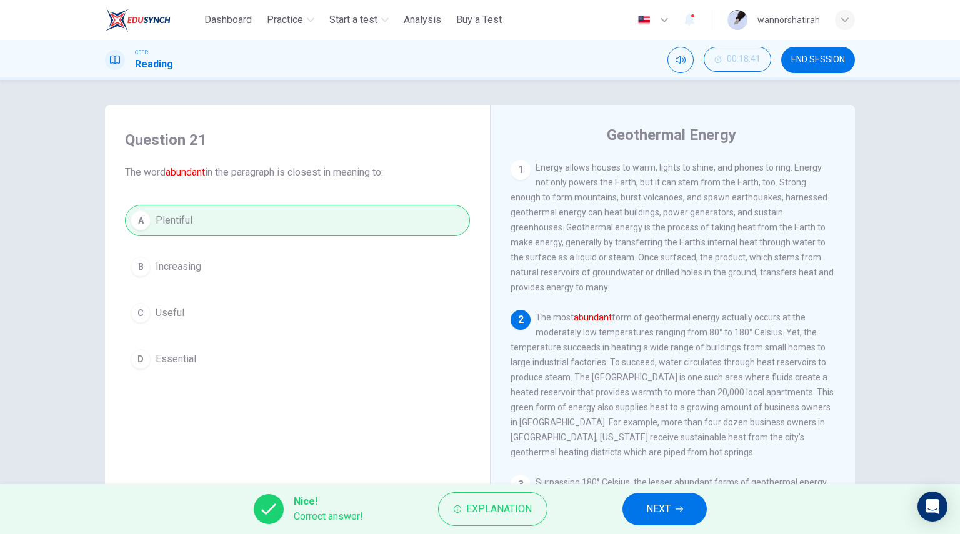
click at [648, 506] on span "NEXT" at bounding box center [658, 510] width 24 height 18
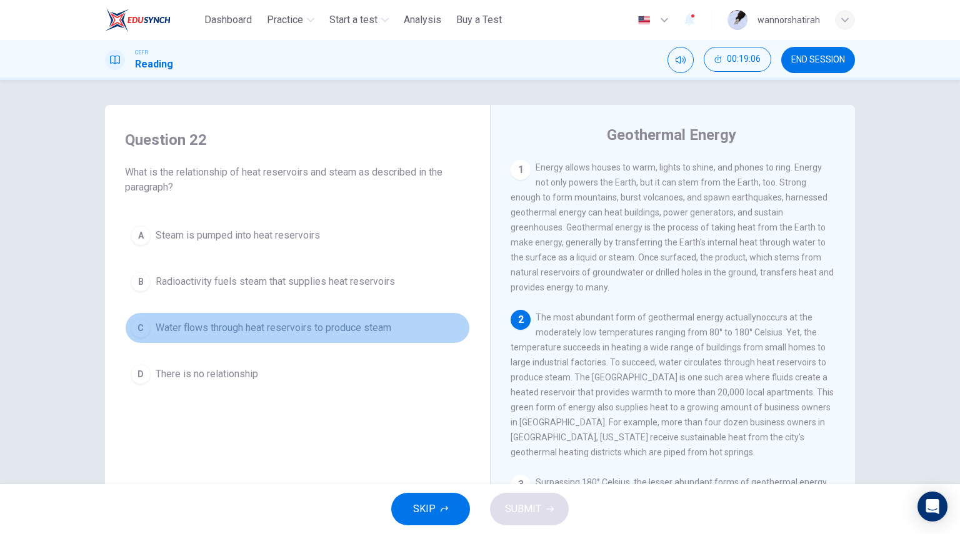
click at [239, 333] on span "Water flows through heat reservoirs to produce steam" at bounding box center [274, 328] width 236 height 15
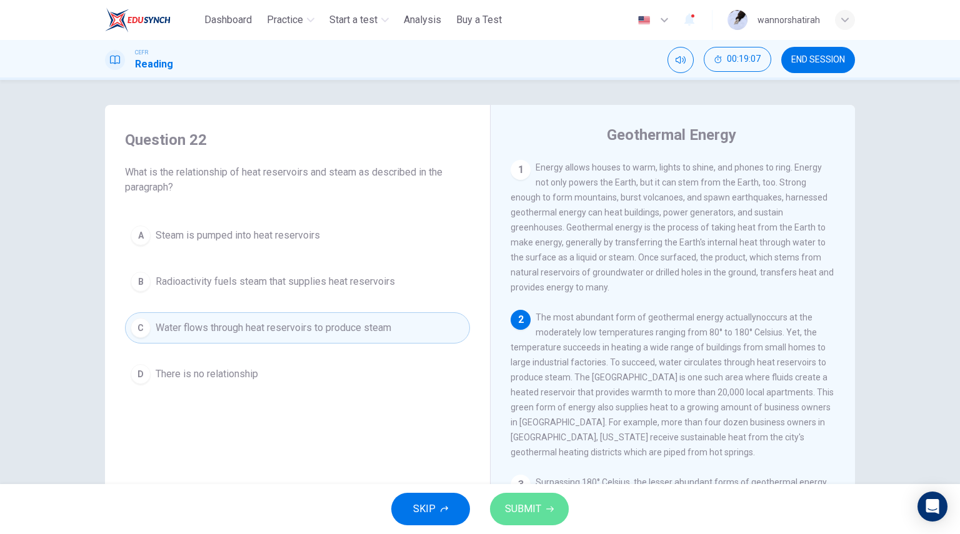
click at [539, 512] on span "SUBMIT" at bounding box center [523, 510] width 36 height 18
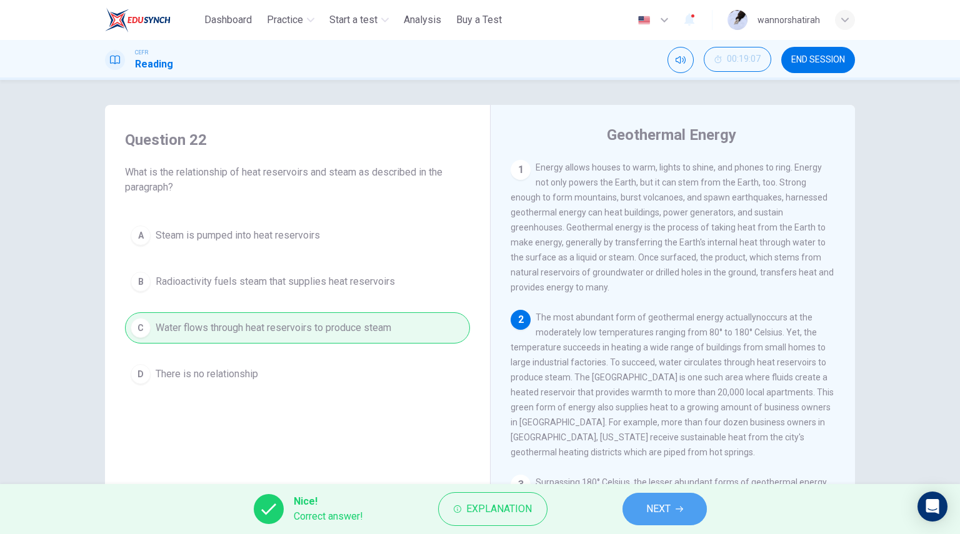
click at [686, 518] on button "NEXT" at bounding box center [665, 509] width 84 height 33
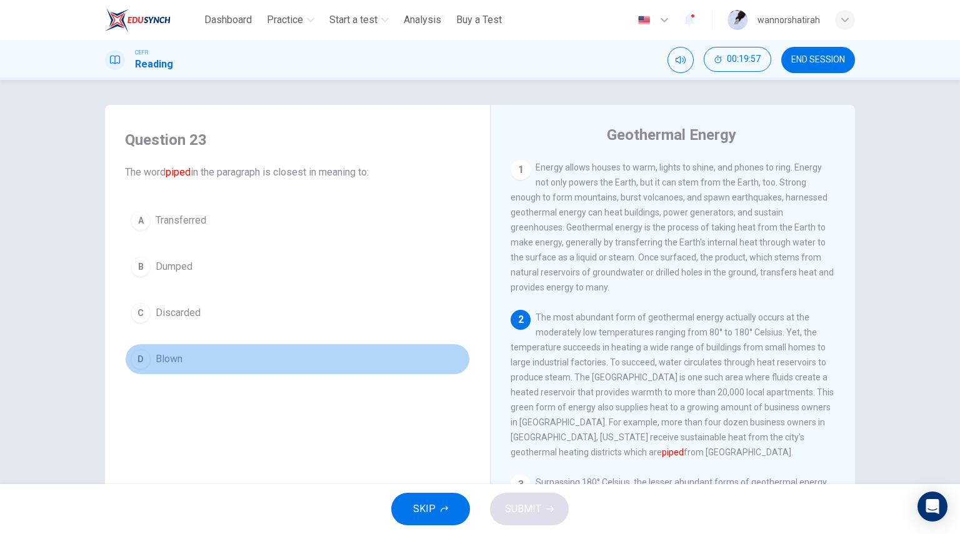
click at [175, 371] on button "D Blown" at bounding box center [297, 359] width 345 height 31
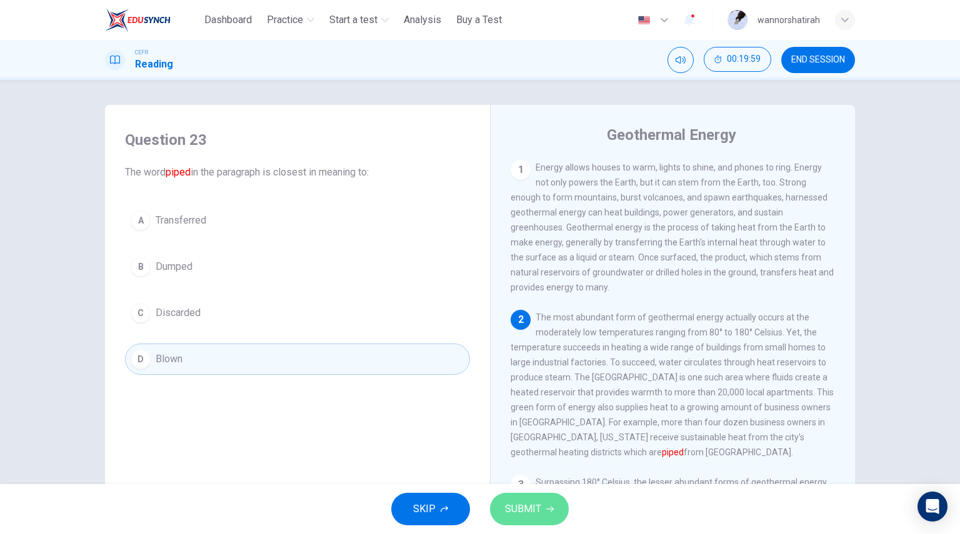
click at [518, 512] on span "SUBMIT" at bounding box center [523, 510] width 36 height 18
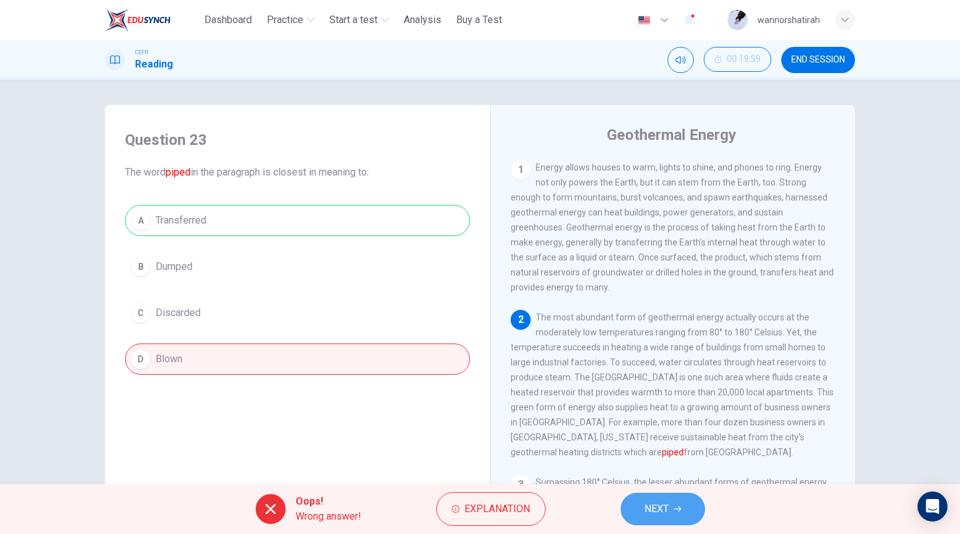
click at [661, 512] on span "NEXT" at bounding box center [656, 510] width 24 height 18
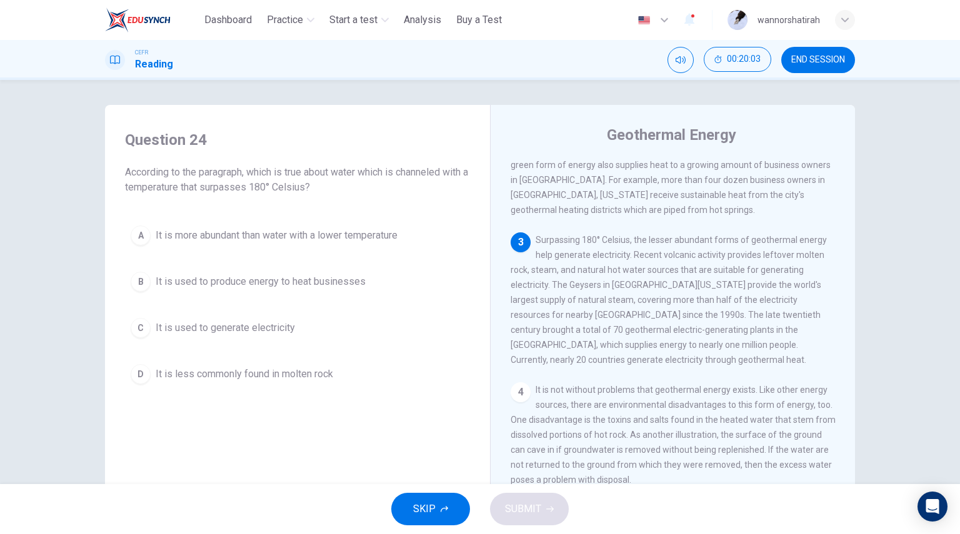
scroll to position [244, 0]
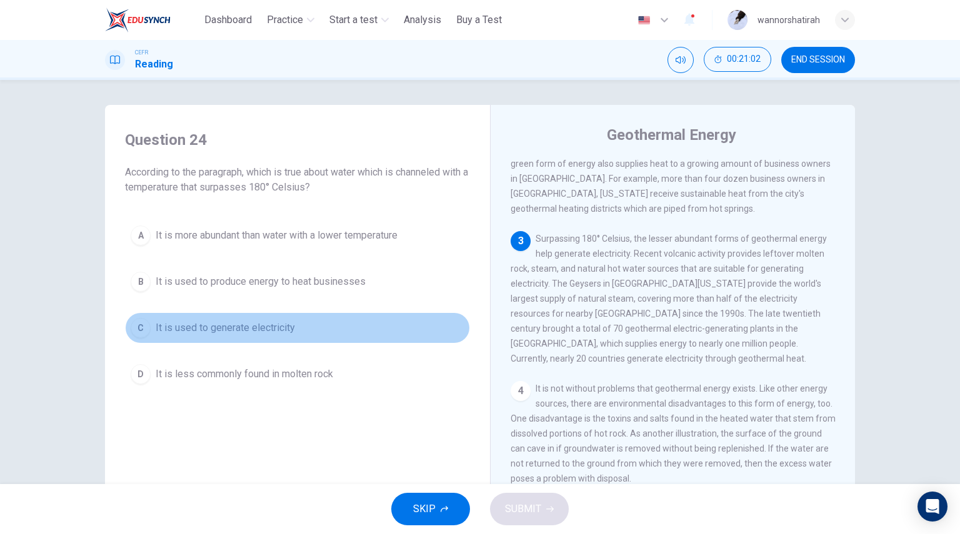
click at [210, 328] on span "It is used to generate electricity" at bounding box center [225, 328] width 139 height 15
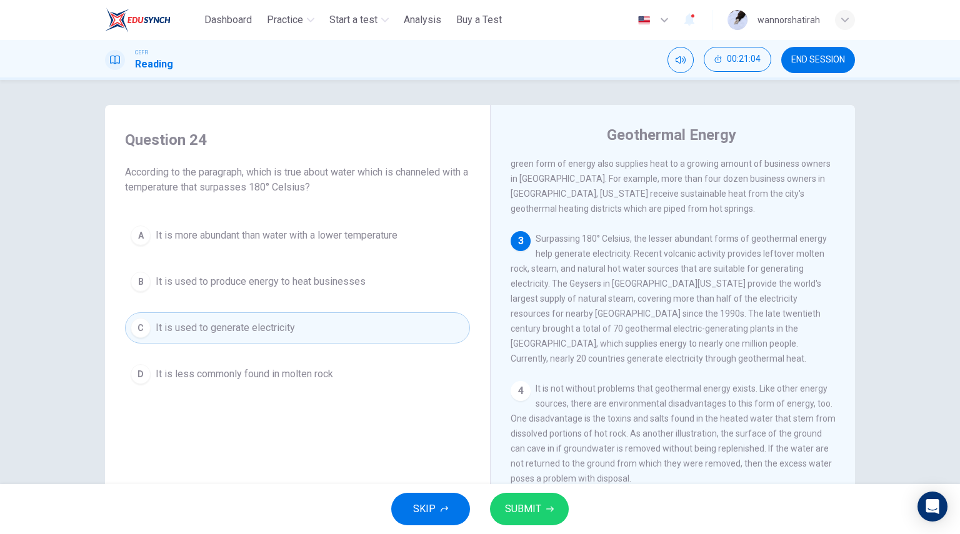
click at [505, 504] on span "SUBMIT" at bounding box center [523, 510] width 36 height 18
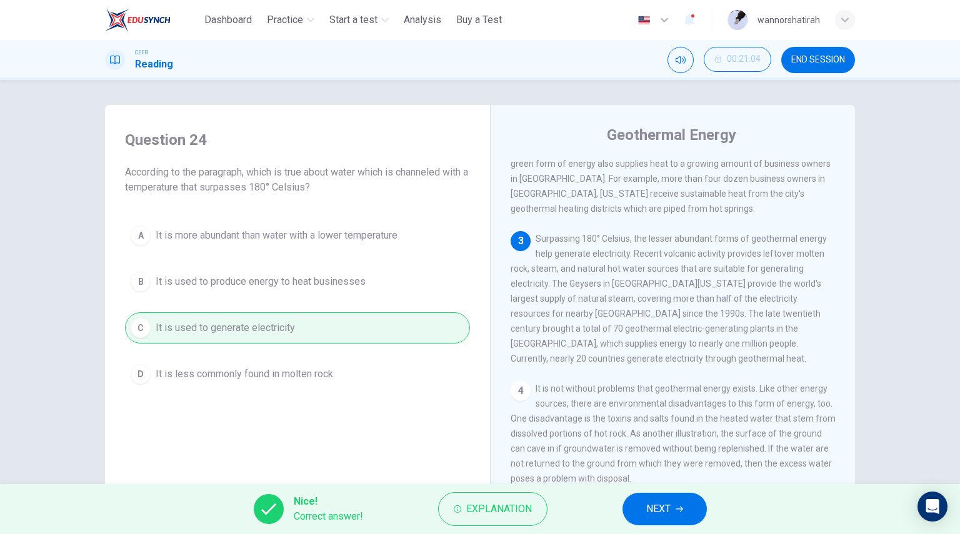
click at [665, 514] on span "NEXT" at bounding box center [658, 510] width 24 height 18
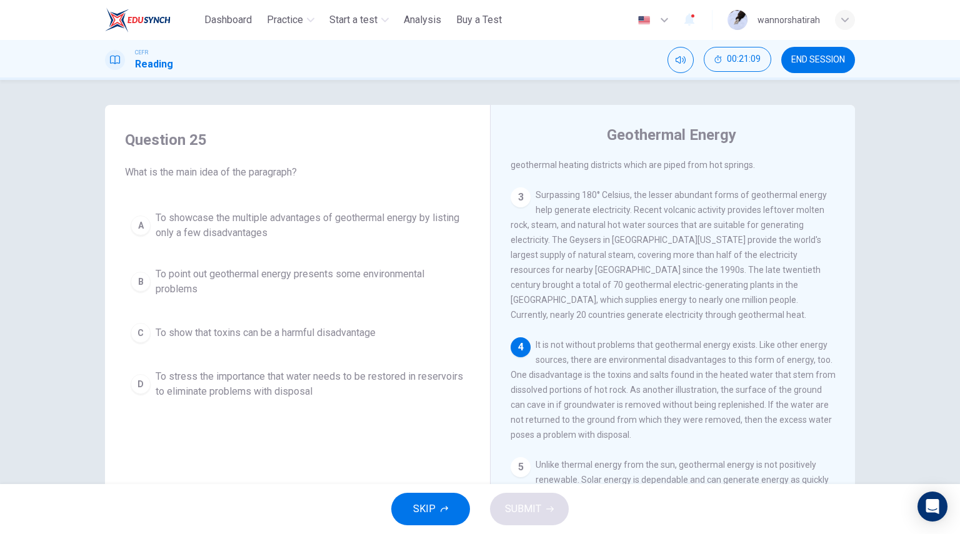
scroll to position [300, 0]
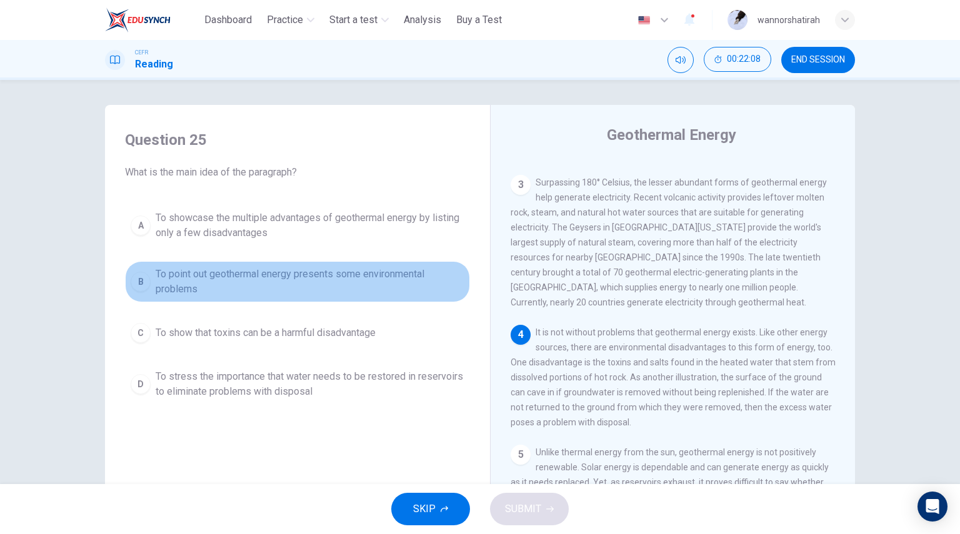
click at [322, 267] on span "To point out geothermal energy presents some environmental problems" at bounding box center [310, 282] width 309 height 30
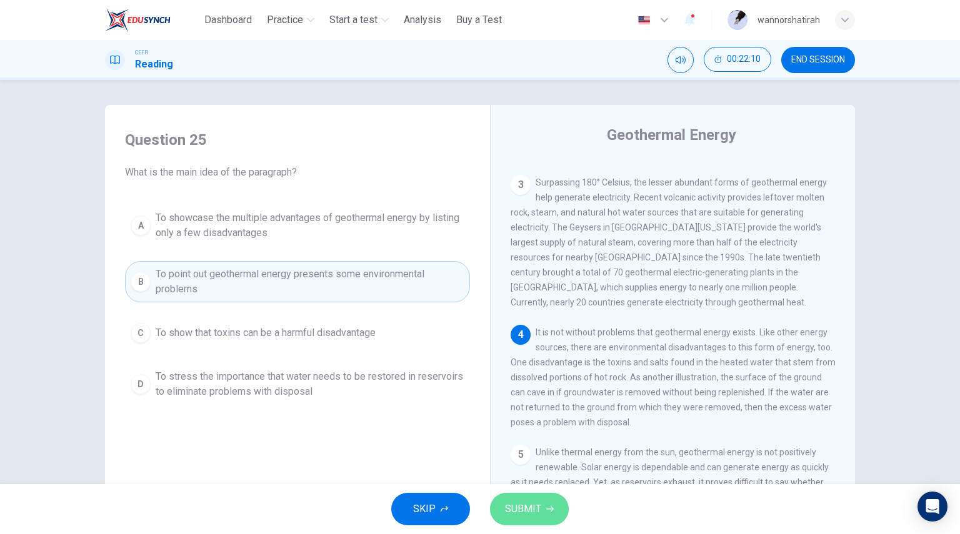
click at [531, 509] on span "SUBMIT" at bounding box center [523, 510] width 36 height 18
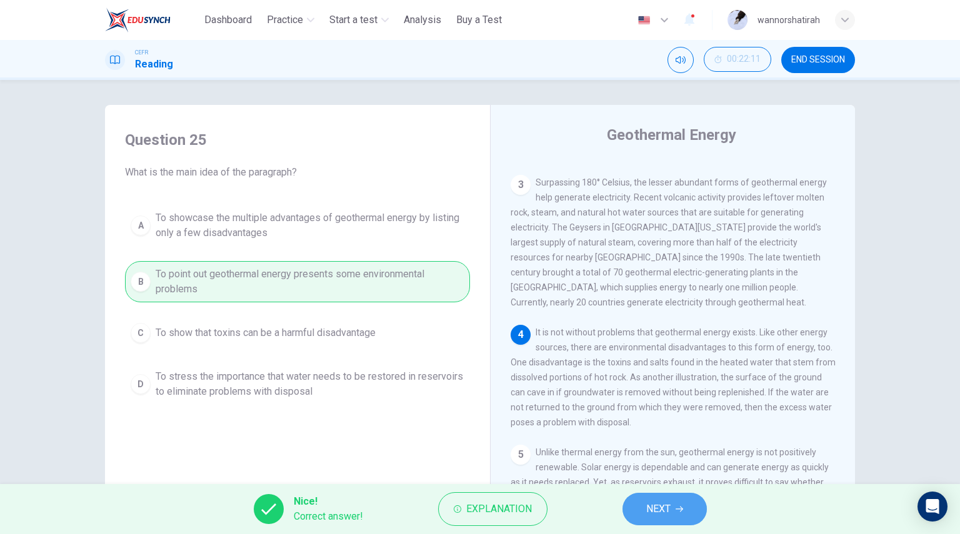
click at [649, 518] on span "NEXT" at bounding box center [658, 510] width 24 height 18
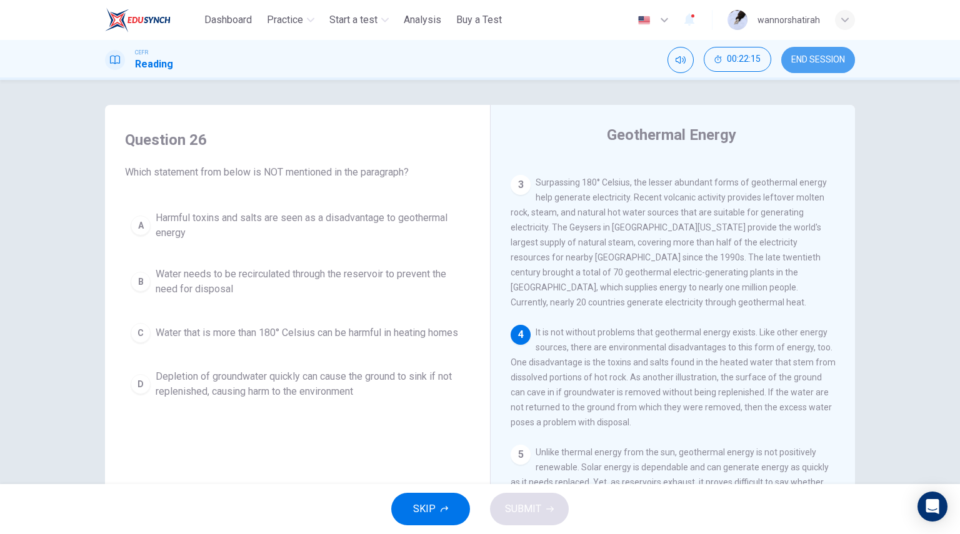
click at [811, 53] on button "END SESSION" at bounding box center [818, 60] width 74 height 26
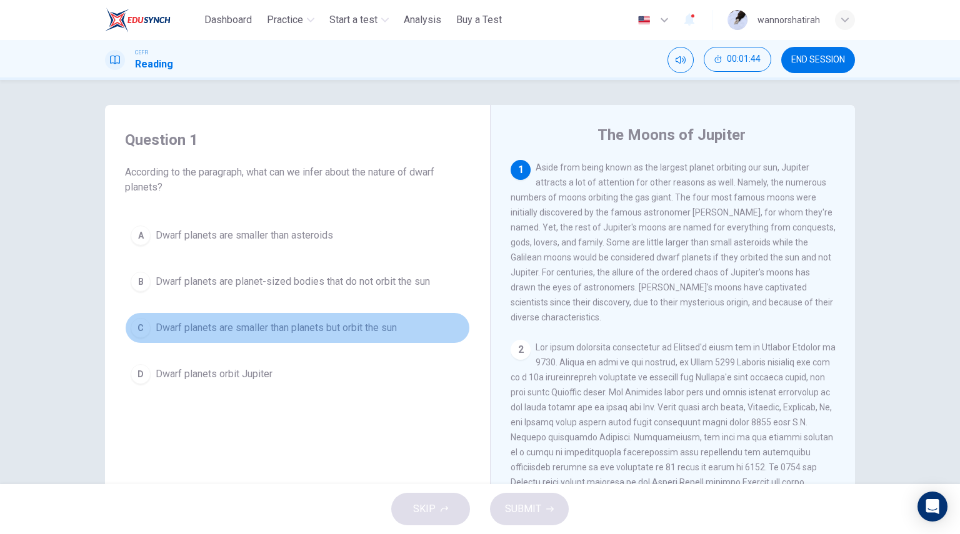
click at [265, 319] on button "C Dwarf planets are smaller than planets but orbit the sun" at bounding box center [297, 328] width 345 height 31
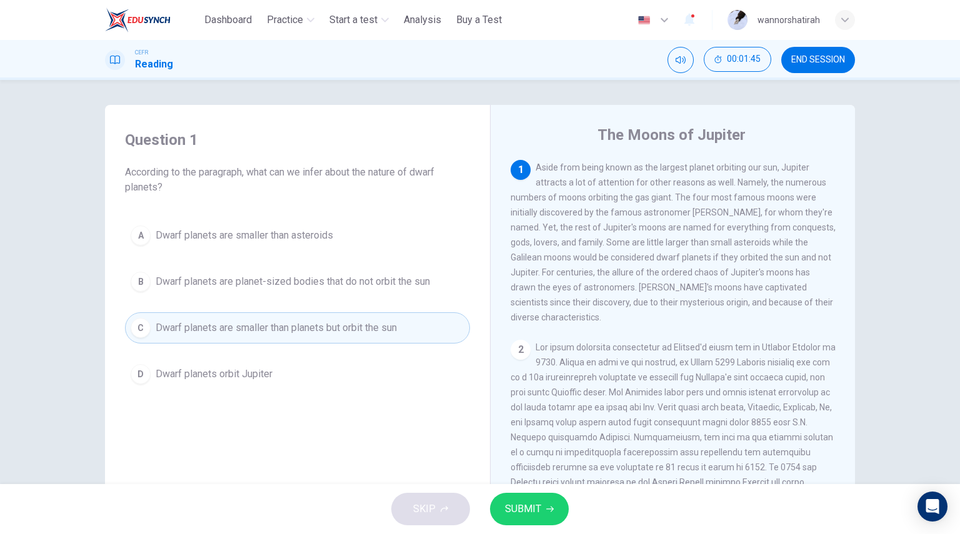
click at [533, 509] on span "SUBMIT" at bounding box center [523, 510] width 36 height 18
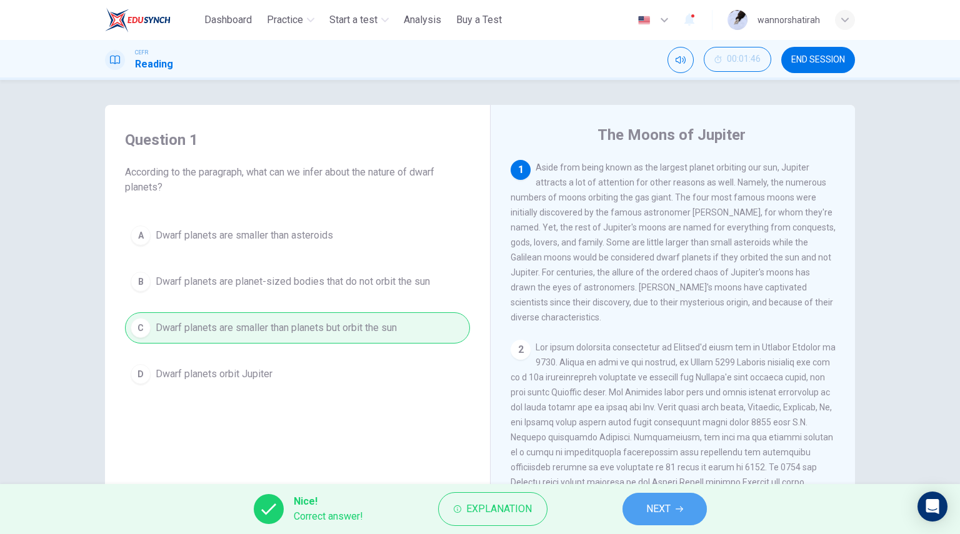
click at [644, 504] on button "NEXT" at bounding box center [665, 509] width 84 height 33
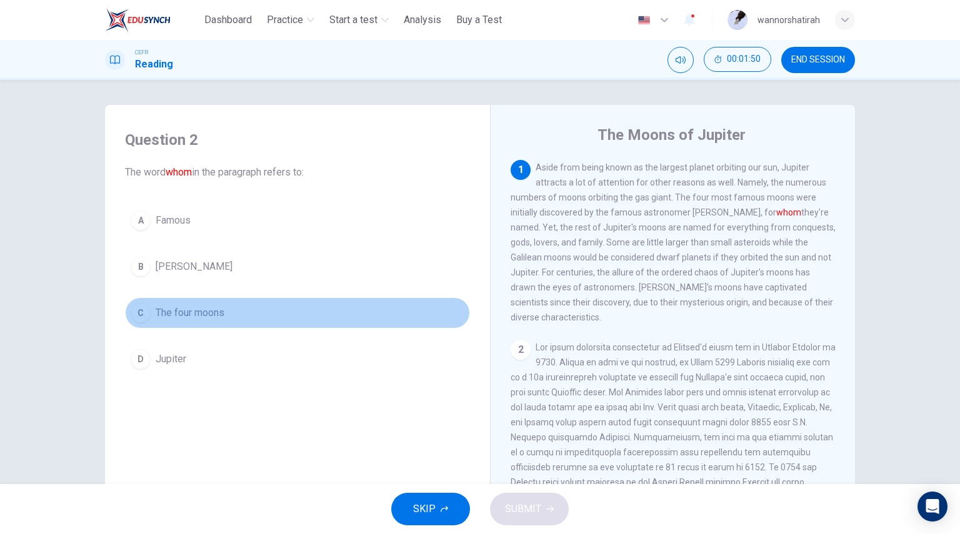
click at [193, 307] on span "The four moons" at bounding box center [190, 313] width 69 height 15
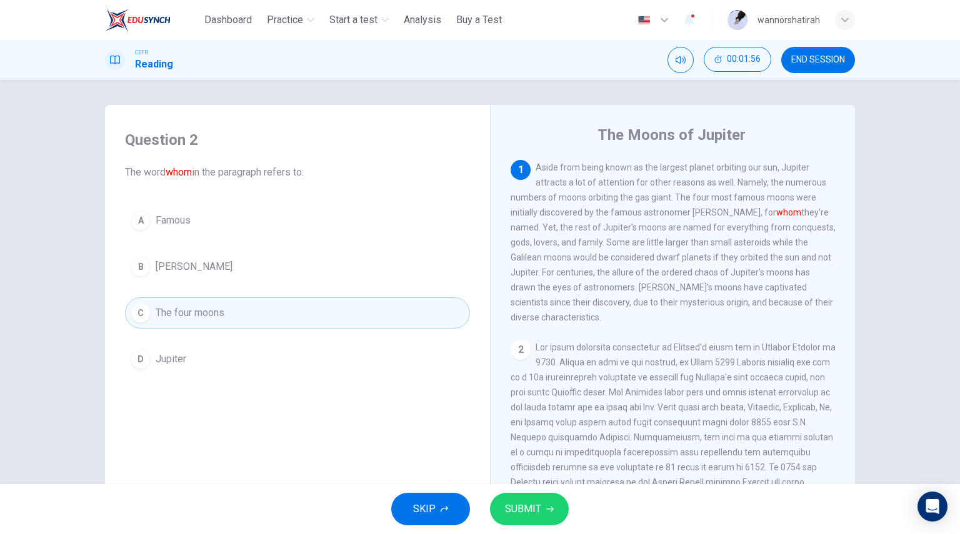
click at [520, 513] on span "SUBMIT" at bounding box center [523, 510] width 36 height 18
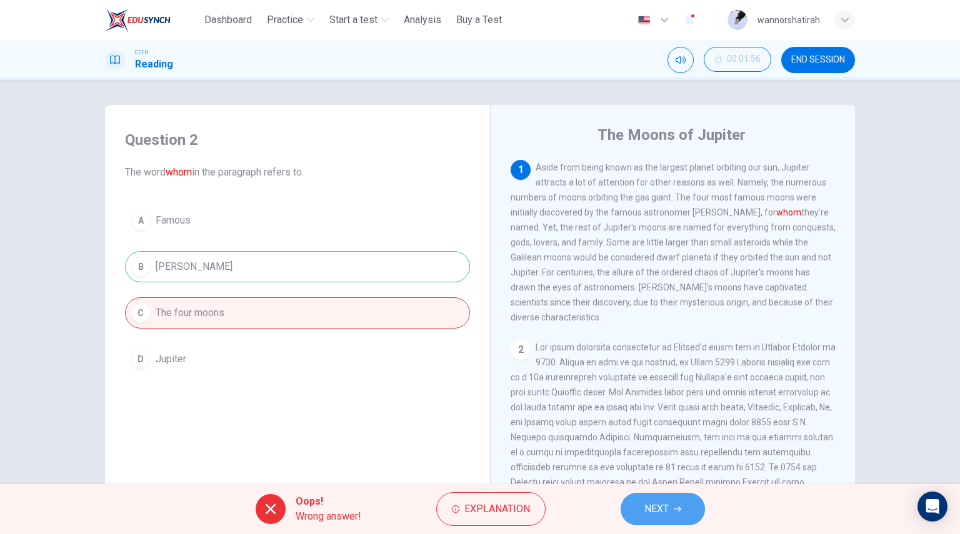
click at [666, 508] on span "NEXT" at bounding box center [656, 510] width 24 height 18
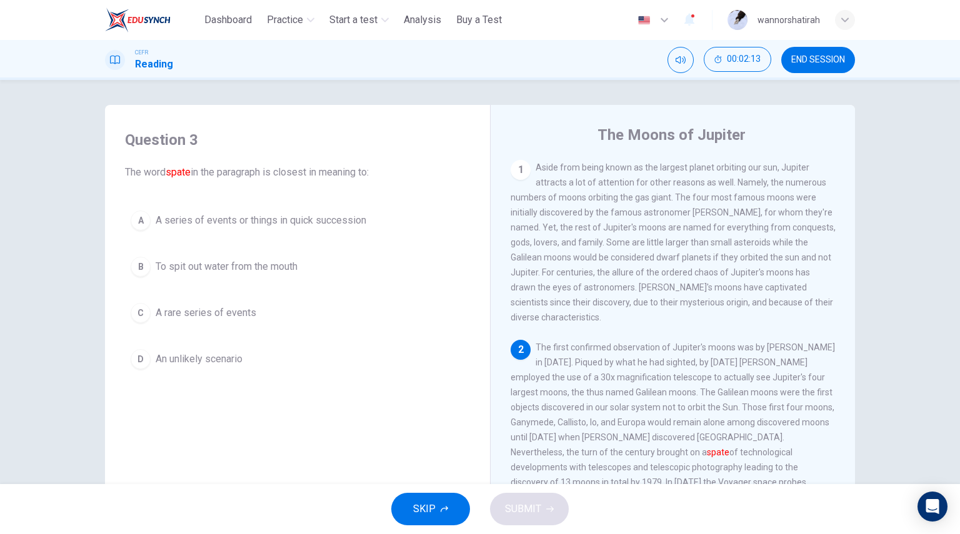
click at [324, 223] on span "A series of events or things in quick succession" at bounding box center [261, 220] width 211 height 15
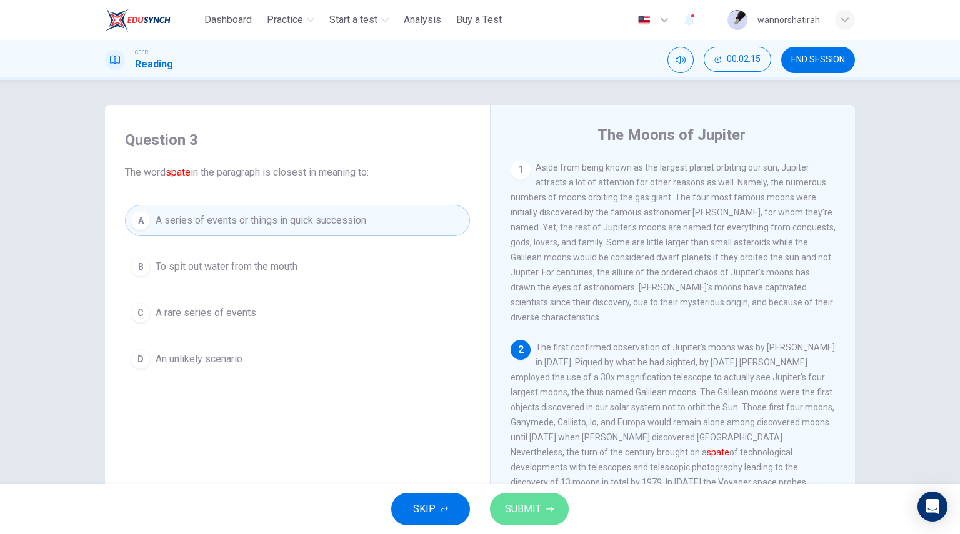
click at [536, 503] on span "SUBMIT" at bounding box center [523, 510] width 36 height 18
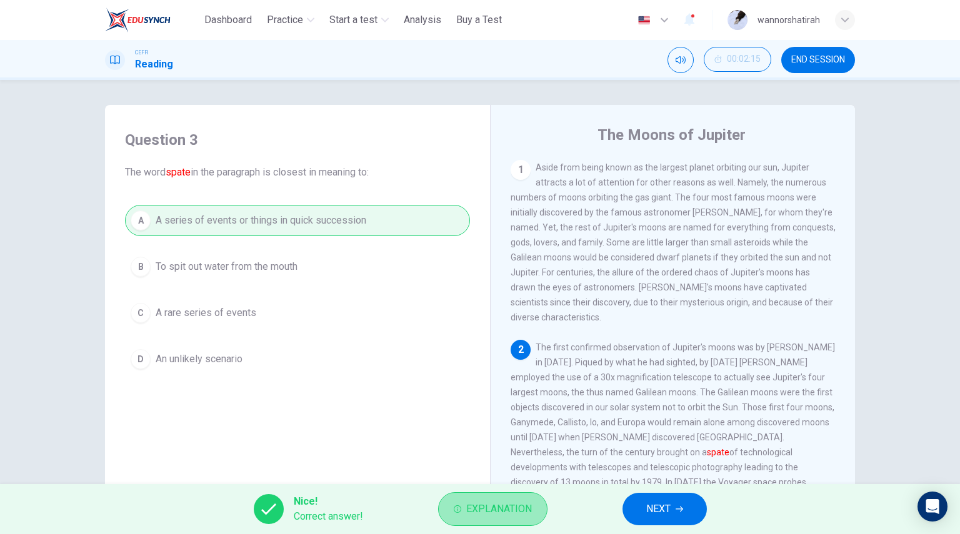
click at [479, 498] on button "Explanation" at bounding box center [492, 510] width 109 height 34
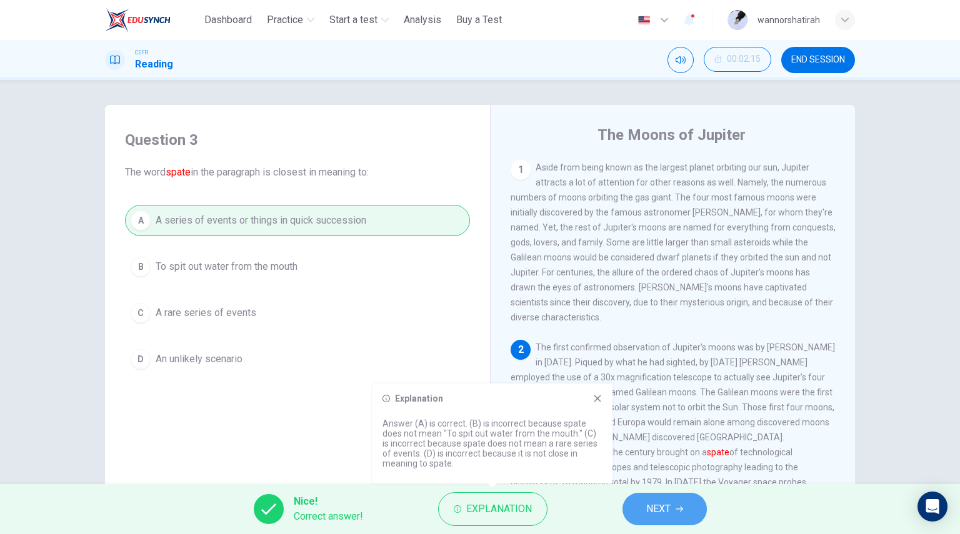
click at [668, 511] on span "NEXT" at bounding box center [658, 510] width 24 height 18
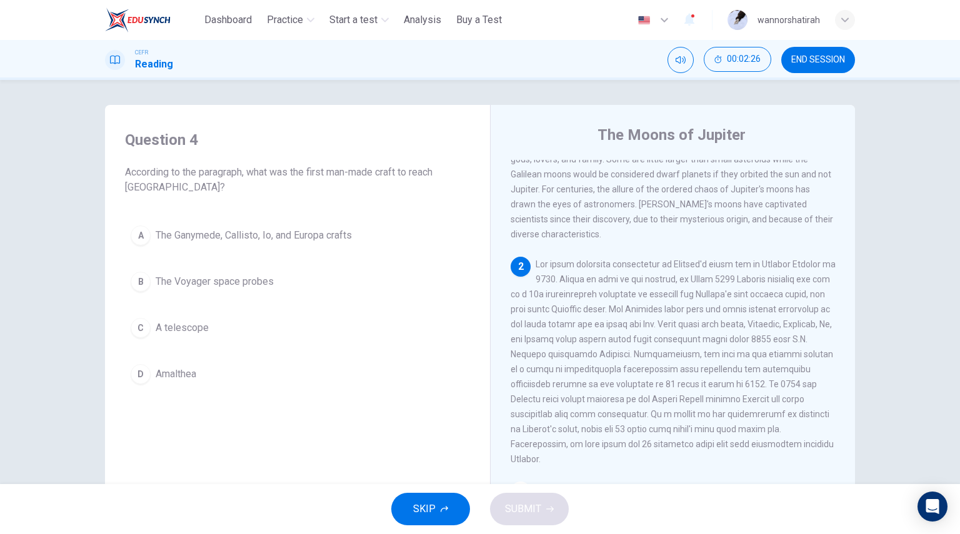
scroll to position [85, 0]
click at [266, 289] on span "The Voyager space probes" at bounding box center [215, 281] width 118 height 15
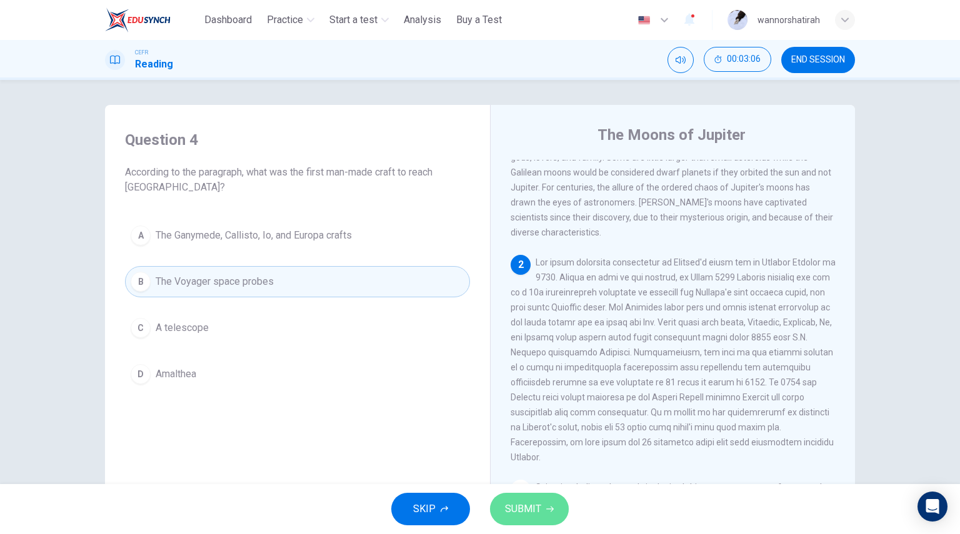
click at [517, 503] on span "SUBMIT" at bounding box center [523, 510] width 36 height 18
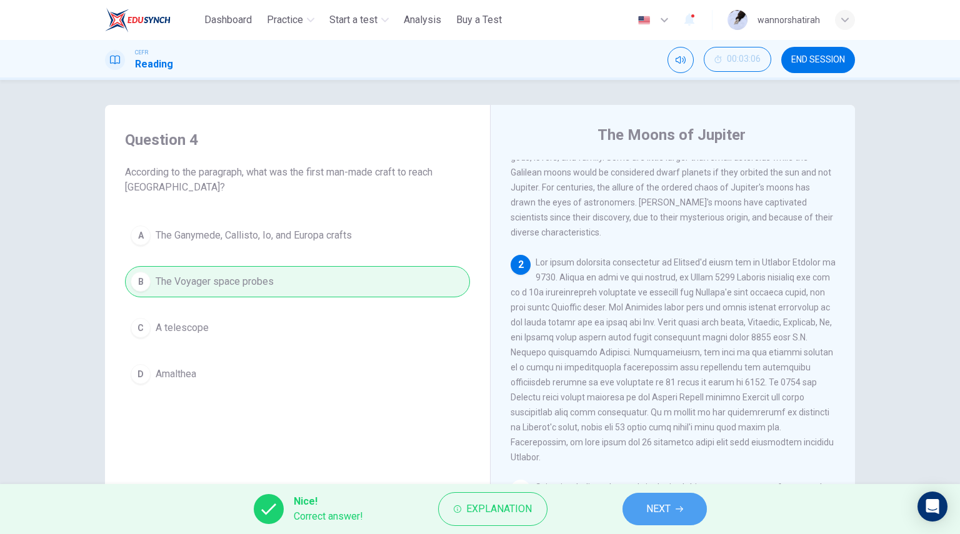
click at [646, 503] on span "NEXT" at bounding box center [658, 510] width 24 height 18
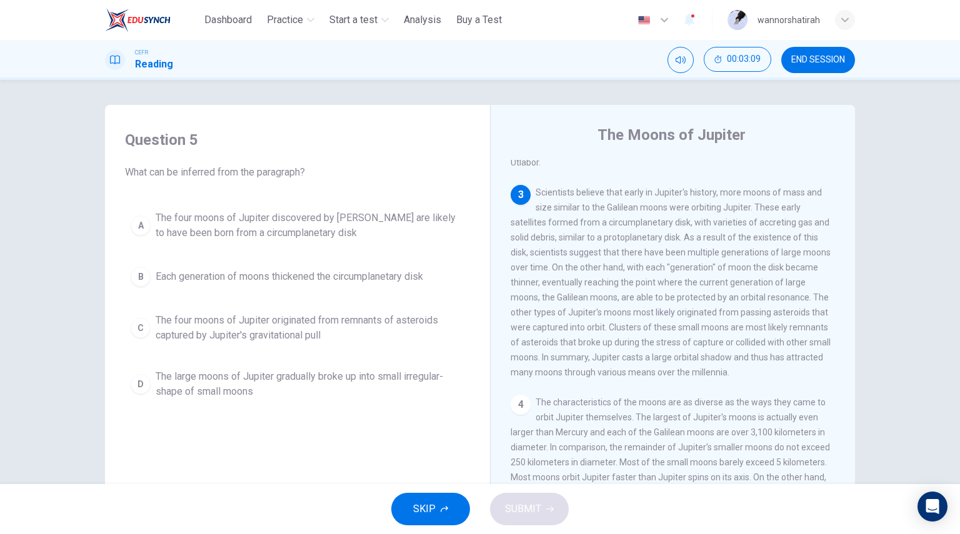
scroll to position [383, 0]
